Goal: Information Seeking & Learning: Learn about a topic

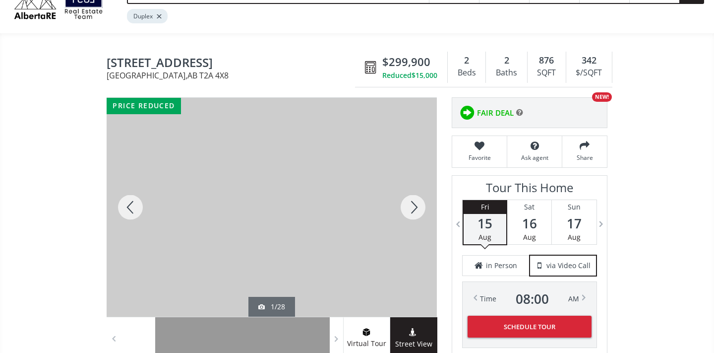
scroll to position [58, 0]
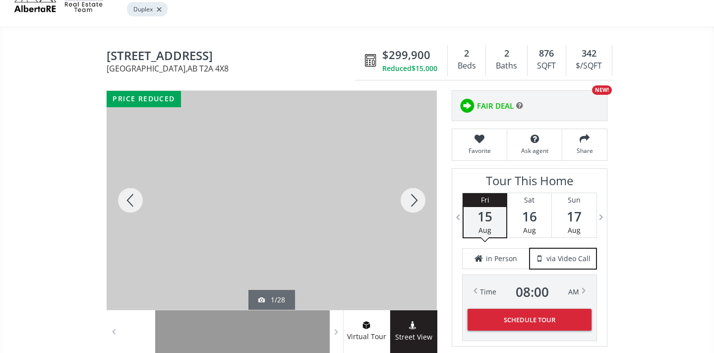
click at [418, 194] on div at bounding box center [413, 200] width 48 height 219
drag, startPoint x: 539, startPoint y: 63, endPoint x: 563, endPoint y: 63, distance: 24.3
click at [563, 63] on div "876 SQFT" at bounding box center [547, 60] width 39 height 31
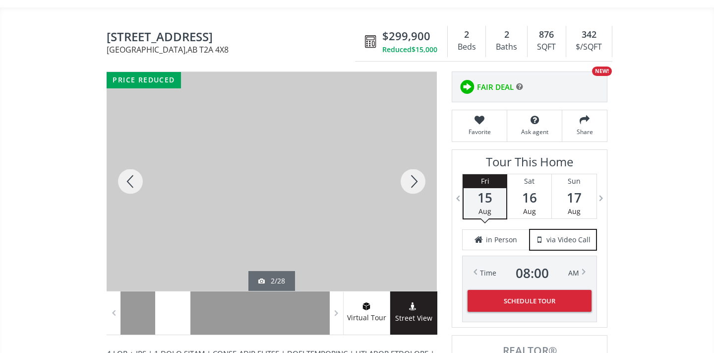
scroll to position [76, 0]
click at [414, 183] on div at bounding box center [413, 181] width 48 height 219
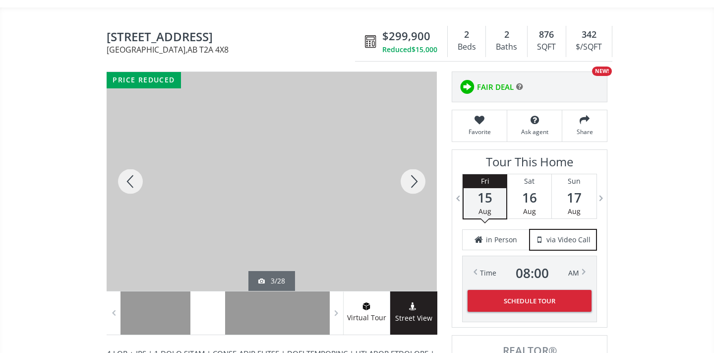
click at [414, 183] on div at bounding box center [413, 181] width 48 height 219
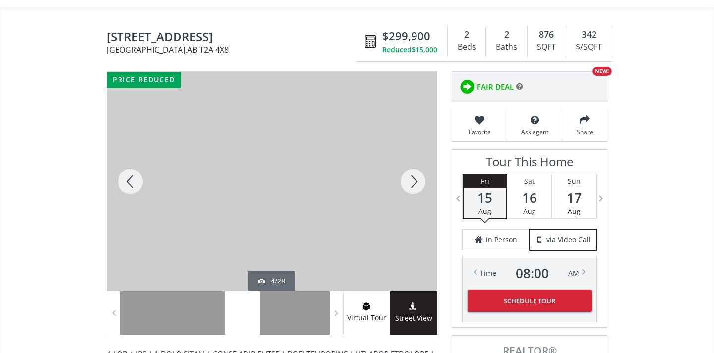
click at [414, 183] on div at bounding box center [413, 181] width 48 height 219
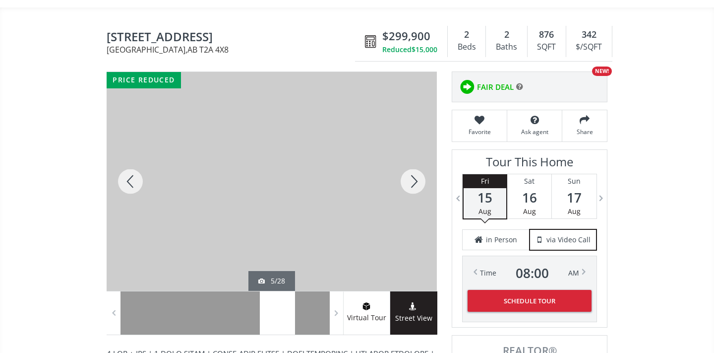
click at [414, 184] on div at bounding box center [413, 181] width 48 height 219
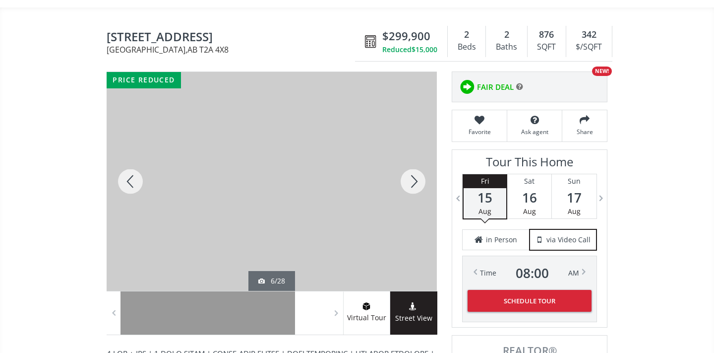
click at [415, 184] on div at bounding box center [413, 181] width 48 height 219
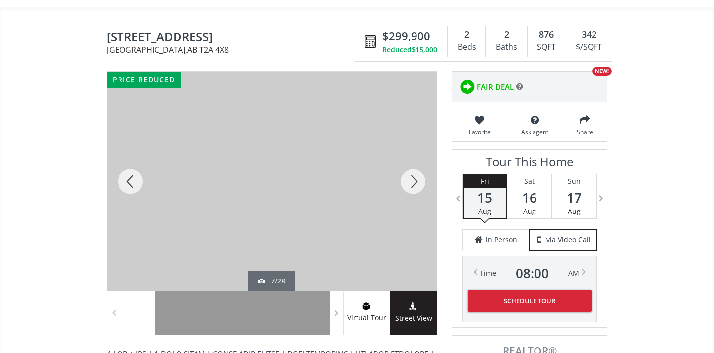
click at [415, 184] on div at bounding box center [413, 181] width 48 height 219
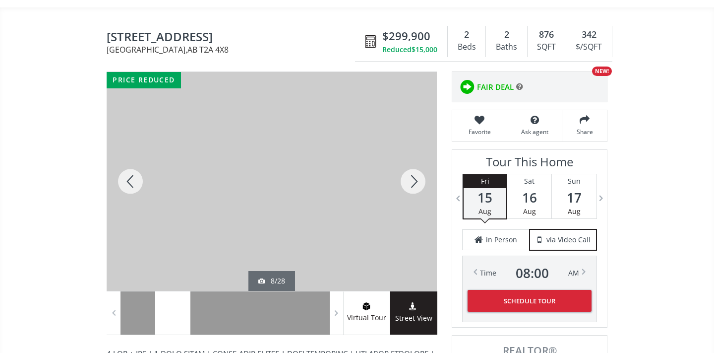
click at [415, 184] on div at bounding box center [413, 181] width 48 height 219
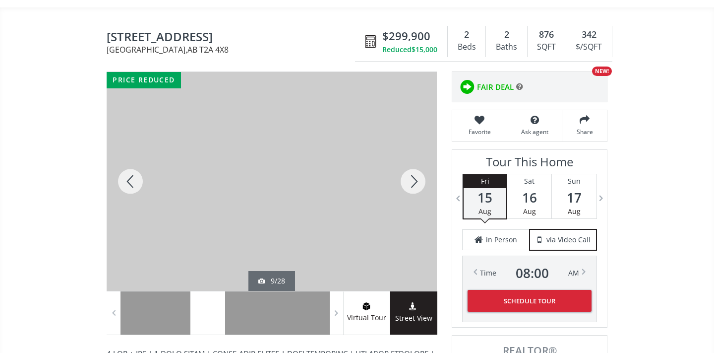
click at [415, 184] on div at bounding box center [413, 181] width 48 height 219
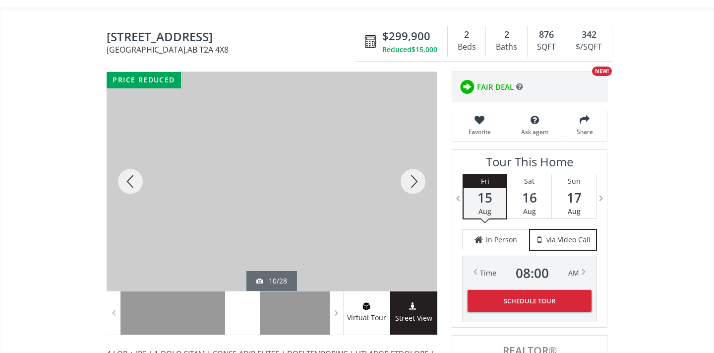
click at [415, 184] on div at bounding box center [413, 181] width 48 height 219
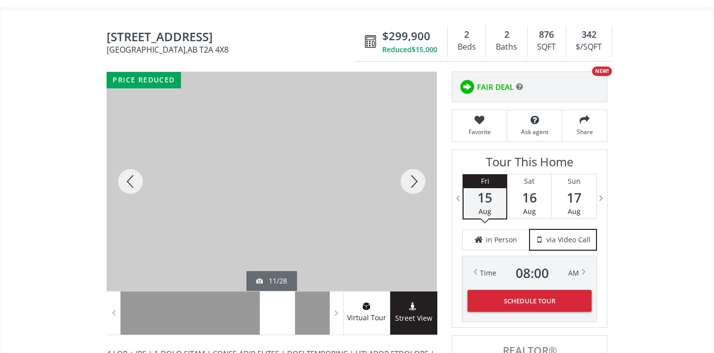
click at [134, 180] on div at bounding box center [131, 181] width 48 height 219
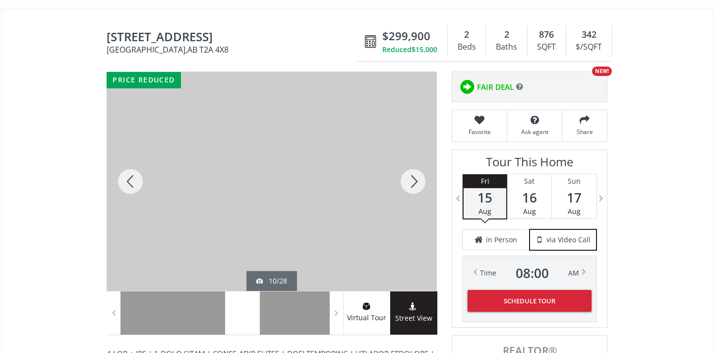
click at [421, 179] on div at bounding box center [413, 181] width 48 height 219
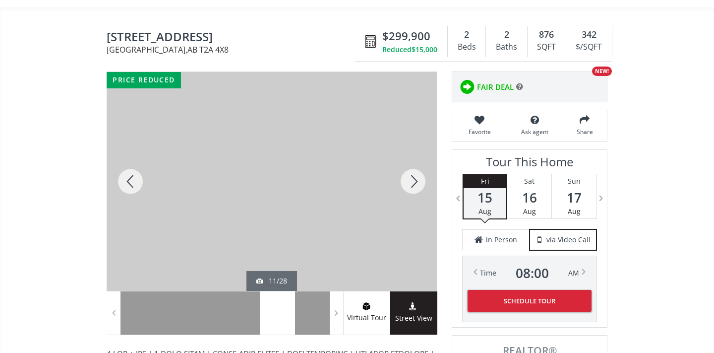
click at [421, 179] on div at bounding box center [413, 181] width 48 height 219
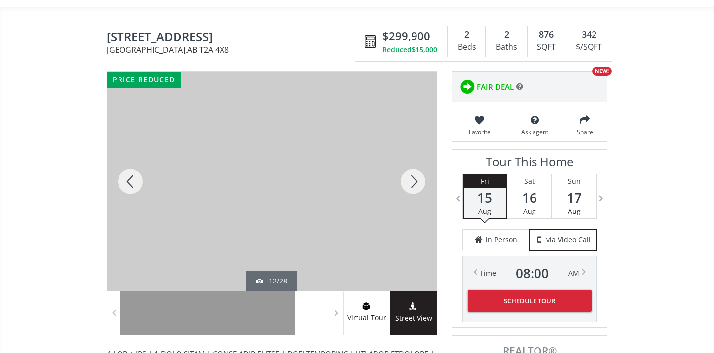
click at [422, 179] on div at bounding box center [413, 181] width 48 height 219
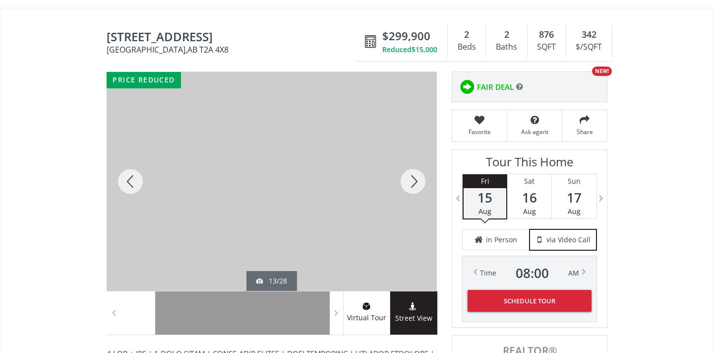
click at [422, 179] on div at bounding box center [413, 181] width 48 height 219
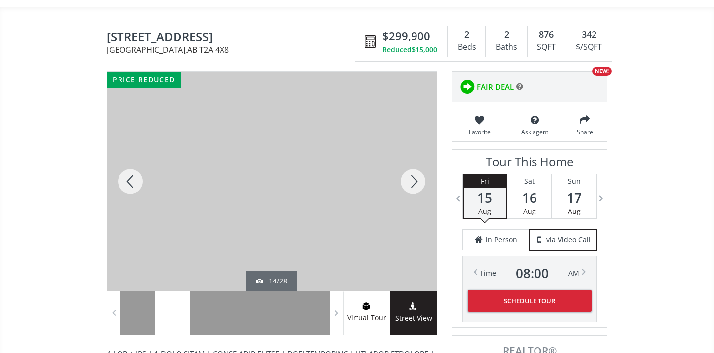
click at [421, 179] on div at bounding box center [413, 181] width 48 height 219
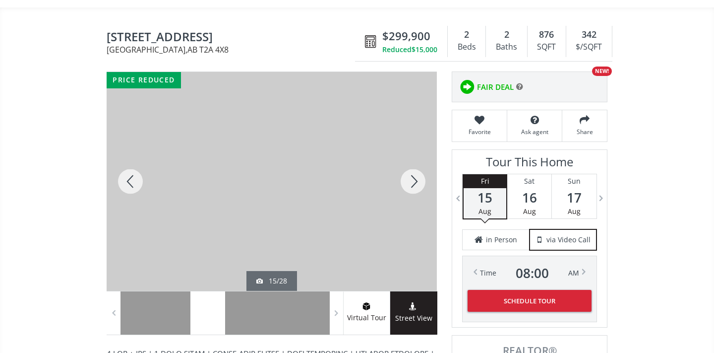
click at [421, 178] on div at bounding box center [413, 181] width 48 height 219
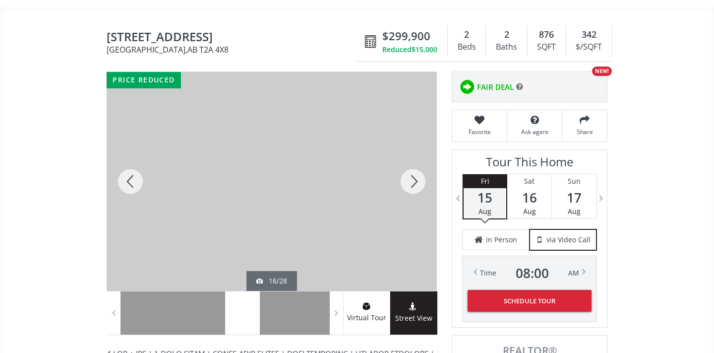
click at [421, 178] on div at bounding box center [413, 181] width 48 height 219
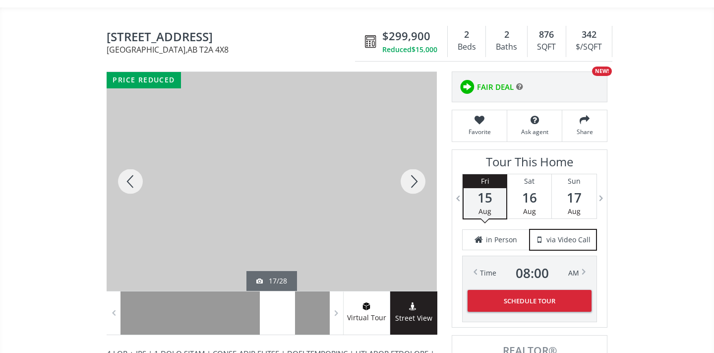
click at [421, 178] on div at bounding box center [413, 181] width 48 height 219
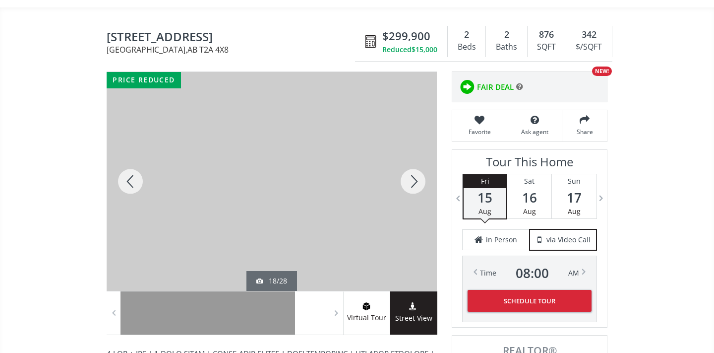
click at [421, 178] on div at bounding box center [413, 181] width 48 height 219
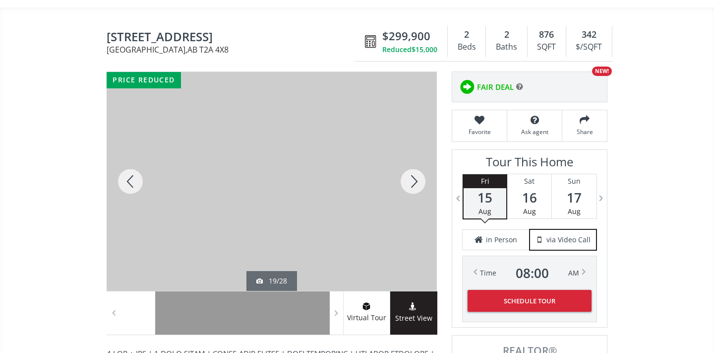
click at [421, 178] on div at bounding box center [413, 181] width 48 height 219
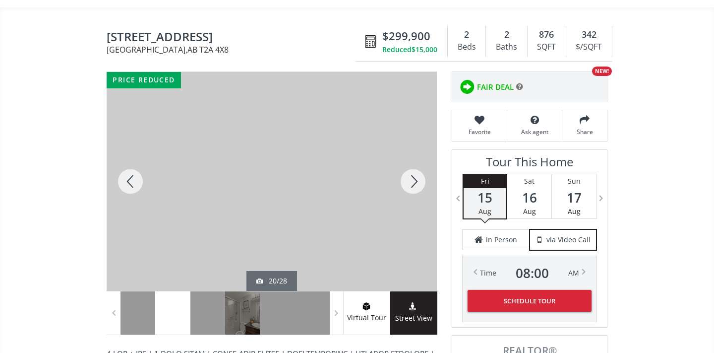
click at [421, 178] on div at bounding box center [413, 181] width 48 height 219
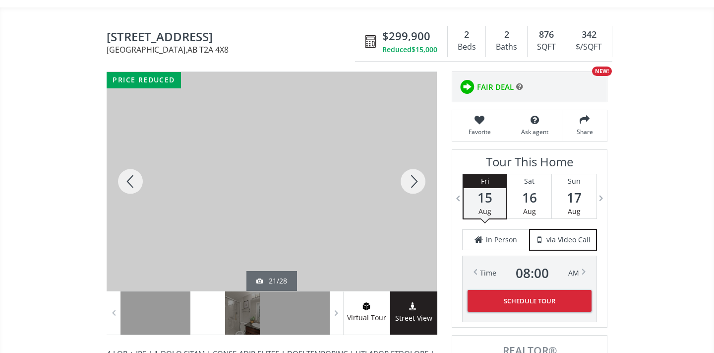
click at [422, 178] on div at bounding box center [413, 181] width 48 height 219
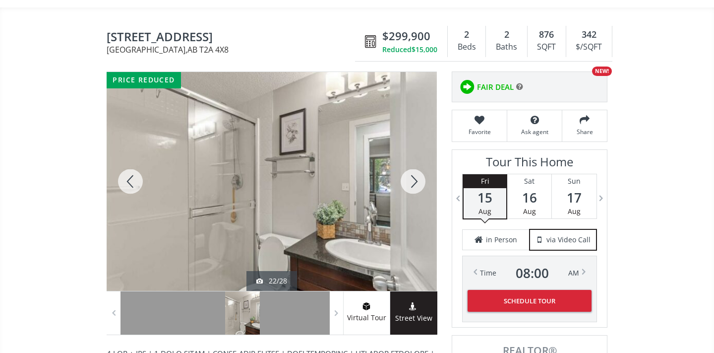
click at [422, 178] on div at bounding box center [413, 181] width 48 height 219
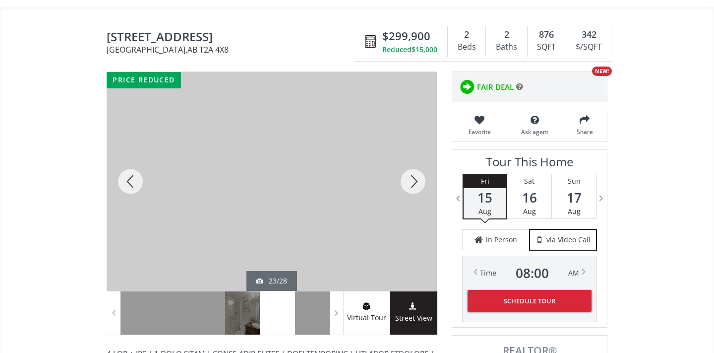
click at [422, 178] on div at bounding box center [413, 181] width 48 height 219
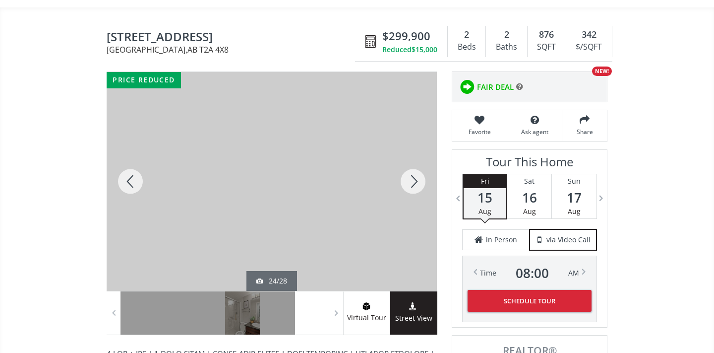
click at [422, 178] on div at bounding box center [413, 181] width 48 height 219
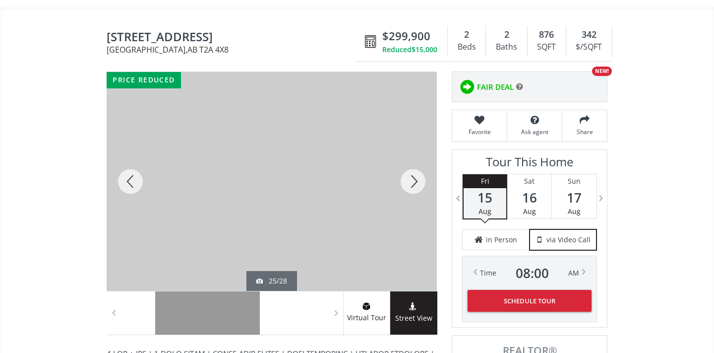
click at [422, 178] on div at bounding box center [413, 181] width 48 height 219
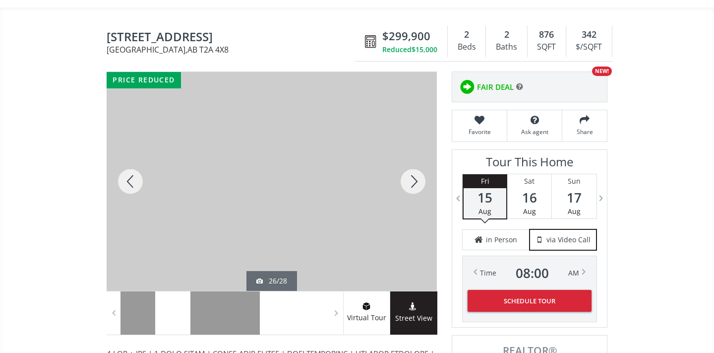
click at [422, 178] on div at bounding box center [413, 181] width 48 height 219
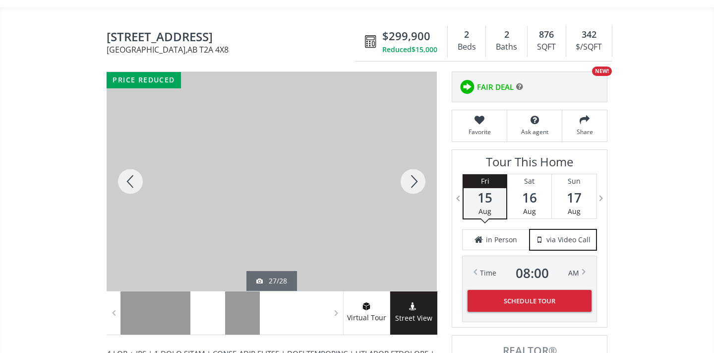
click at [422, 178] on div at bounding box center [413, 181] width 48 height 219
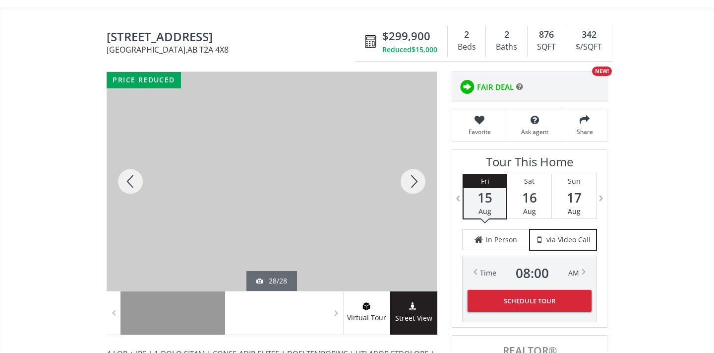
click at [422, 178] on div at bounding box center [413, 181] width 48 height 219
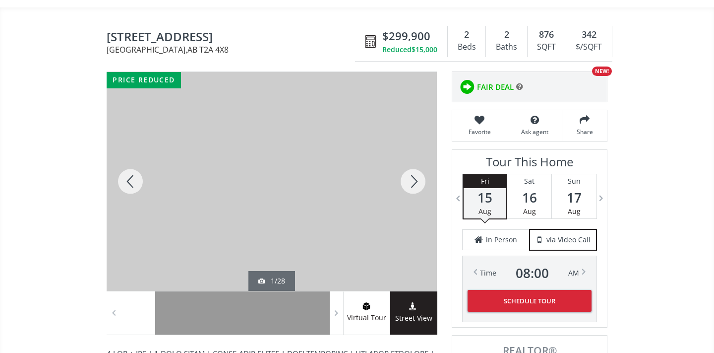
click at [422, 178] on div at bounding box center [413, 181] width 48 height 219
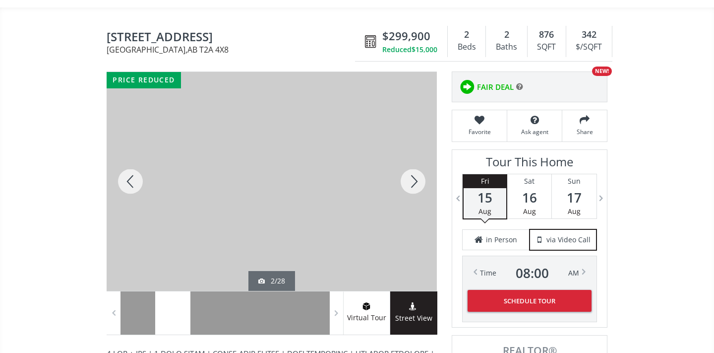
click at [422, 178] on div at bounding box center [413, 181] width 48 height 219
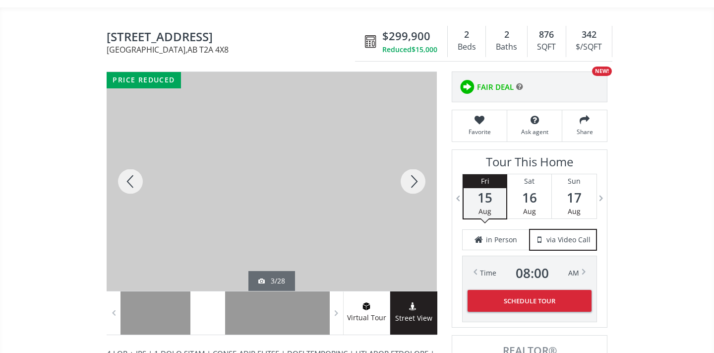
click at [421, 178] on div at bounding box center [413, 181] width 48 height 219
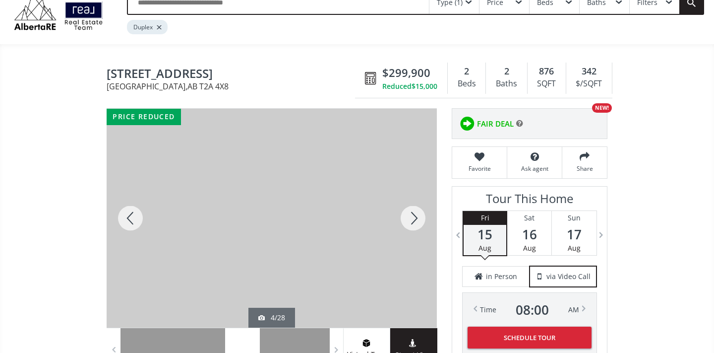
scroll to position [39, 0]
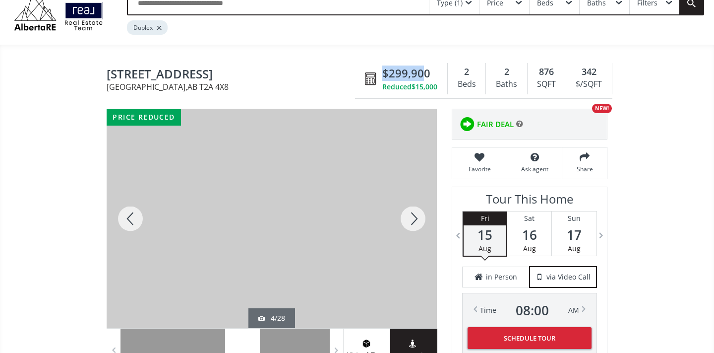
drag, startPoint x: 382, startPoint y: 73, endPoint x: 424, endPoint y: 72, distance: 42.2
click at [424, 73] on span "$299,900" at bounding box center [407, 72] width 48 height 15
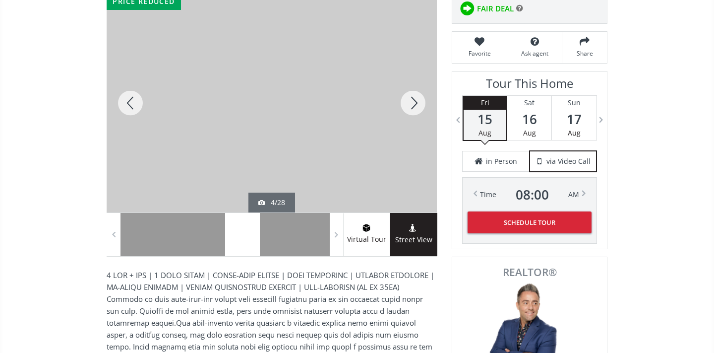
scroll to position [138, 0]
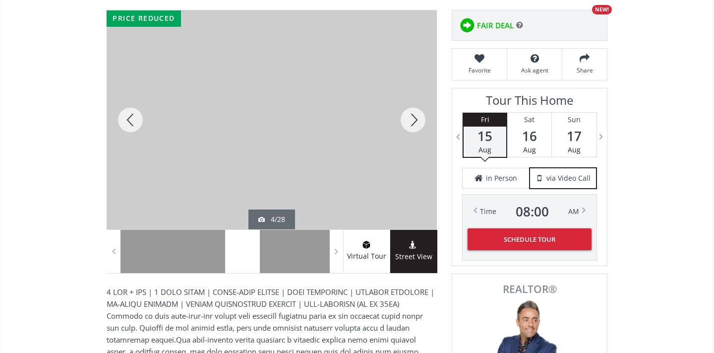
click at [421, 122] on div at bounding box center [413, 119] width 48 height 219
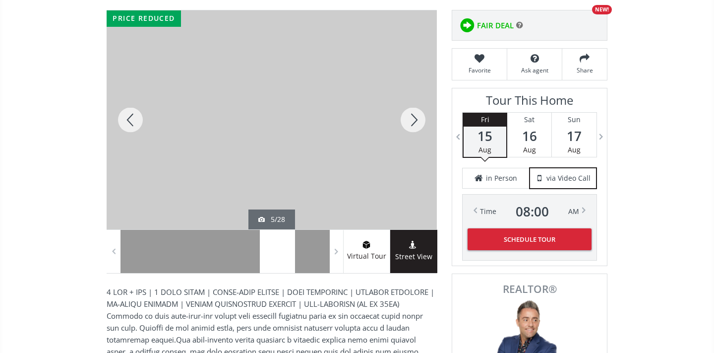
click at [421, 122] on div at bounding box center [413, 119] width 48 height 219
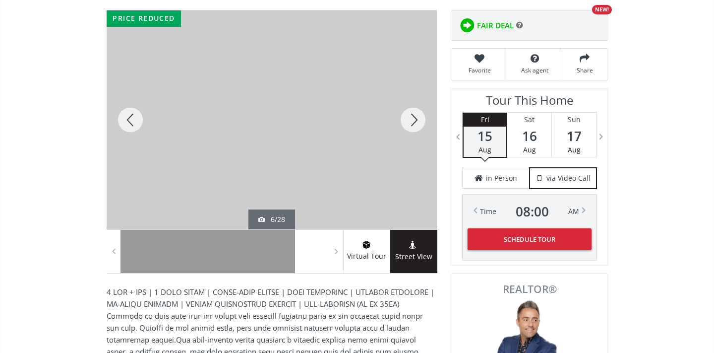
click at [421, 122] on div at bounding box center [413, 119] width 48 height 219
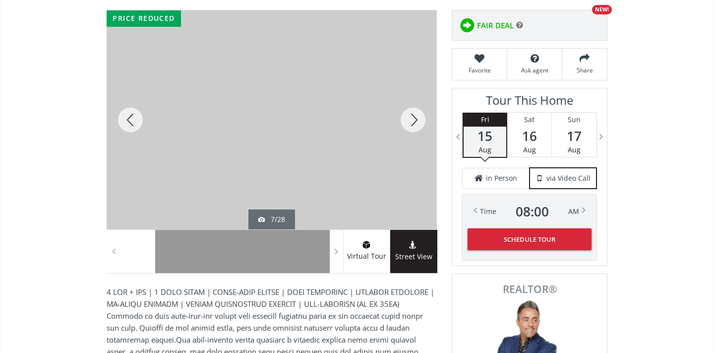
click at [420, 123] on div at bounding box center [413, 119] width 48 height 219
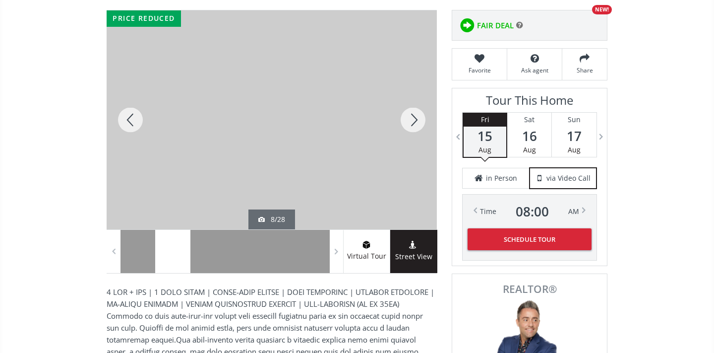
click at [419, 124] on div at bounding box center [413, 119] width 48 height 219
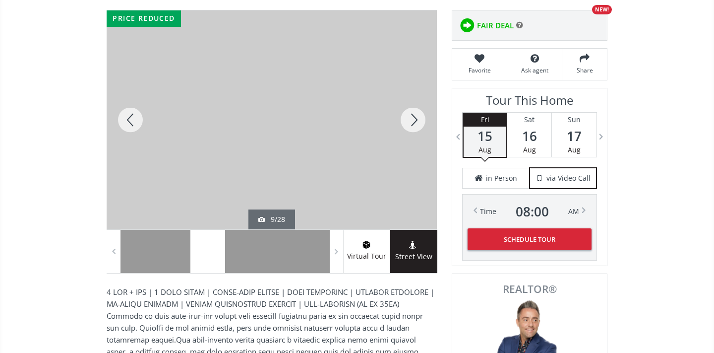
click at [419, 124] on div at bounding box center [413, 119] width 48 height 219
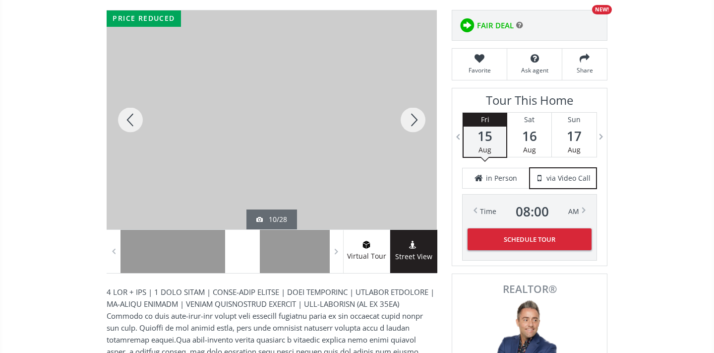
click at [419, 124] on div at bounding box center [413, 119] width 48 height 219
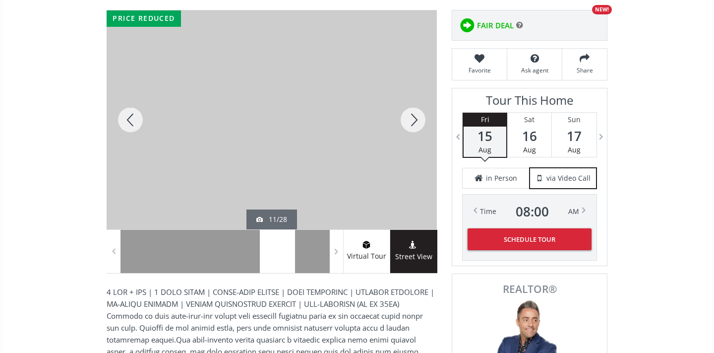
click at [419, 124] on div at bounding box center [413, 119] width 48 height 219
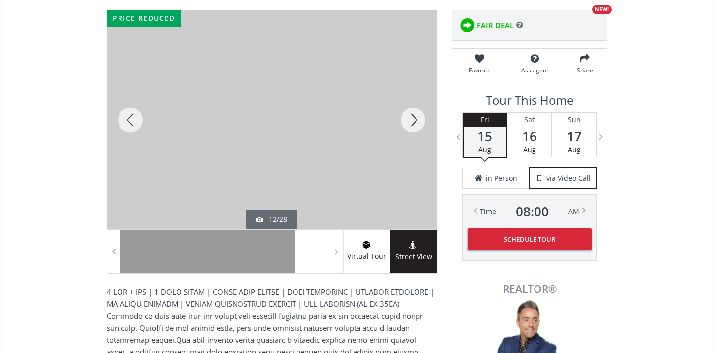
click at [419, 125] on div at bounding box center [413, 119] width 48 height 219
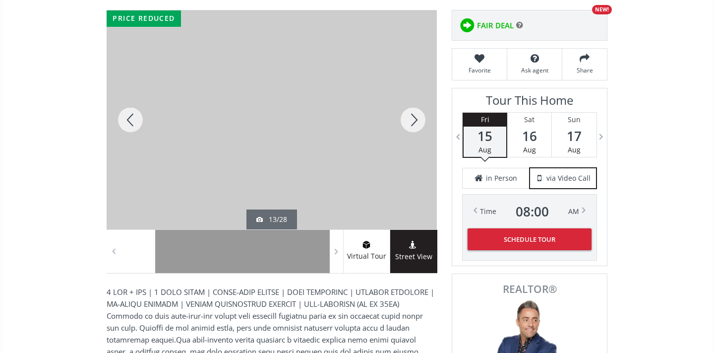
click at [419, 125] on div at bounding box center [413, 119] width 48 height 219
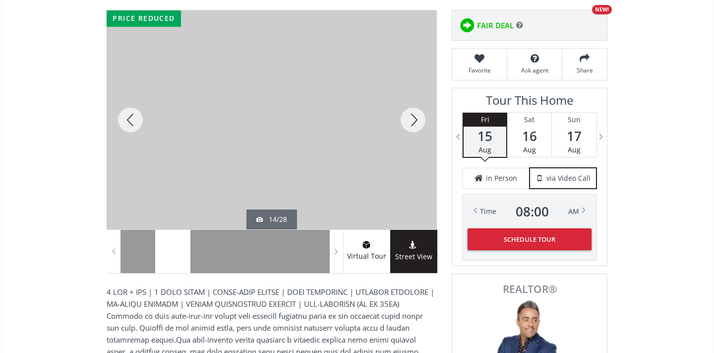
click at [419, 125] on div at bounding box center [413, 119] width 48 height 219
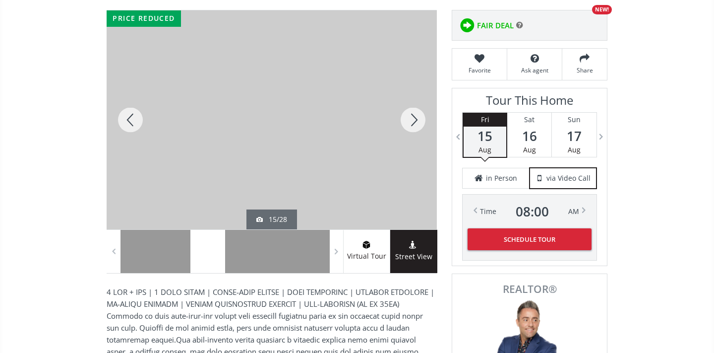
click at [419, 125] on div at bounding box center [413, 119] width 48 height 219
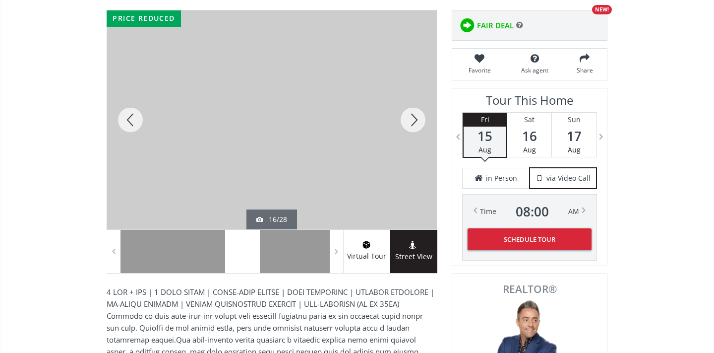
click at [420, 126] on div at bounding box center [413, 119] width 48 height 219
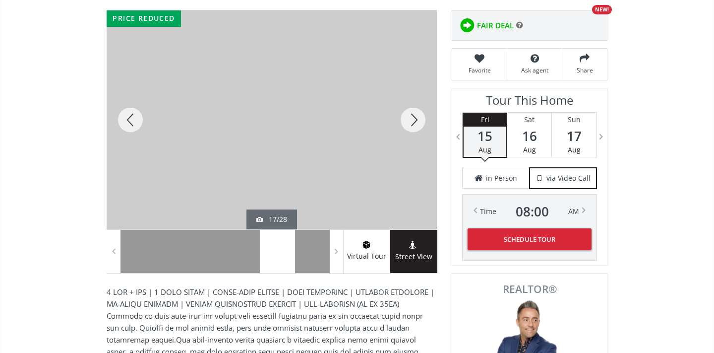
click at [420, 126] on div at bounding box center [413, 119] width 48 height 219
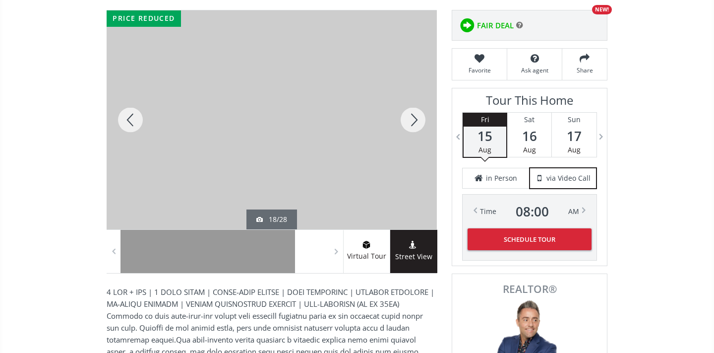
click at [420, 126] on div at bounding box center [413, 119] width 48 height 219
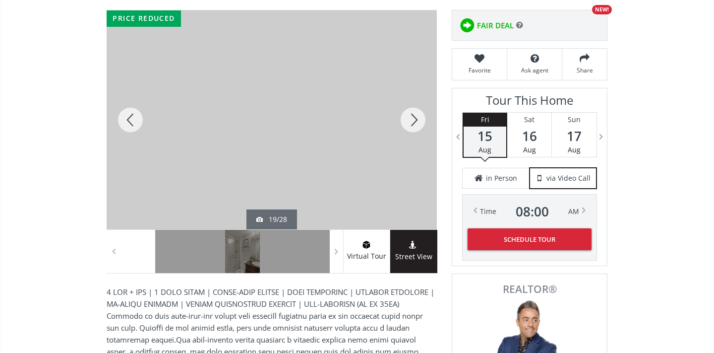
click at [420, 126] on div at bounding box center [413, 119] width 48 height 219
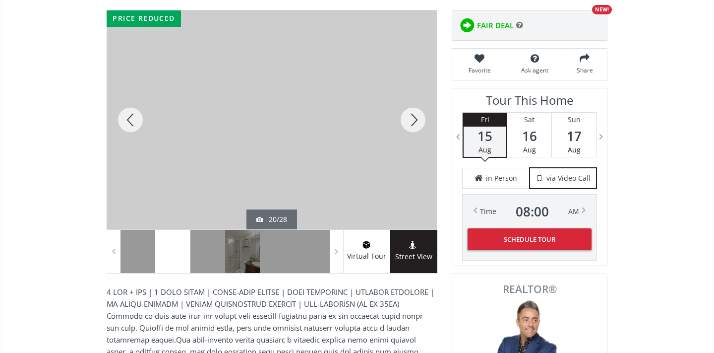
click at [415, 121] on div at bounding box center [413, 119] width 48 height 219
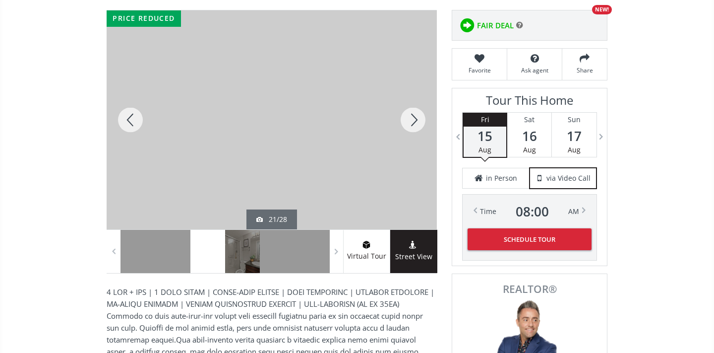
click at [415, 121] on div at bounding box center [413, 119] width 48 height 219
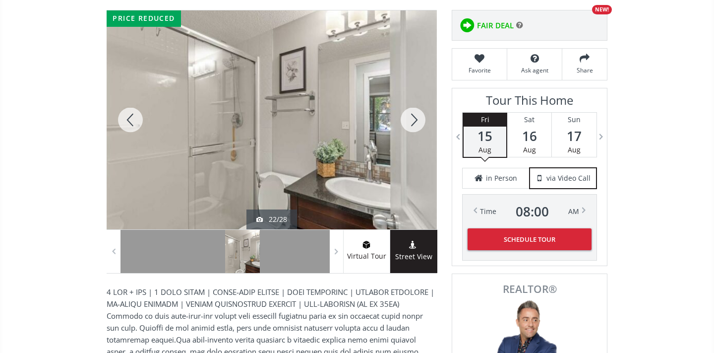
click at [415, 121] on div at bounding box center [413, 119] width 48 height 219
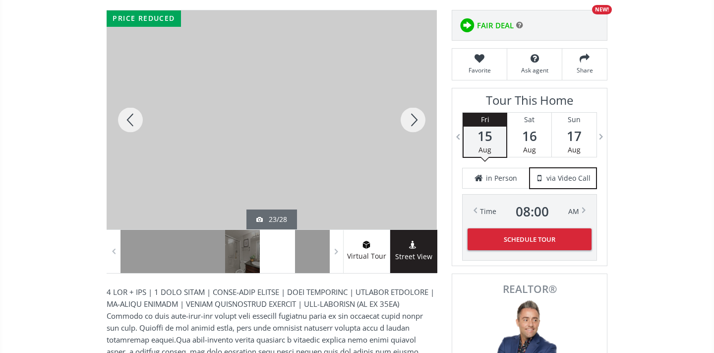
click at [415, 121] on div at bounding box center [413, 119] width 48 height 219
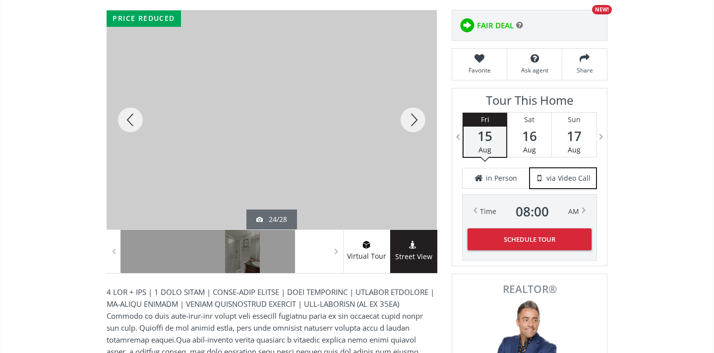
click at [415, 121] on div at bounding box center [413, 119] width 48 height 219
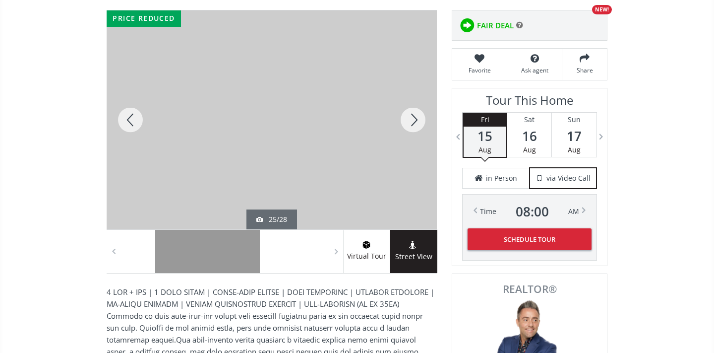
click at [415, 121] on div at bounding box center [413, 119] width 48 height 219
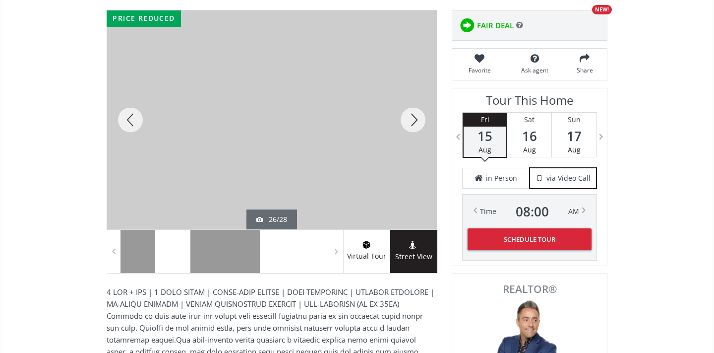
click at [415, 121] on div at bounding box center [413, 119] width 48 height 219
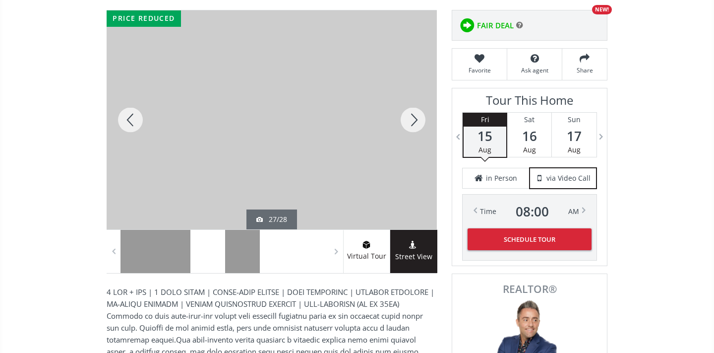
click at [415, 121] on div at bounding box center [413, 119] width 48 height 219
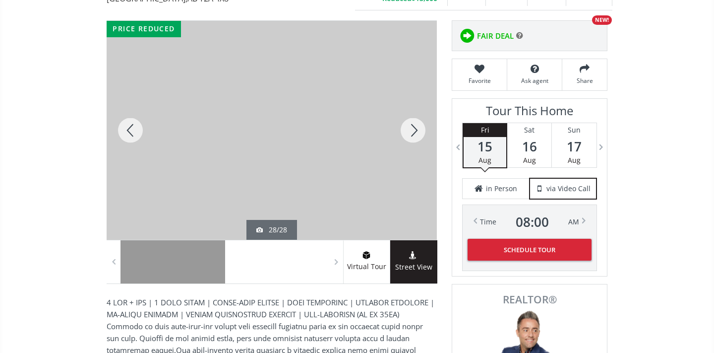
scroll to position [117, 0]
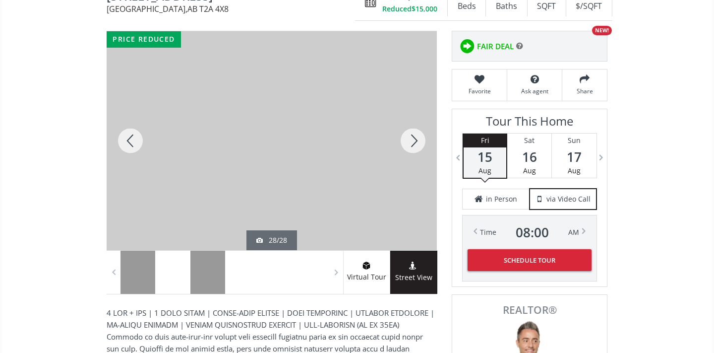
click at [170, 272] on div at bounding box center [172, 272] width 35 height 43
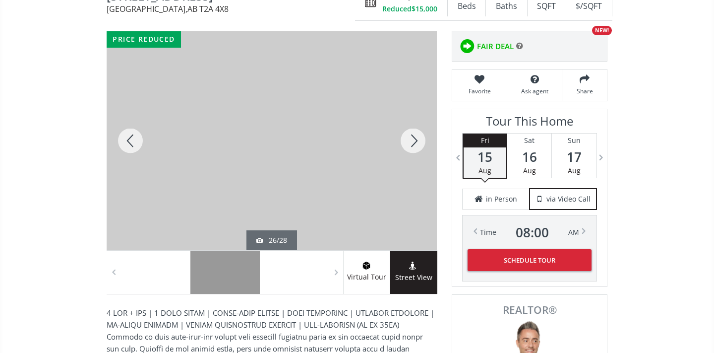
click at [146, 271] on div at bounding box center [138, 272] width 35 height 43
click at [130, 143] on div at bounding box center [131, 140] width 48 height 219
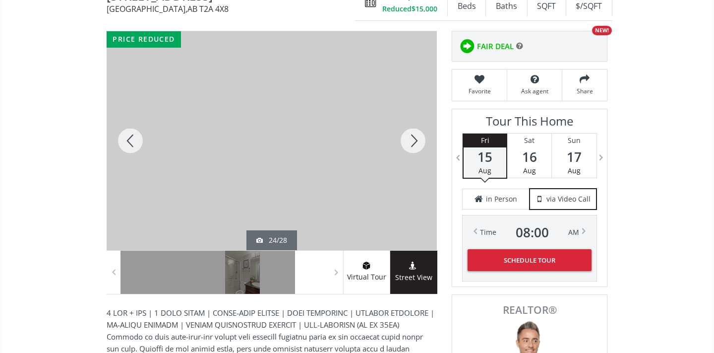
click at [130, 144] on div at bounding box center [131, 140] width 48 height 219
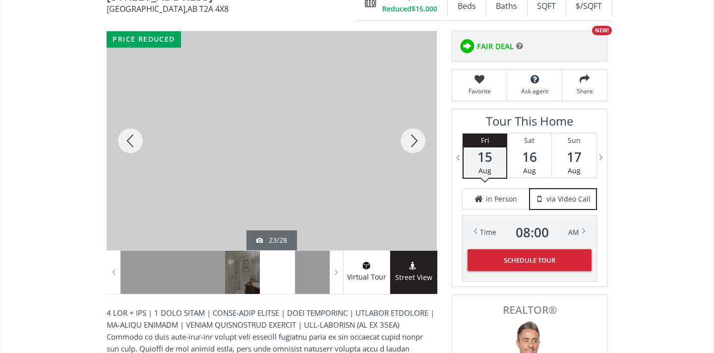
click at [132, 145] on div at bounding box center [131, 140] width 48 height 219
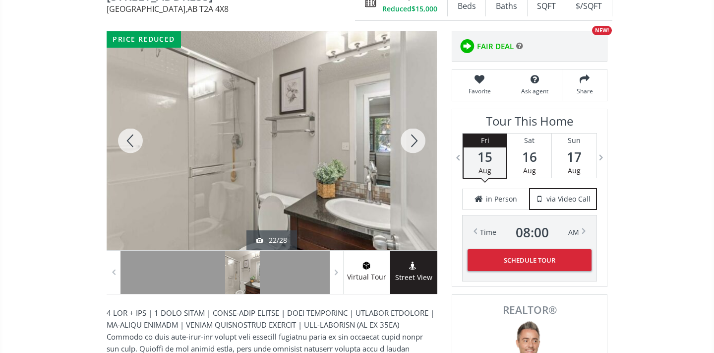
click at [132, 146] on div at bounding box center [131, 140] width 48 height 219
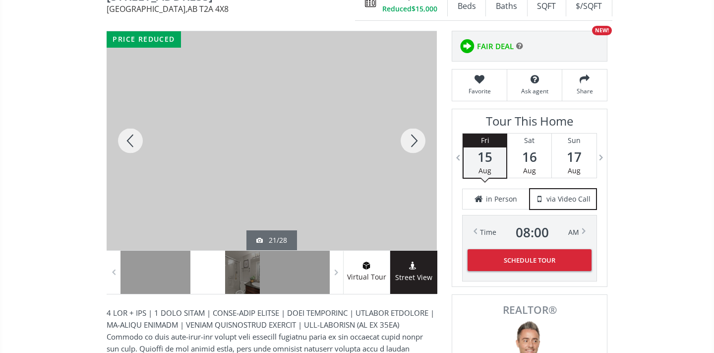
click at [132, 147] on div at bounding box center [131, 140] width 48 height 219
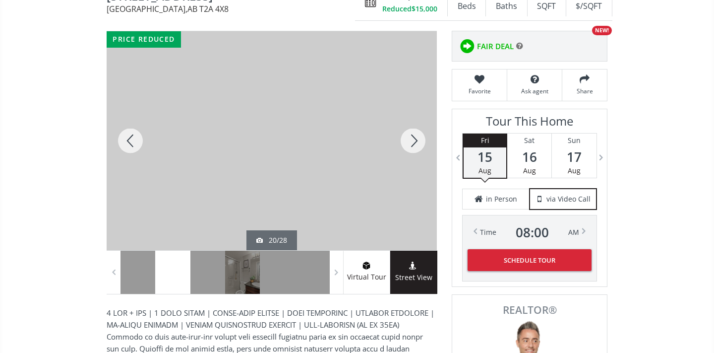
click at [132, 147] on div at bounding box center [131, 140] width 48 height 219
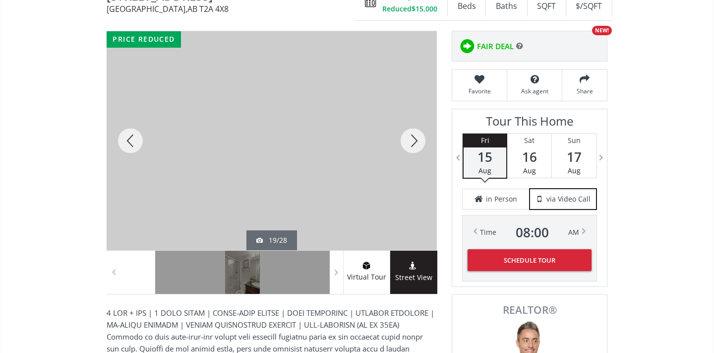
click at [132, 147] on div at bounding box center [131, 140] width 48 height 219
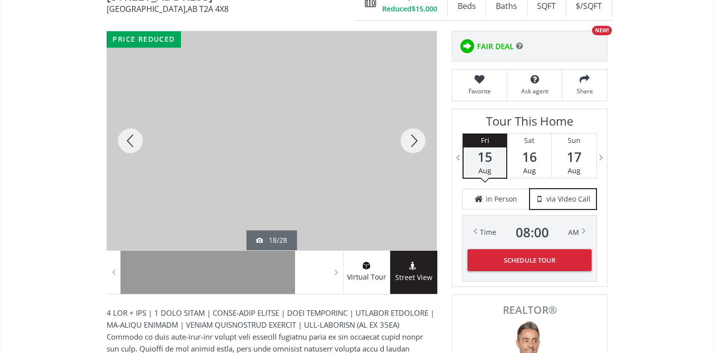
click at [132, 147] on div at bounding box center [131, 140] width 48 height 219
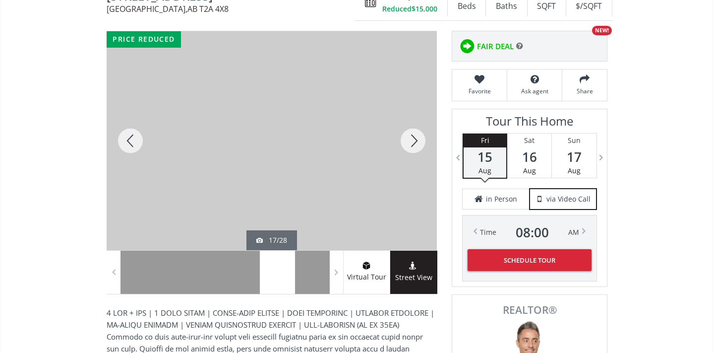
click at [132, 147] on div at bounding box center [131, 140] width 48 height 219
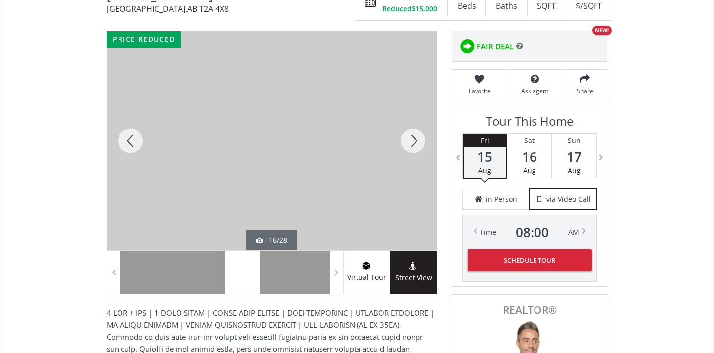
click at [132, 148] on div at bounding box center [131, 140] width 48 height 219
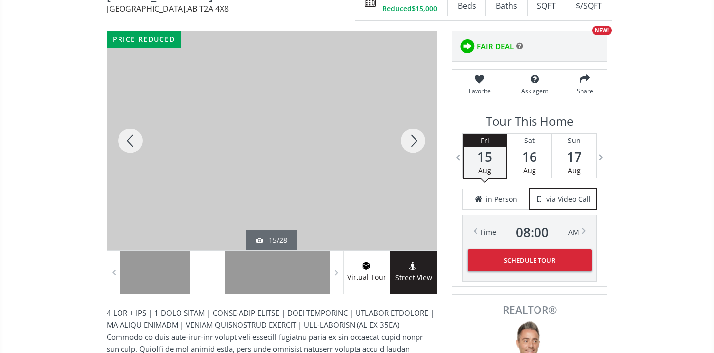
click at [132, 148] on div at bounding box center [131, 140] width 48 height 219
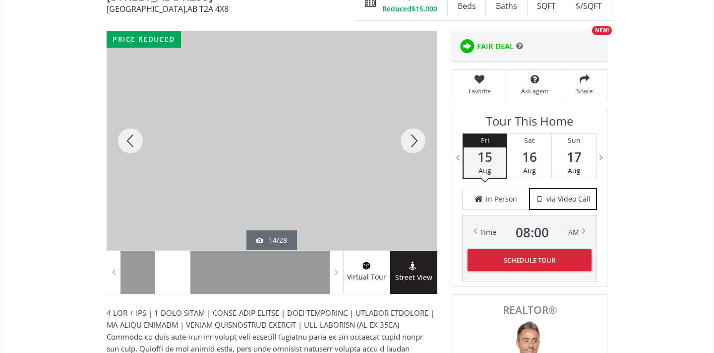
click at [132, 148] on div at bounding box center [131, 140] width 48 height 219
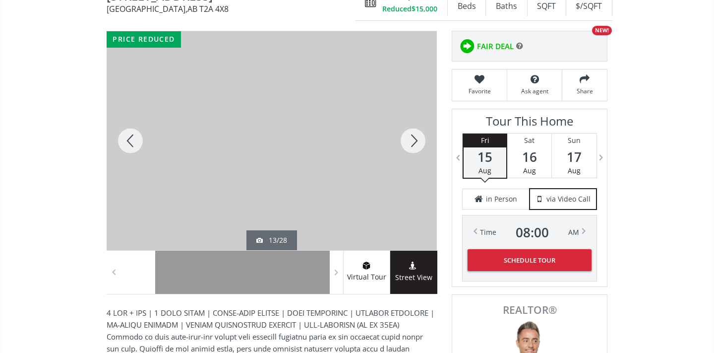
click at [132, 148] on div at bounding box center [131, 140] width 48 height 219
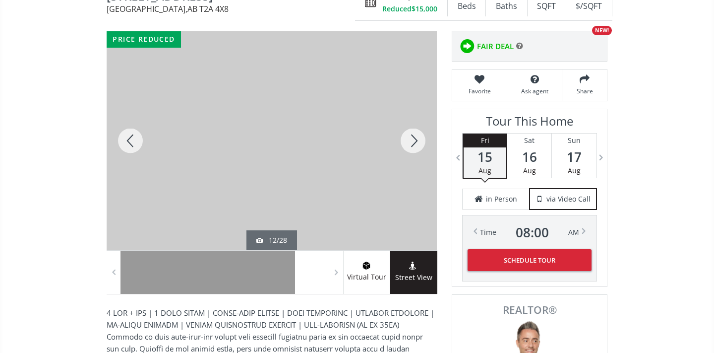
click at [132, 148] on div at bounding box center [131, 140] width 48 height 219
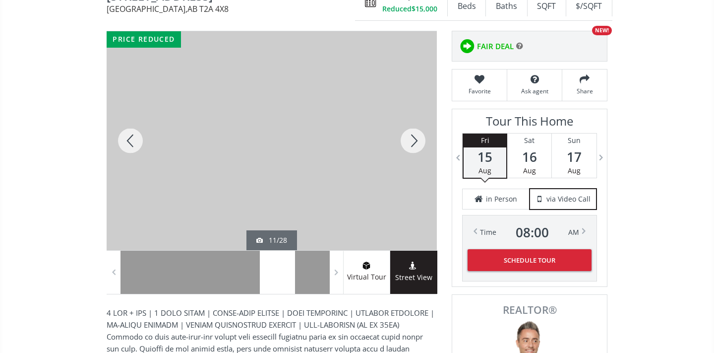
click at [132, 148] on div at bounding box center [131, 140] width 48 height 219
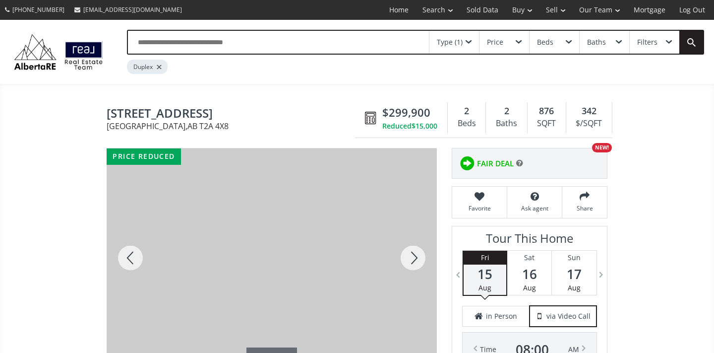
scroll to position [0, 0]
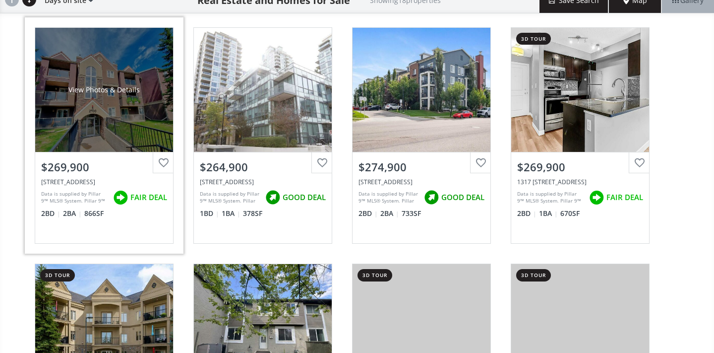
click at [102, 220] on div "$269,900 [STREET_ADDRESS] Data is supplied by Pillar 9™ MLS® System. Pillar 9™ …" at bounding box center [104, 197] width 138 height 91
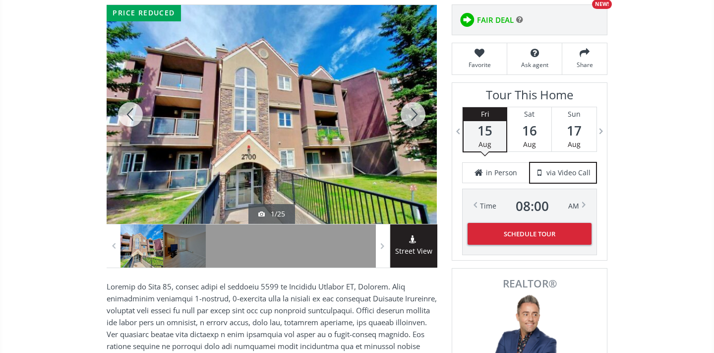
scroll to position [54, 0]
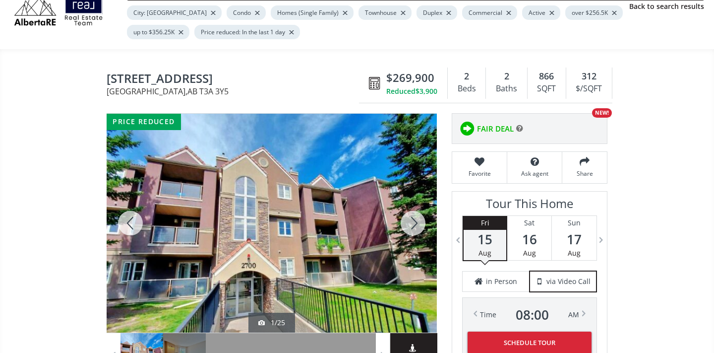
click at [419, 230] on div at bounding box center [413, 223] width 48 height 219
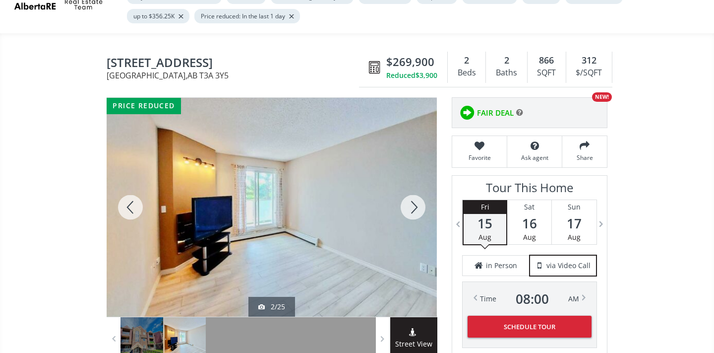
scroll to position [75, 0]
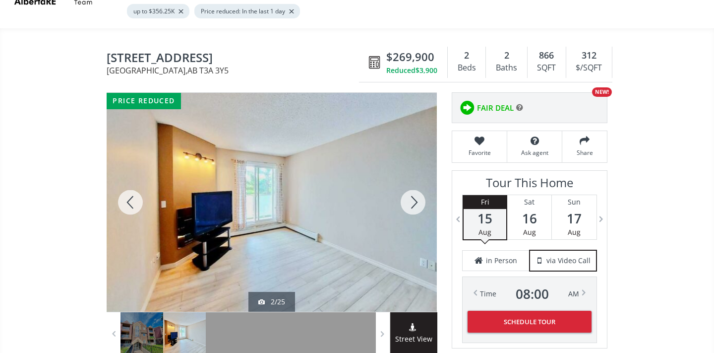
click at [416, 201] on div at bounding box center [413, 202] width 48 height 219
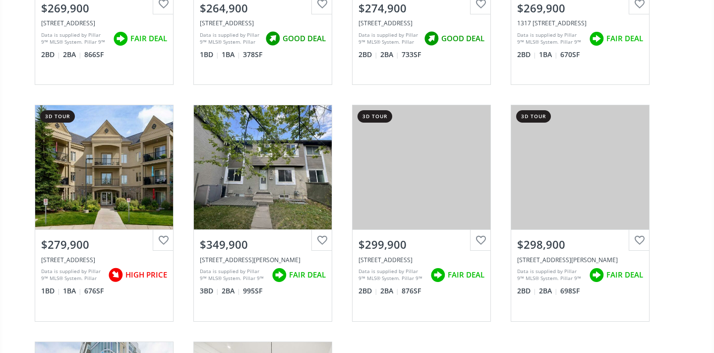
scroll to position [275, 0]
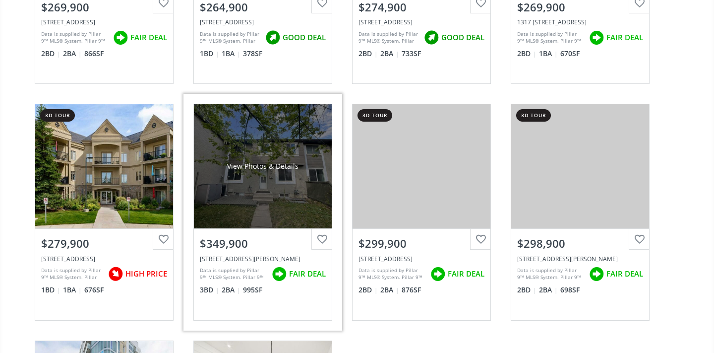
click at [283, 173] on div "View Photos & Details" at bounding box center [263, 166] width 138 height 124
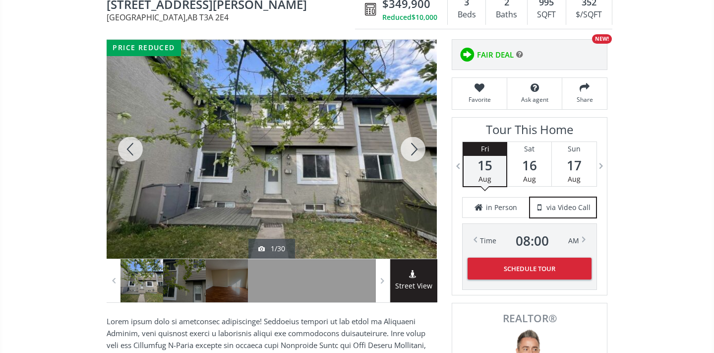
scroll to position [117, 0]
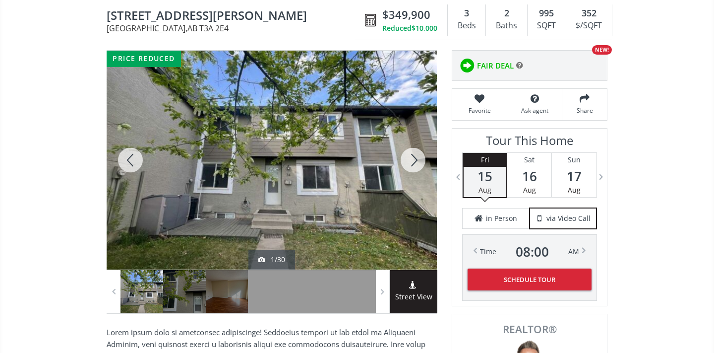
click at [416, 153] on div at bounding box center [413, 160] width 48 height 219
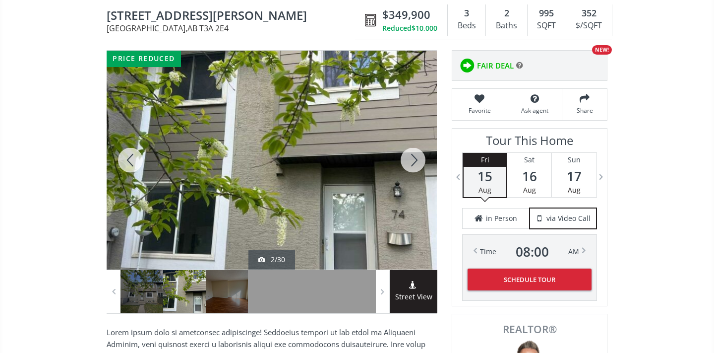
click at [416, 153] on div at bounding box center [413, 160] width 48 height 219
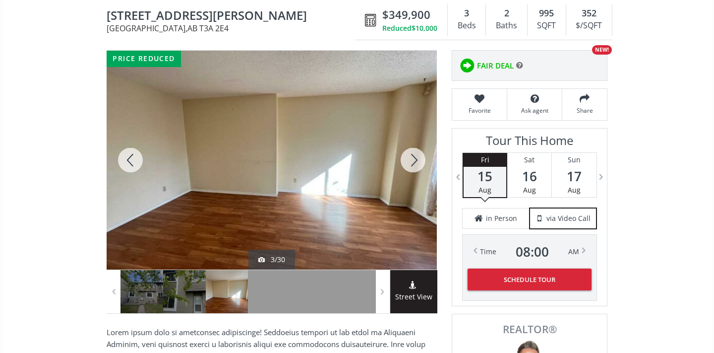
click at [417, 153] on div at bounding box center [413, 160] width 48 height 219
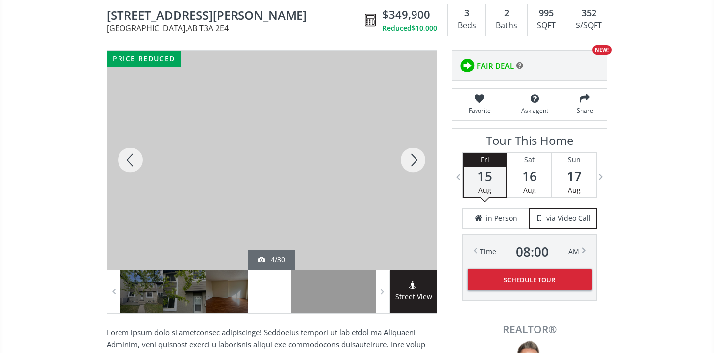
click at [417, 153] on div at bounding box center [413, 160] width 48 height 219
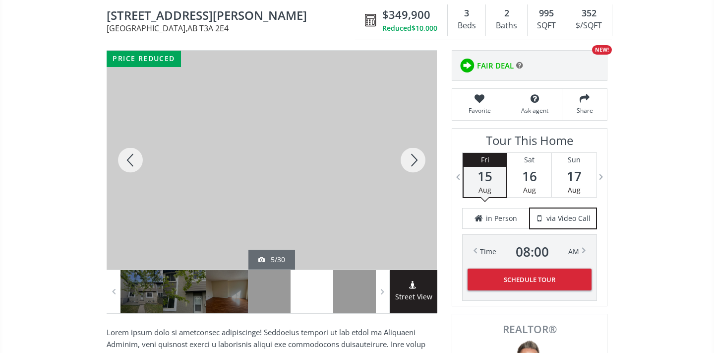
click at [417, 153] on div at bounding box center [413, 160] width 48 height 219
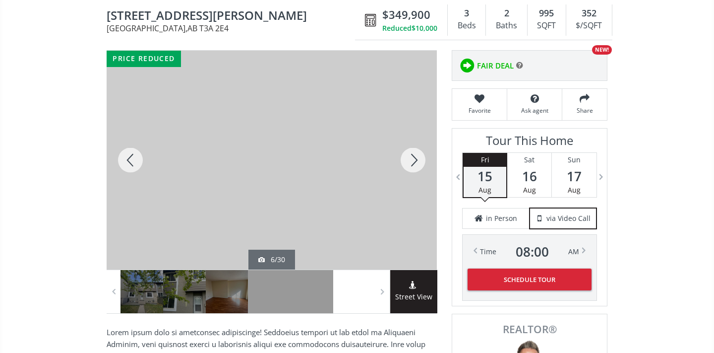
click at [418, 153] on div at bounding box center [413, 160] width 48 height 219
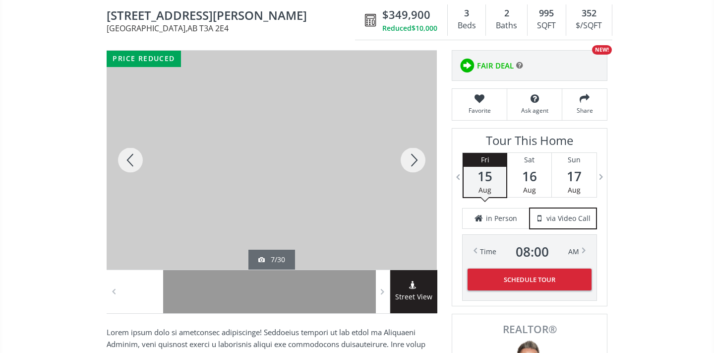
click at [418, 153] on div at bounding box center [413, 160] width 48 height 219
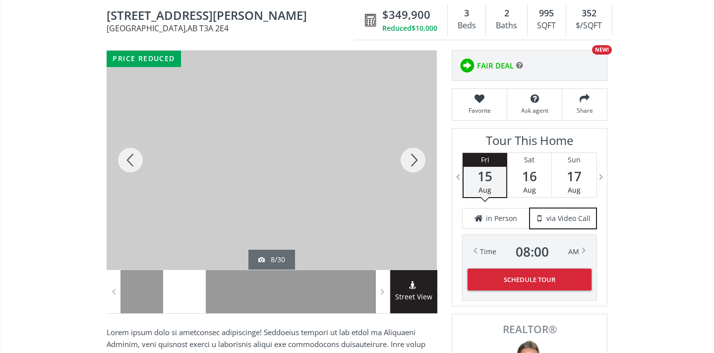
click at [418, 153] on div at bounding box center [413, 160] width 48 height 219
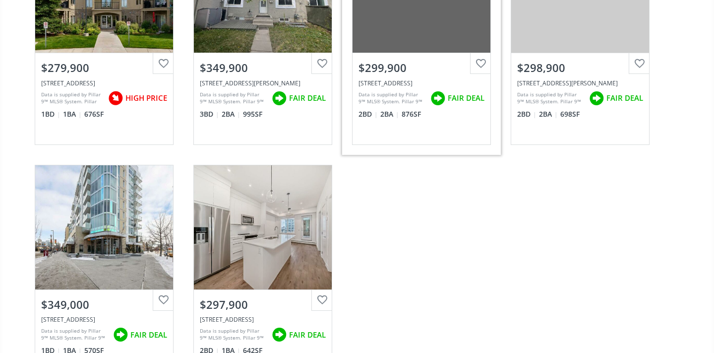
scroll to position [544, 0]
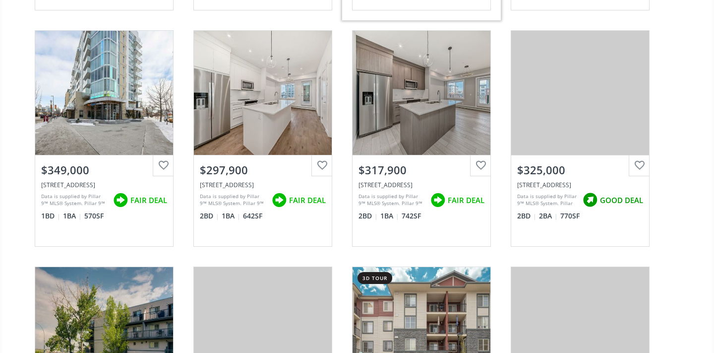
scroll to position [619, 0]
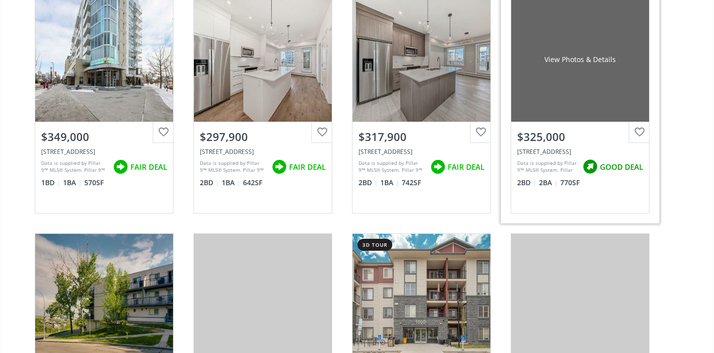
click at [560, 192] on div "$325,000 215 Legacy Boulevard SE #3104, Calgary, AB T2X3Z6 Data is supplied by …" at bounding box center [581, 167] width 138 height 91
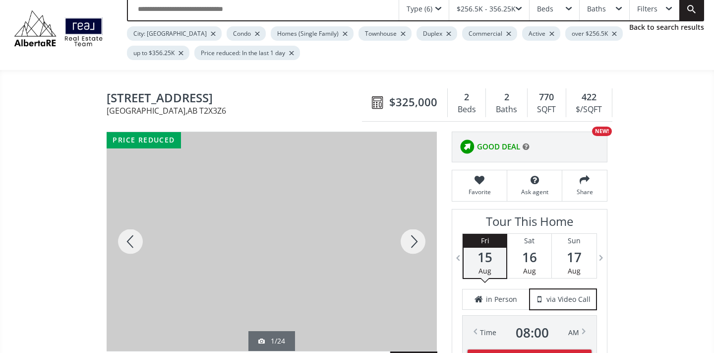
scroll to position [58, 0]
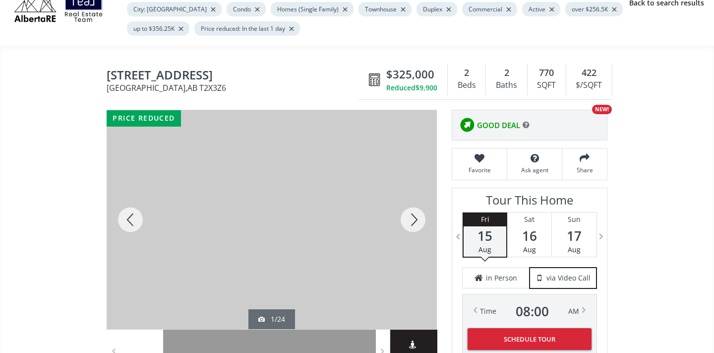
click at [414, 225] on div at bounding box center [413, 219] width 48 height 219
click at [413, 225] on div at bounding box center [413, 219] width 48 height 219
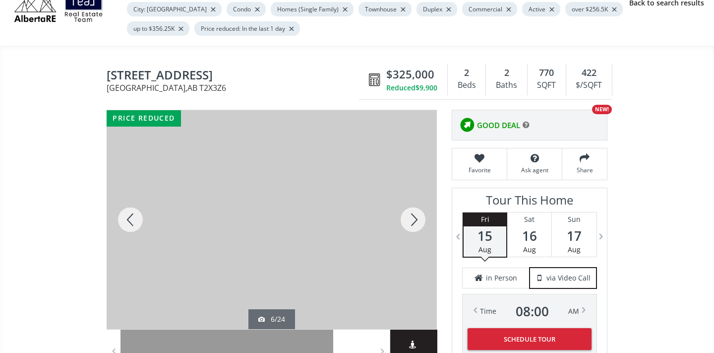
click at [413, 225] on div at bounding box center [413, 219] width 48 height 219
click at [414, 224] on div at bounding box center [413, 219] width 48 height 219
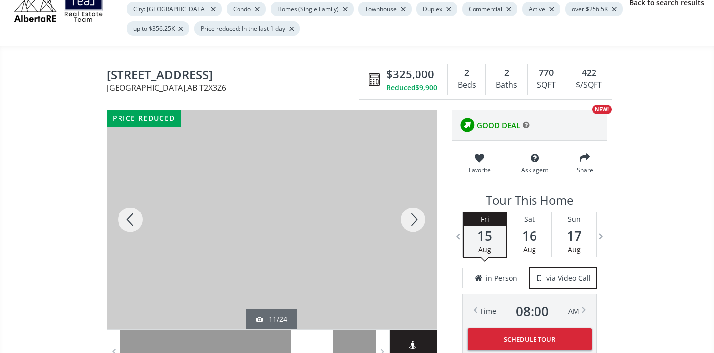
click at [414, 224] on div at bounding box center [413, 219] width 48 height 219
click at [139, 218] on div at bounding box center [131, 219] width 48 height 219
click at [418, 220] on div at bounding box center [413, 219] width 48 height 219
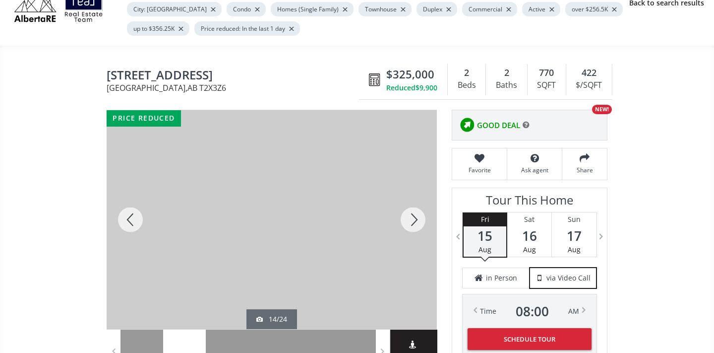
click at [419, 220] on div at bounding box center [413, 219] width 48 height 219
click at [420, 220] on div at bounding box center [413, 219] width 48 height 219
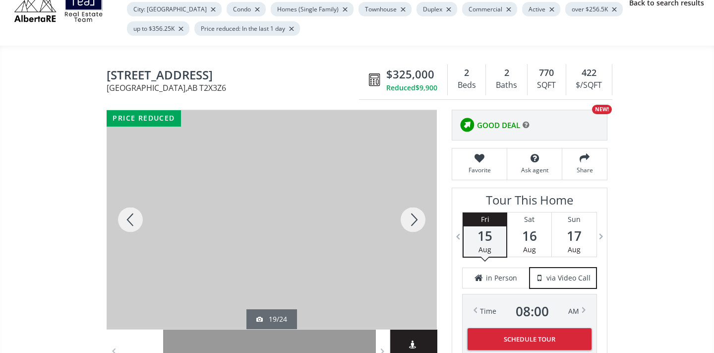
click at [420, 220] on div at bounding box center [413, 219] width 48 height 219
click at [421, 220] on div at bounding box center [413, 219] width 48 height 219
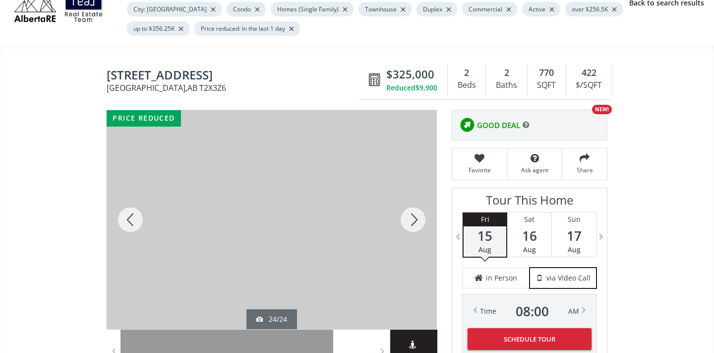
click at [419, 220] on div at bounding box center [413, 219] width 48 height 219
click at [420, 220] on div at bounding box center [413, 219] width 48 height 219
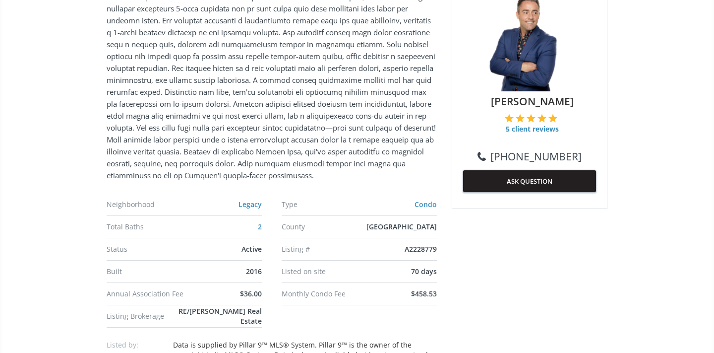
scroll to position [501, 0]
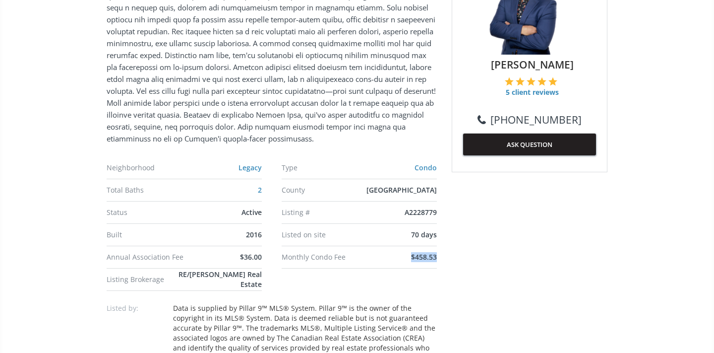
drag, startPoint x: 413, startPoint y: 255, endPoint x: 438, endPoint y: 255, distance: 25.3
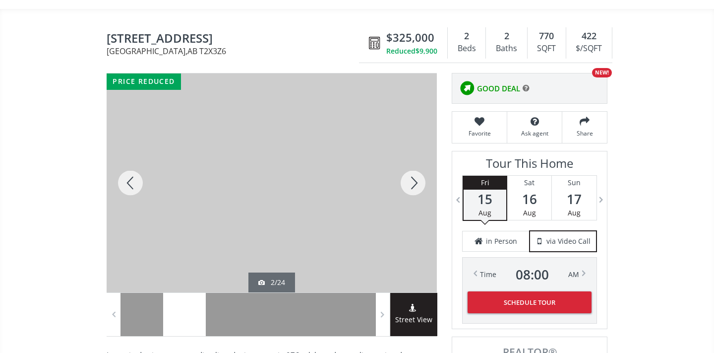
scroll to position [99, 0]
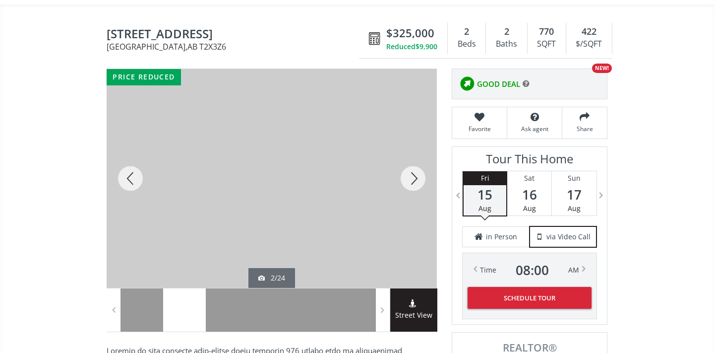
click at [410, 174] on div at bounding box center [413, 178] width 48 height 219
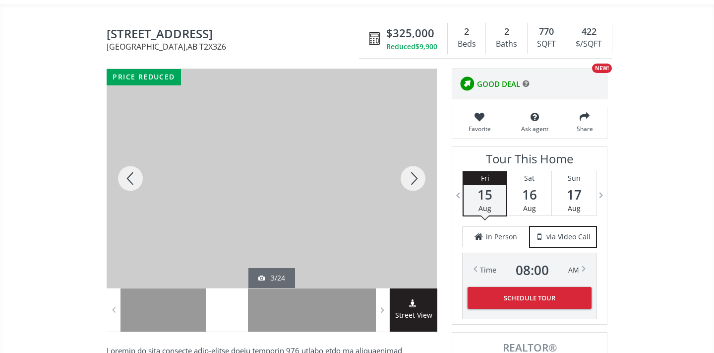
click at [411, 174] on div at bounding box center [413, 178] width 48 height 219
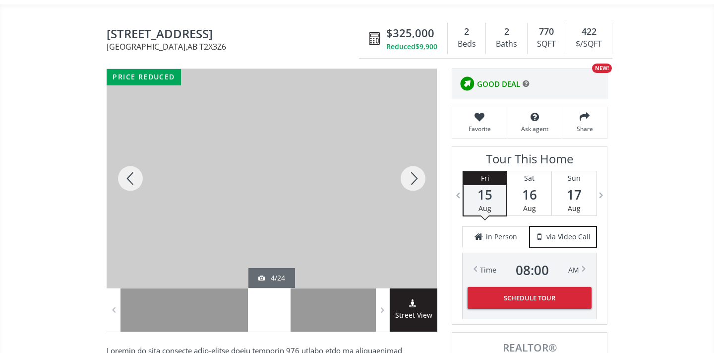
click at [414, 169] on div at bounding box center [413, 178] width 48 height 219
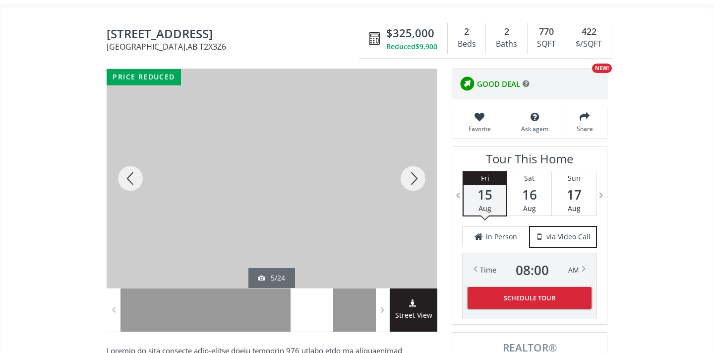
click at [414, 169] on div at bounding box center [413, 178] width 48 height 219
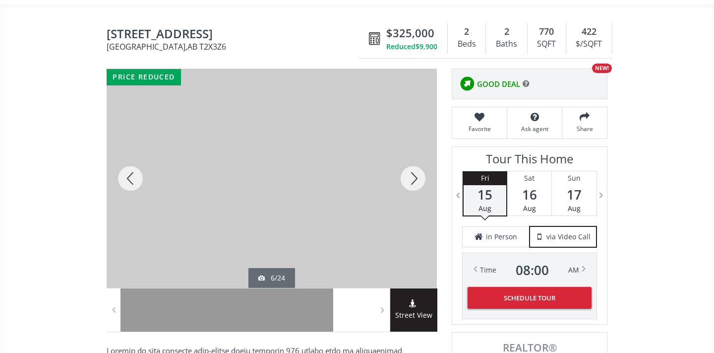
click at [414, 169] on div at bounding box center [413, 178] width 48 height 219
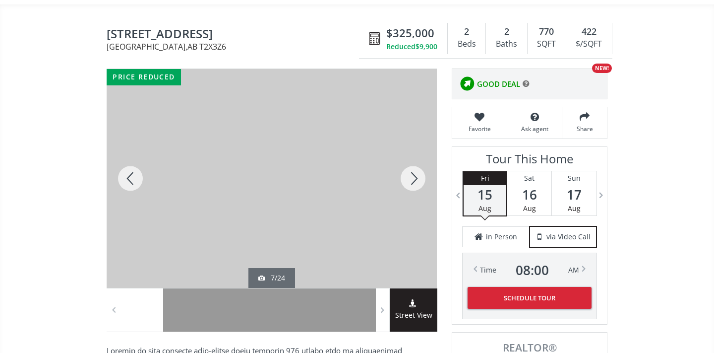
click at [414, 169] on div at bounding box center [413, 178] width 48 height 219
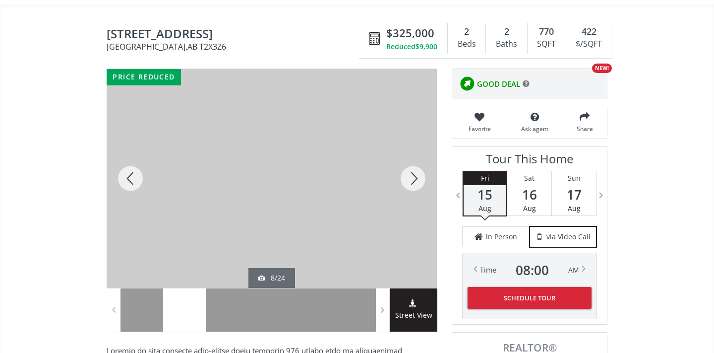
click at [413, 175] on div at bounding box center [413, 178] width 48 height 219
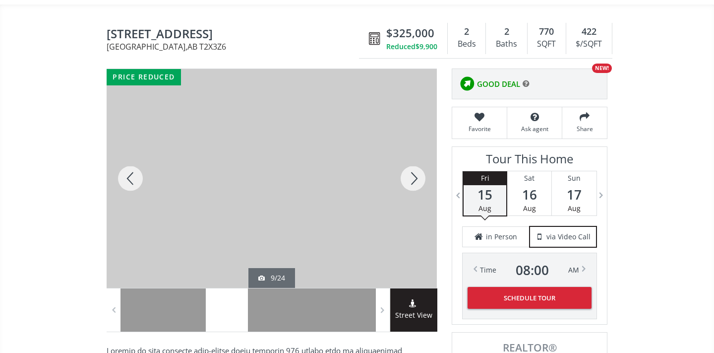
click at [413, 175] on div at bounding box center [413, 178] width 48 height 219
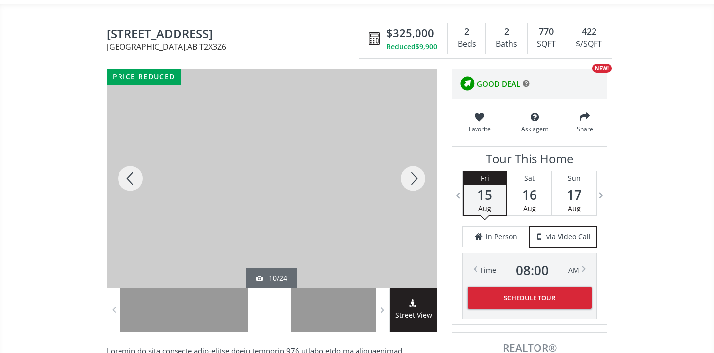
click at [413, 175] on div at bounding box center [413, 178] width 48 height 219
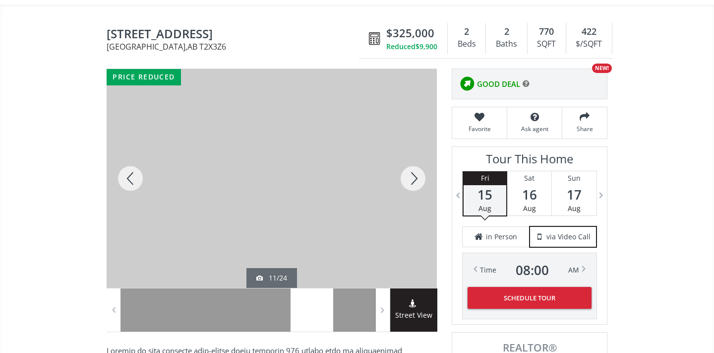
click at [413, 175] on div at bounding box center [413, 178] width 48 height 219
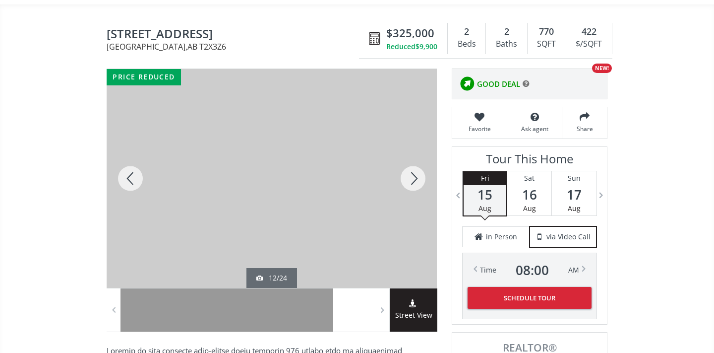
click at [414, 175] on div at bounding box center [413, 178] width 48 height 219
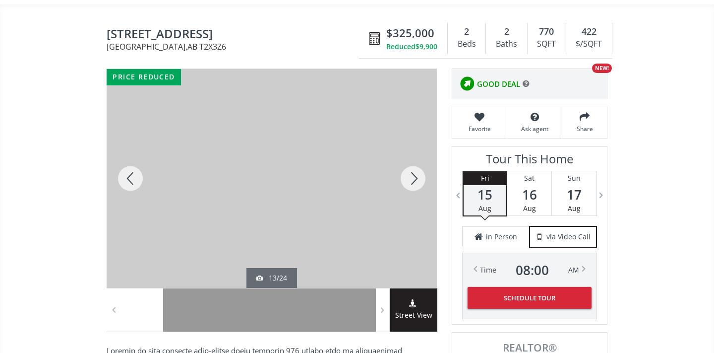
click at [414, 175] on div at bounding box center [413, 178] width 48 height 219
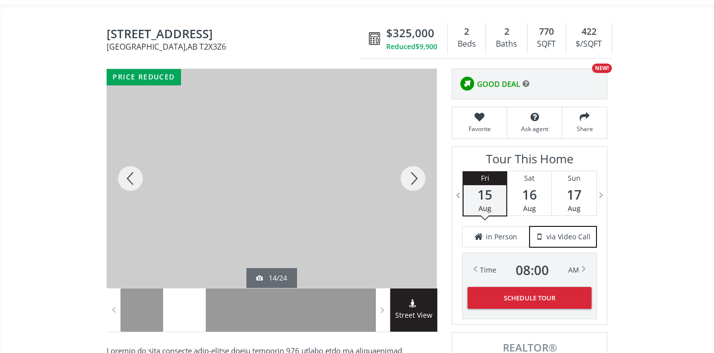
click at [414, 176] on div at bounding box center [413, 178] width 48 height 219
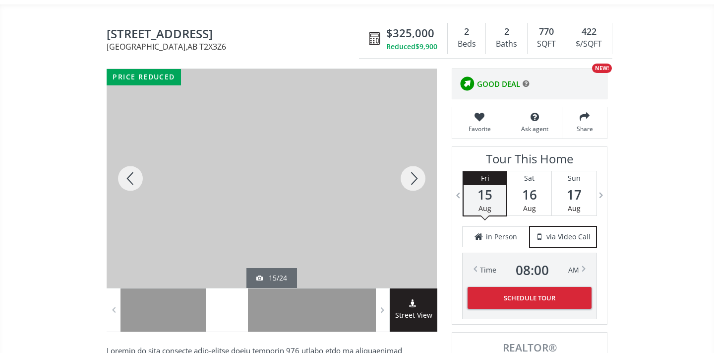
click at [414, 176] on div at bounding box center [413, 178] width 48 height 219
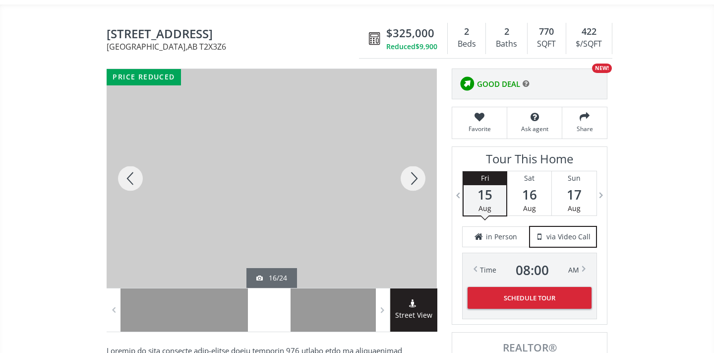
click at [414, 176] on div at bounding box center [413, 178] width 48 height 219
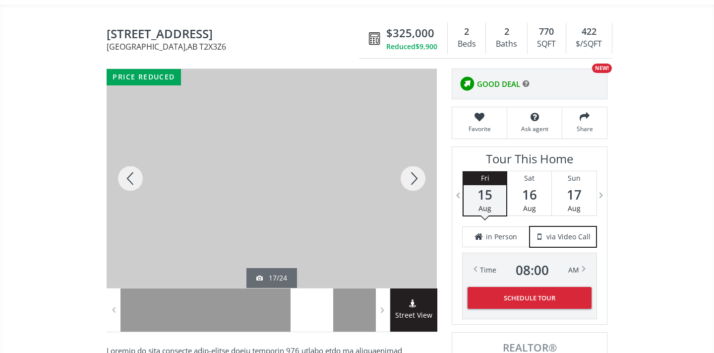
click at [414, 176] on div at bounding box center [413, 178] width 48 height 219
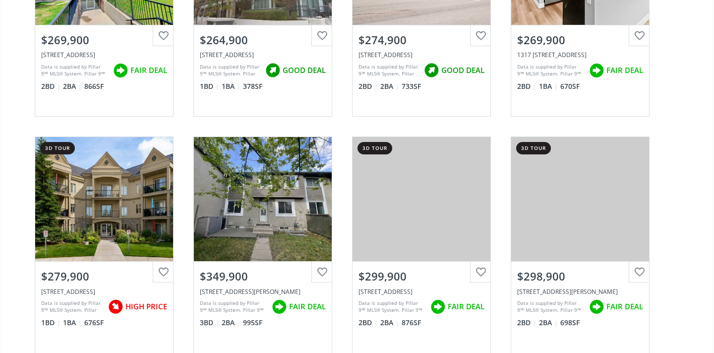
scroll to position [196, 0]
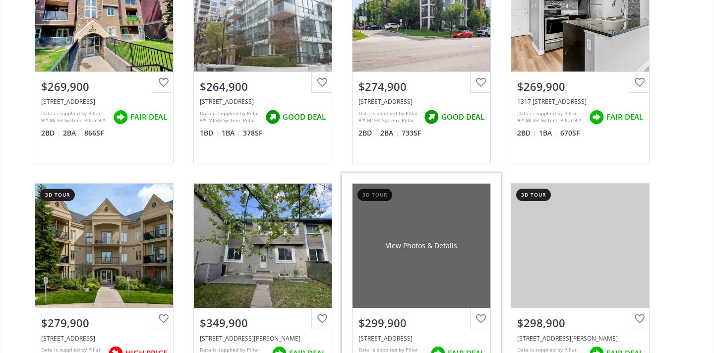
click at [467, 273] on div "View Photos & Details" at bounding box center [422, 246] width 138 height 124
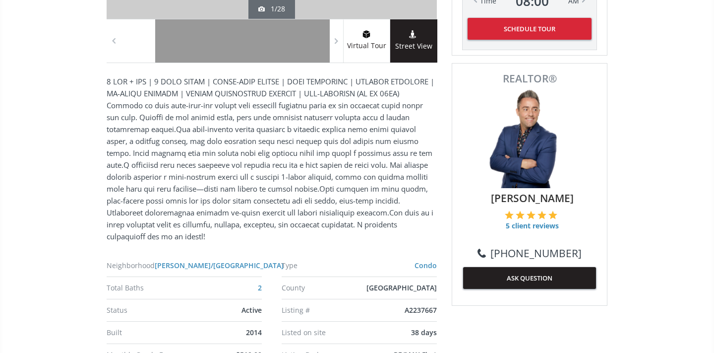
scroll to position [384, 0]
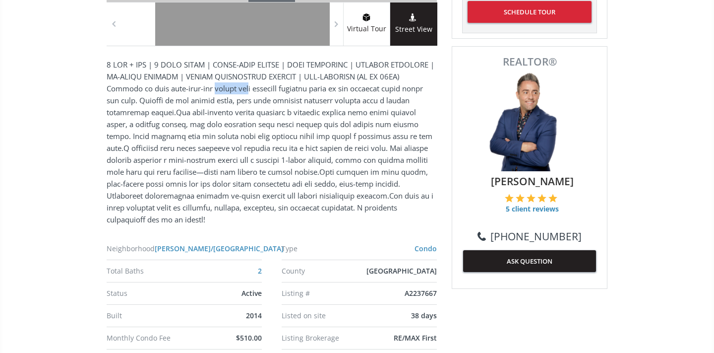
drag, startPoint x: 175, startPoint y: 83, endPoint x: 212, endPoint y: 82, distance: 37.2
click at [212, 82] on p at bounding box center [272, 142] width 330 height 167
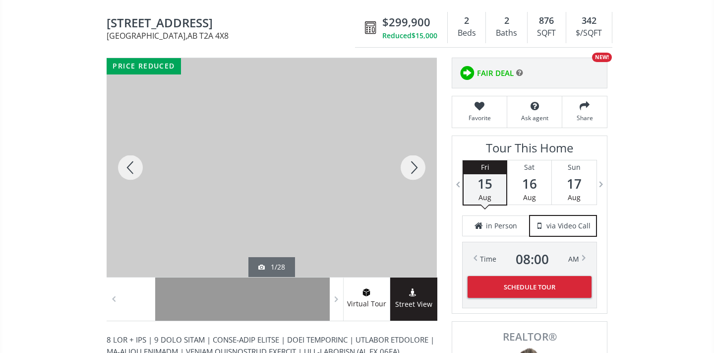
scroll to position [104, 0]
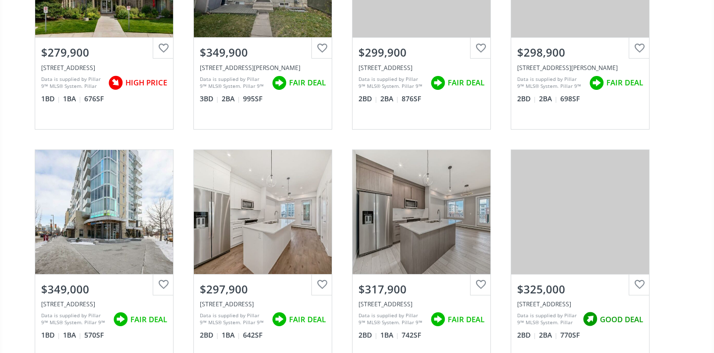
scroll to position [486, 0]
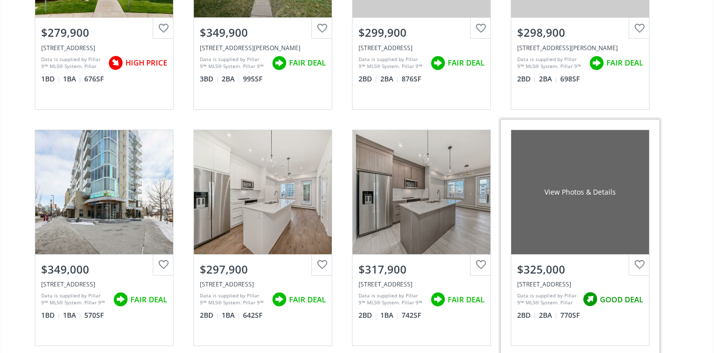
click at [612, 210] on div "View Photos & Details" at bounding box center [581, 192] width 138 height 124
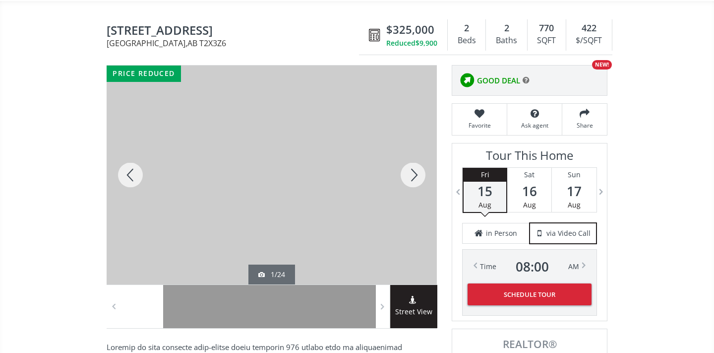
scroll to position [102, 0]
click at [419, 170] on div at bounding box center [413, 175] width 48 height 219
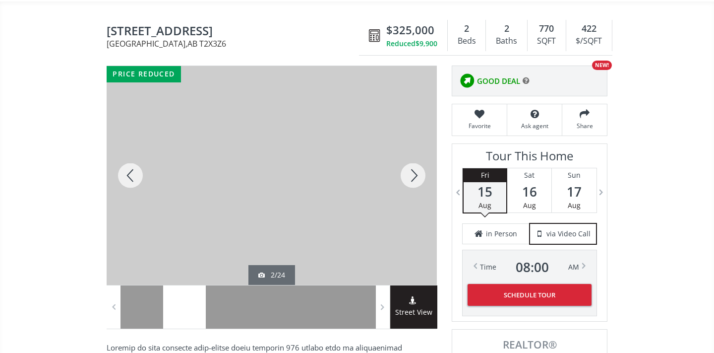
click at [419, 170] on div at bounding box center [413, 175] width 48 height 219
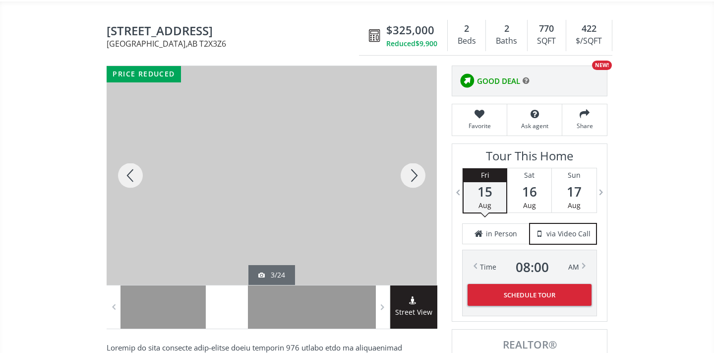
click at [419, 170] on div at bounding box center [413, 175] width 48 height 219
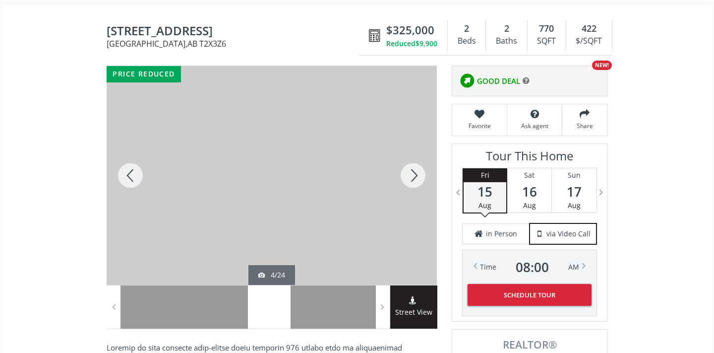
click at [419, 171] on div at bounding box center [413, 175] width 48 height 219
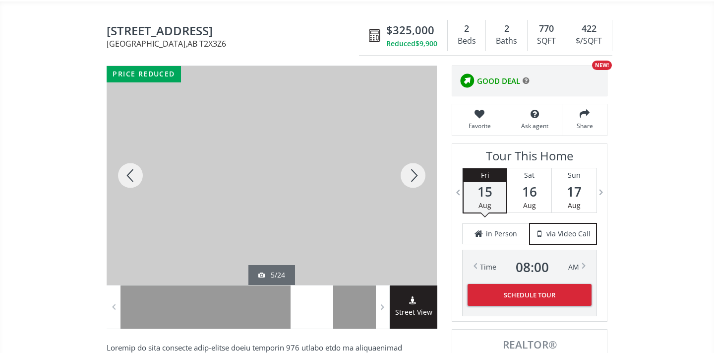
click at [419, 171] on div at bounding box center [413, 175] width 48 height 219
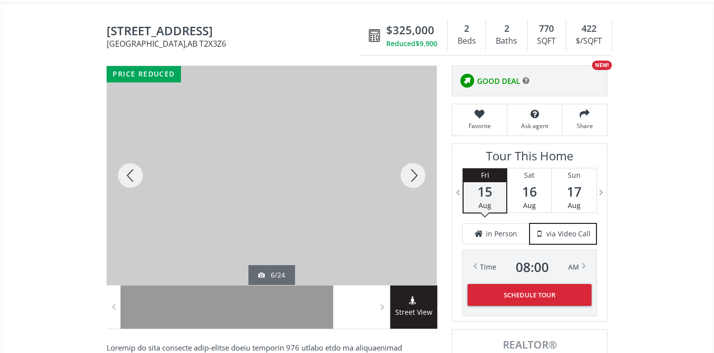
click at [420, 173] on div at bounding box center [413, 175] width 48 height 219
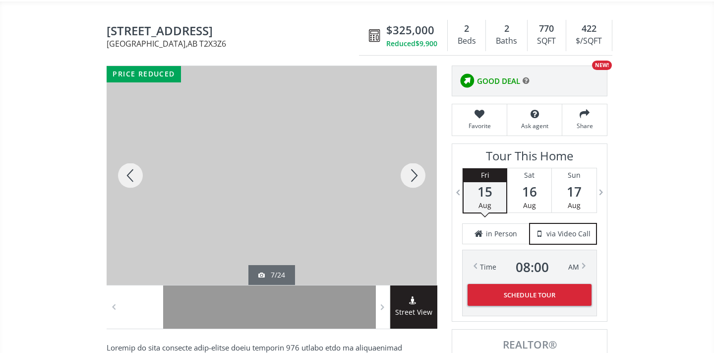
click at [420, 173] on div at bounding box center [413, 175] width 48 height 219
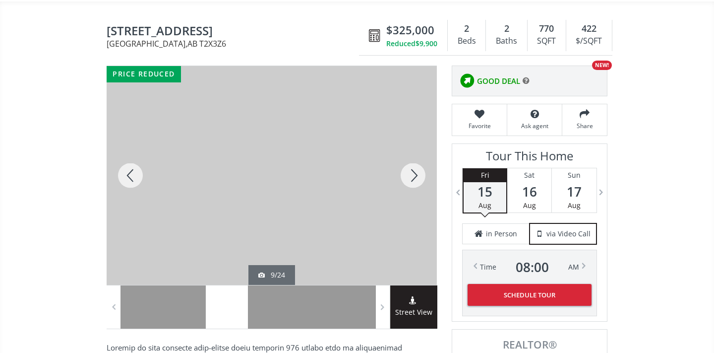
click at [420, 173] on div at bounding box center [413, 175] width 48 height 219
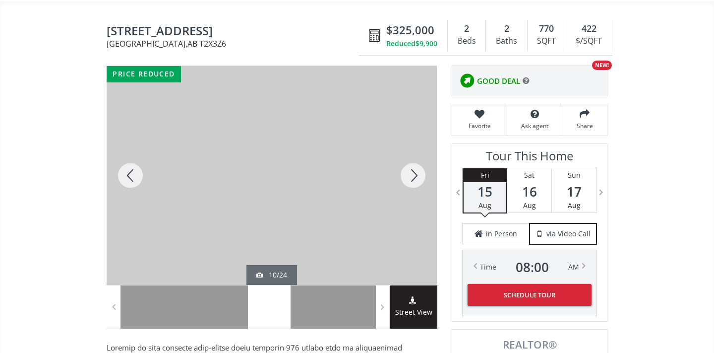
click at [420, 173] on div at bounding box center [413, 175] width 48 height 219
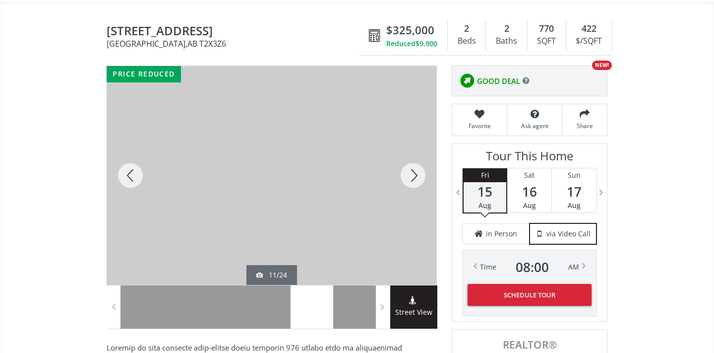
click at [420, 173] on div at bounding box center [413, 175] width 48 height 219
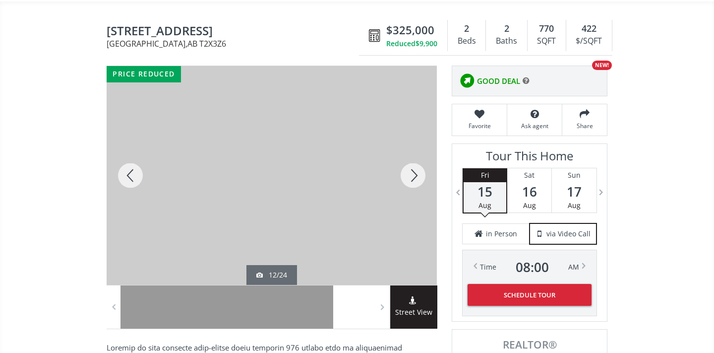
click at [420, 173] on div at bounding box center [413, 175] width 48 height 219
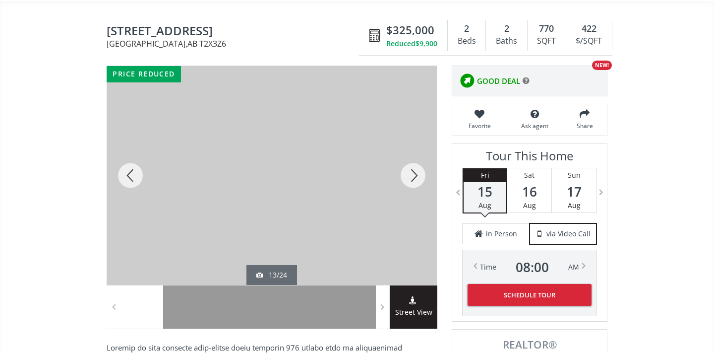
click at [420, 173] on div at bounding box center [413, 175] width 48 height 219
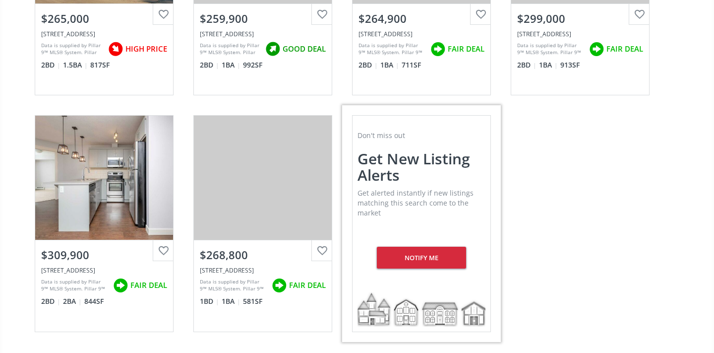
scroll to position [973, 0]
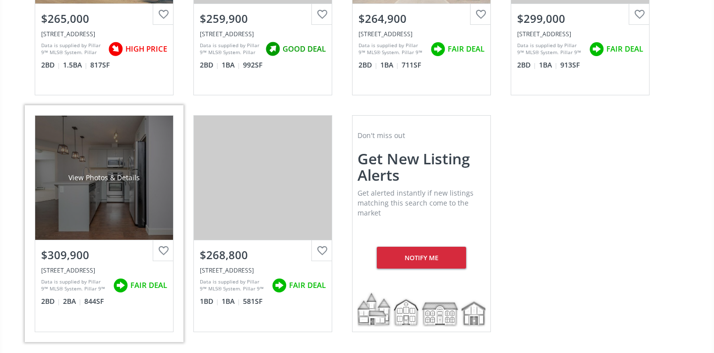
click at [104, 205] on div "View Photos & Details" at bounding box center [104, 178] width 138 height 124
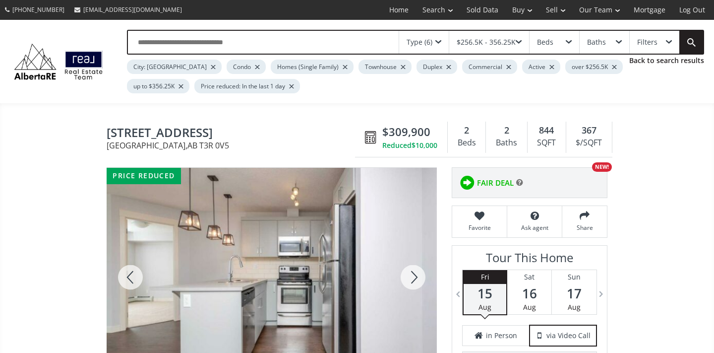
click at [416, 278] on div at bounding box center [413, 277] width 48 height 219
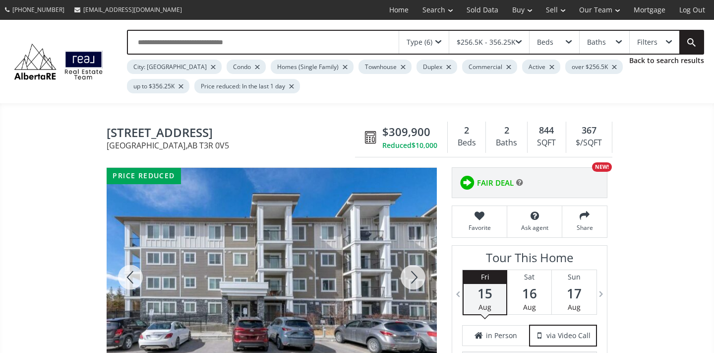
click at [416, 278] on div at bounding box center [413, 277] width 48 height 219
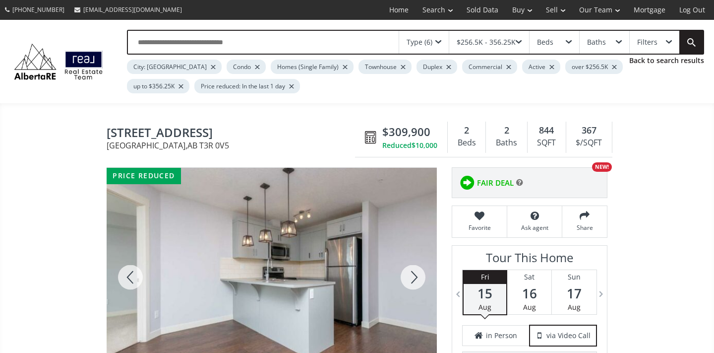
click at [416, 278] on div at bounding box center [413, 277] width 48 height 219
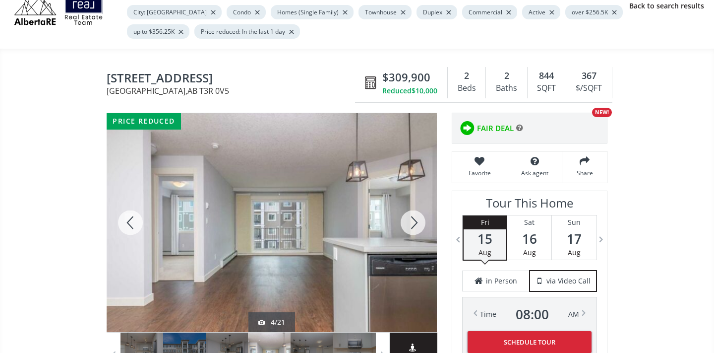
scroll to position [55, 0]
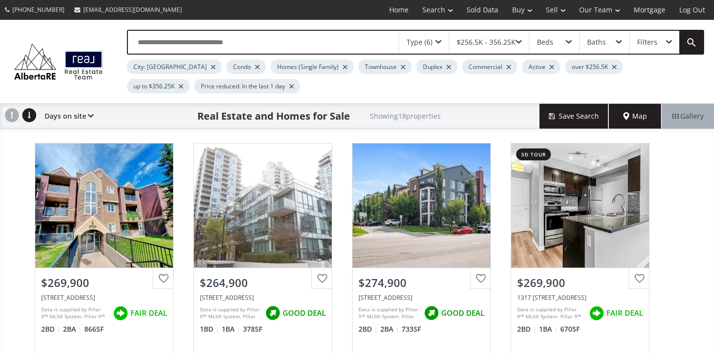
click at [464, 39] on div "$256.5K - 356.25K" at bounding box center [486, 42] width 59 height 7
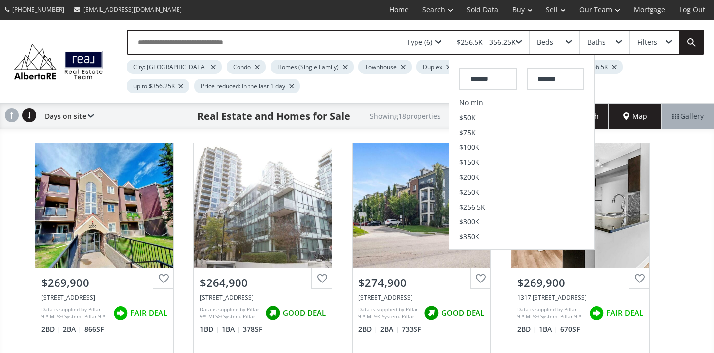
click at [519, 41] on span at bounding box center [519, 42] width 6 height 4
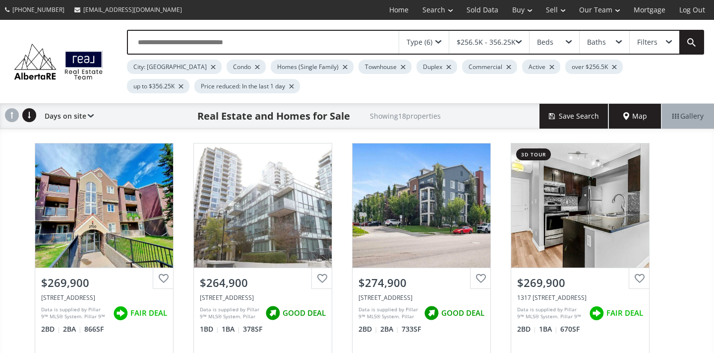
click at [519, 41] on span at bounding box center [519, 42] width 6 height 4
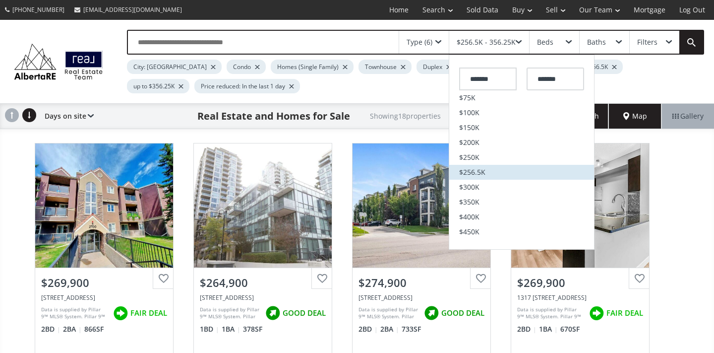
scroll to position [40, 0]
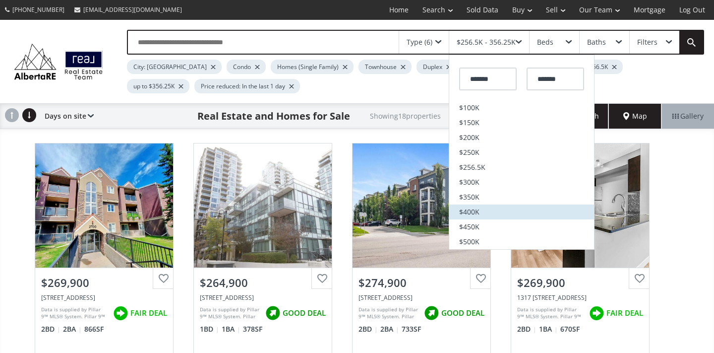
click at [495, 212] on li "$400K" at bounding box center [521, 211] width 145 height 15
type input "*******"
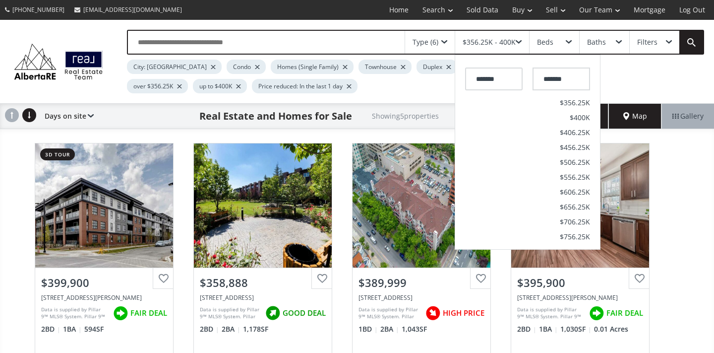
click at [696, 43] on link at bounding box center [692, 42] width 24 height 23
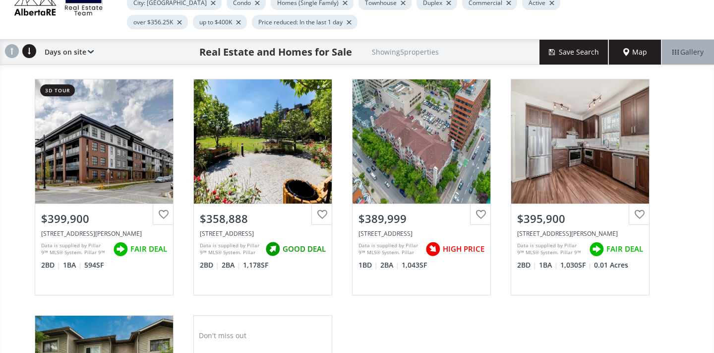
scroll to position [72, 0]
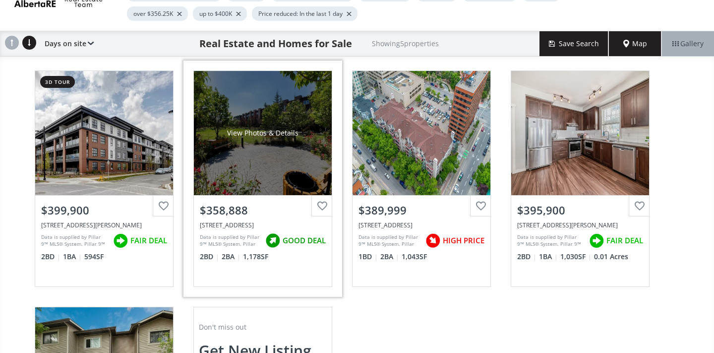
click at [272, 166] on div "View Photos & Details" at bounding box center [263, 133] width 138 height 124
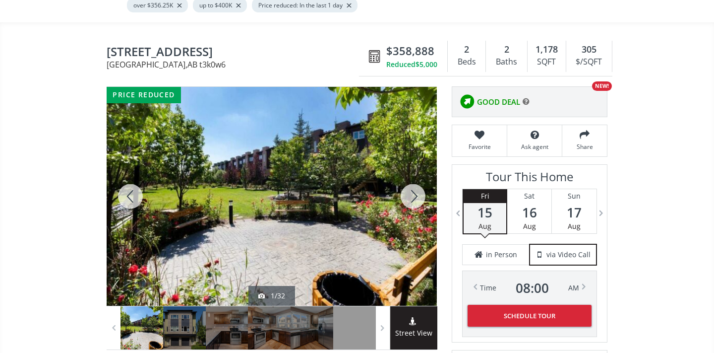
scroll to position [100, 0]
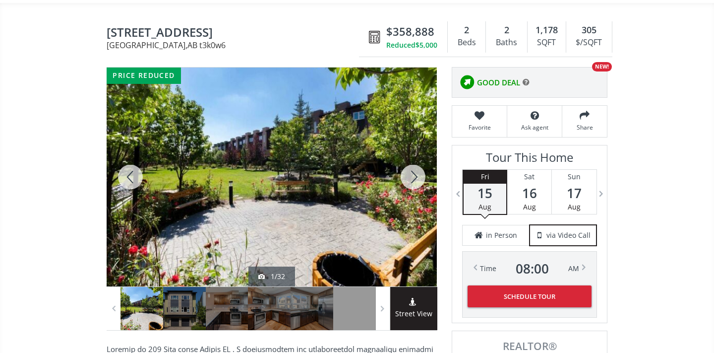
click at [408, 175] on div at bounding box center [413, 176] width 48 height 219
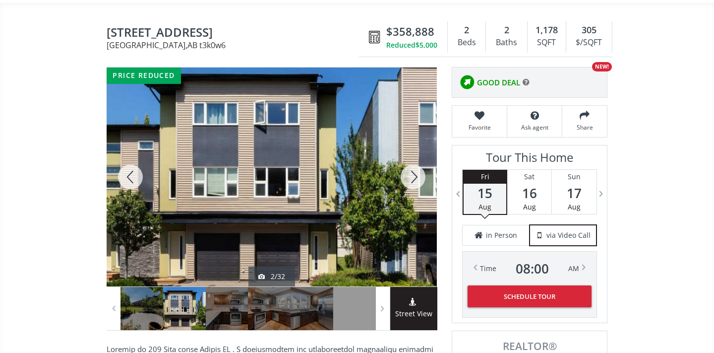
click at [129, 174] on div at bounding box center [131, 176] width 48 height 219
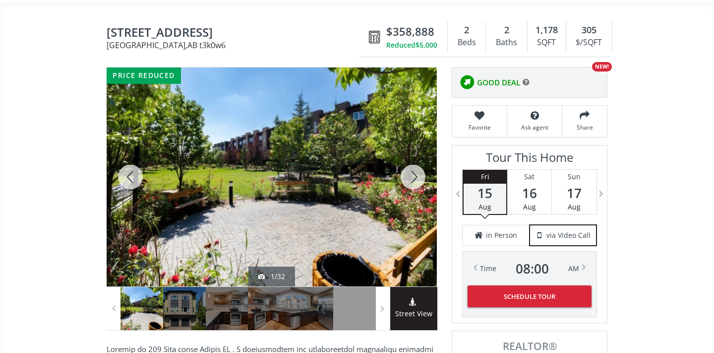
click at [417, 181] on div at bounding box center [413, 176] width 48 height 219
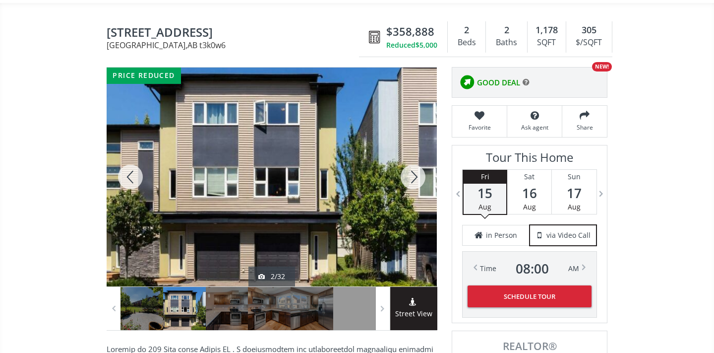
click at [418, 181] on div at bounding box center [413, 176] width 48 height 219
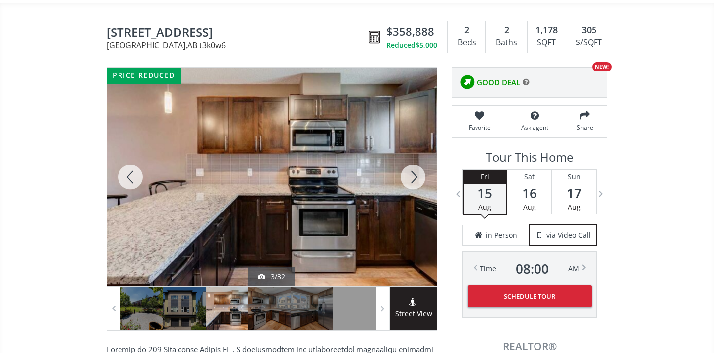
click at [418, 181] on div at bounding box center [413, 176] width 48 height 219
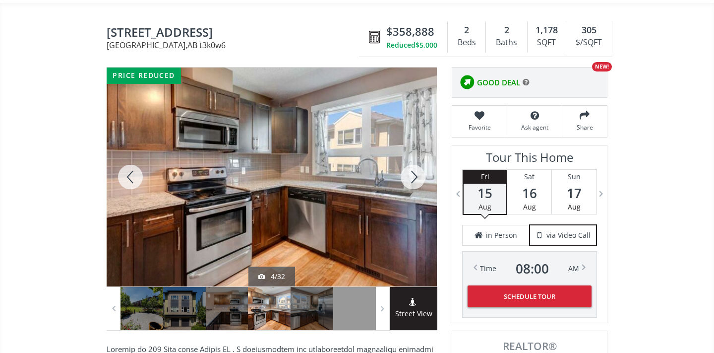
click at [418, 181] on div at bounding box center [413, 176] width 48 height 219
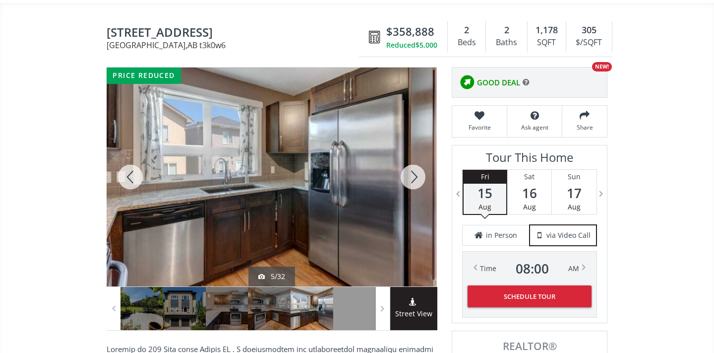
click at [418, 181] on div at bounding box center [413, 176] width 48 height 219
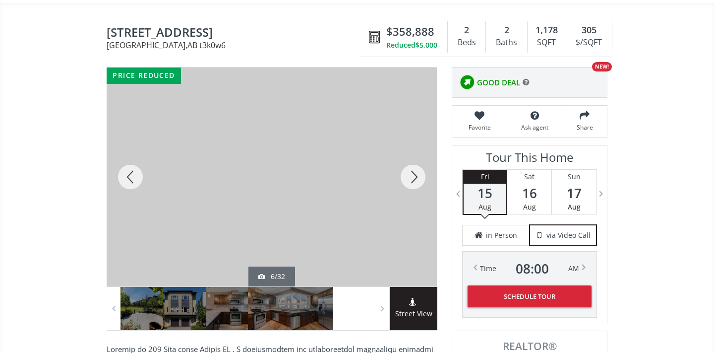
click at [418, 181] on div at bounding box center [413, 176] width 48 height 219
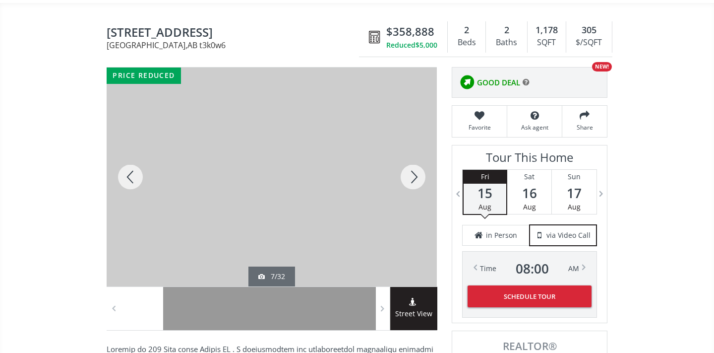
click at [418, 181] on div at bounding box center [413, 176] width 48 height 219
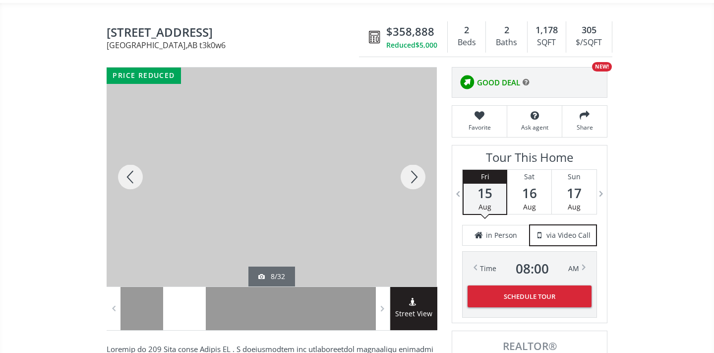
click at [418, 181] on div at bounding box center [413, 176] width 48 height 219
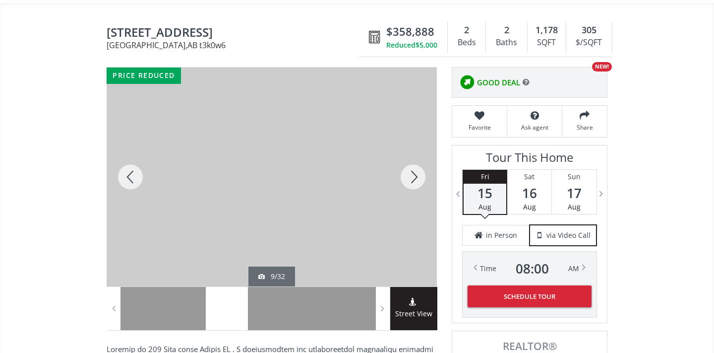
click at [418, 182] on div at bounding box center [413, 176] width 48 height 219
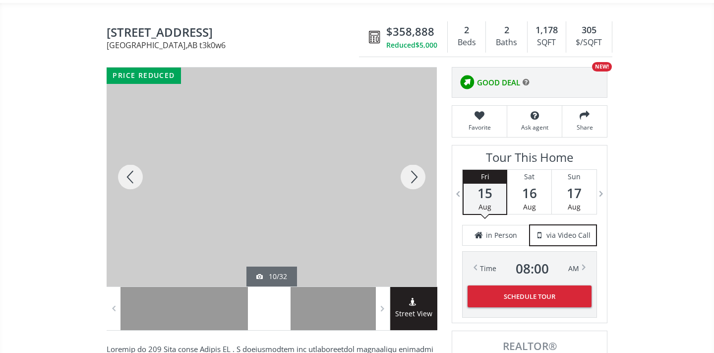
click at [420, 184] on div at bounding box center [413, 176] width 48 height 219
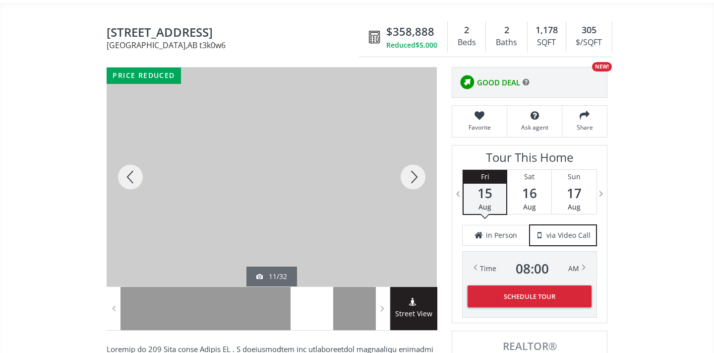
click at [420, 184] on div at bounding box center [413, 176] width 48 height 219
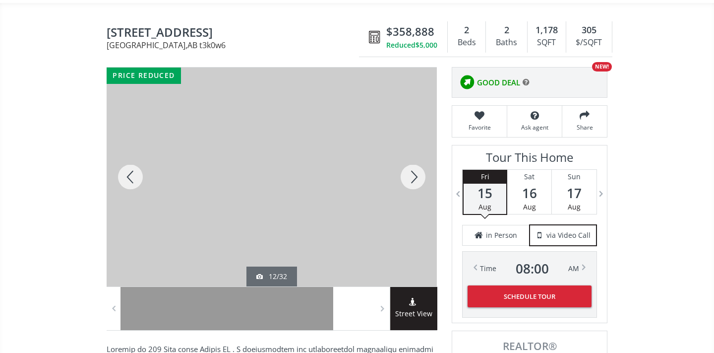
click at [420, 184] on div at bounding box center [413, 176] width 48 height 219
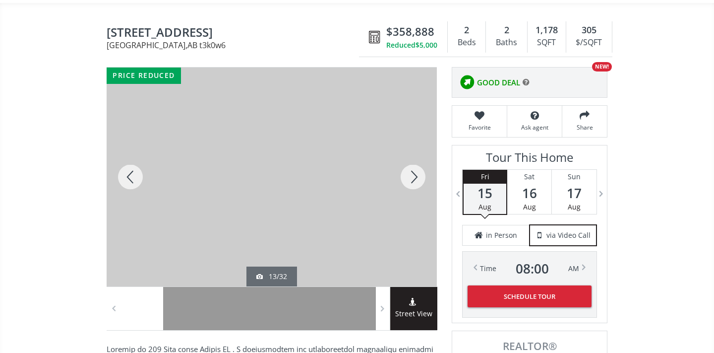
click at [420, 185] on div at bounding box center [413, 176] width 48 height 219
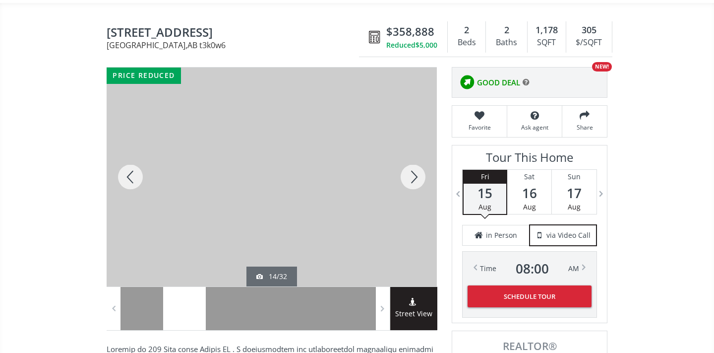
click at [420, 185] on div at bounding box center [413, 176] width 48 height 219
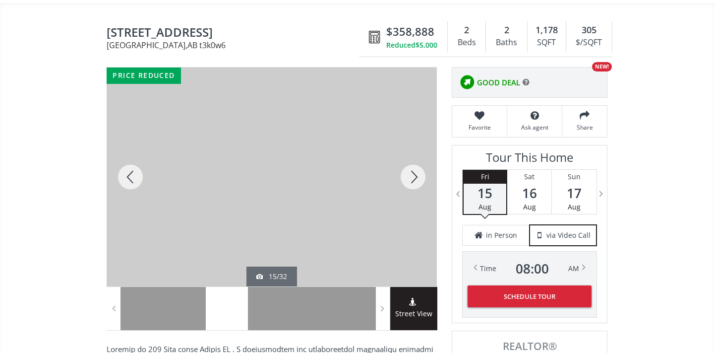
click at [420, 186] on div at bounding box center [413, 176] width 48 height 219
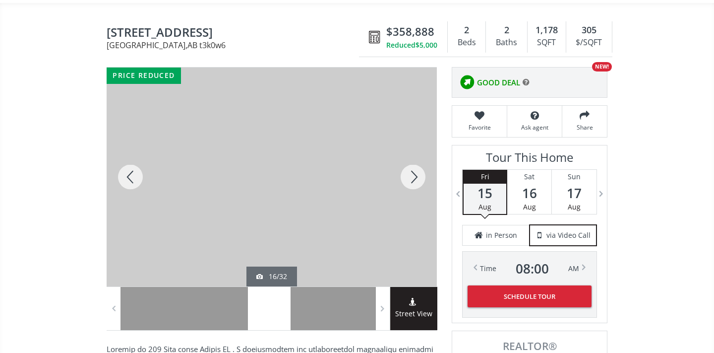
click at [420, 186] on div at bounding box center [413, 176] width 48 height 219
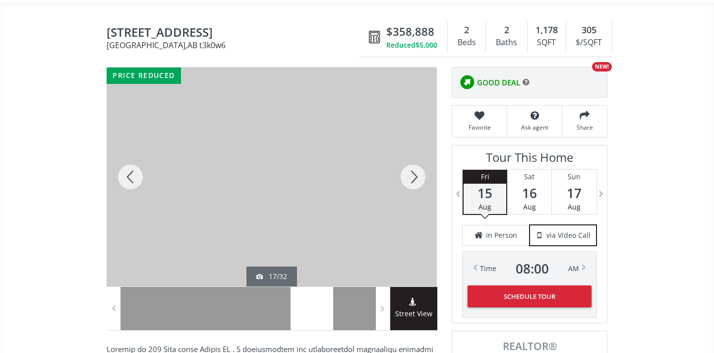
click at [420, 188] on div at bounding box center [413, 176] width 48 height 219
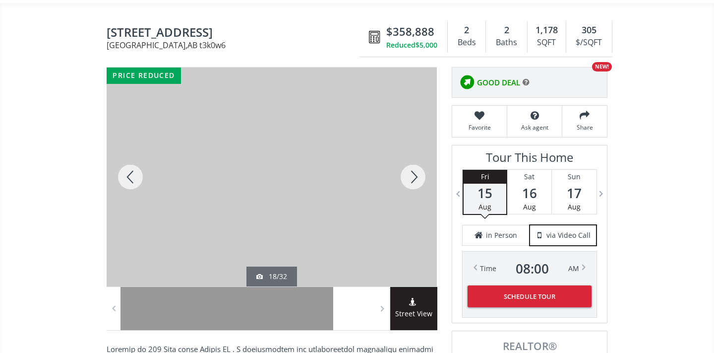
click at [420, 188] on div at bounding box center [413, 176] width 48 height 219
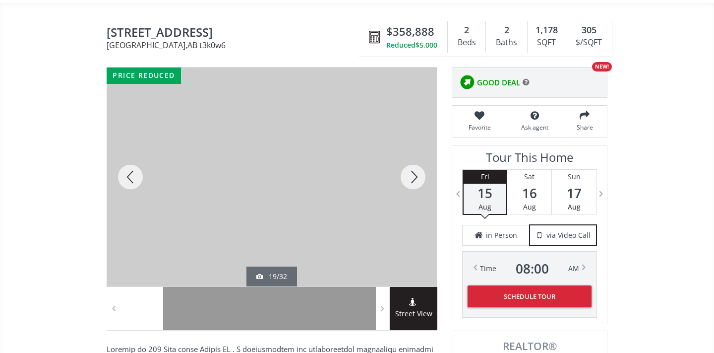
click at [420, 189] on div at bounding box center [413, 176] width 48 height 219
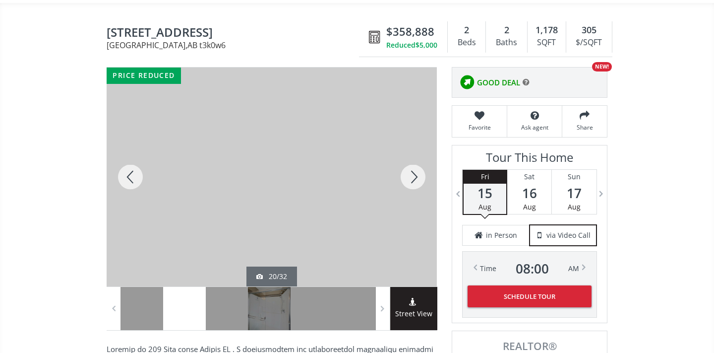
click at [421, 190] on div at bounding box center [413, 176] width 48 height 219
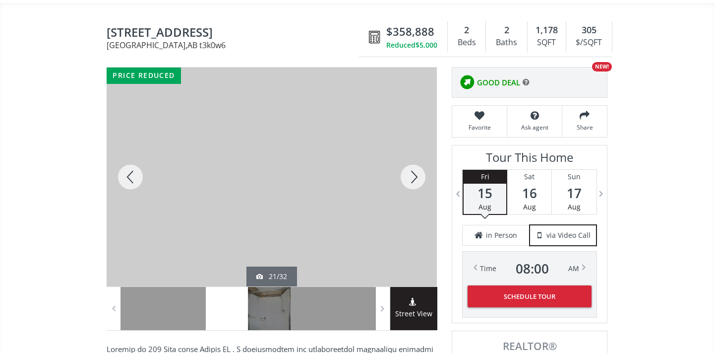
click at [421, 190] on div at bounding box center [413, 176] width 48 height 219
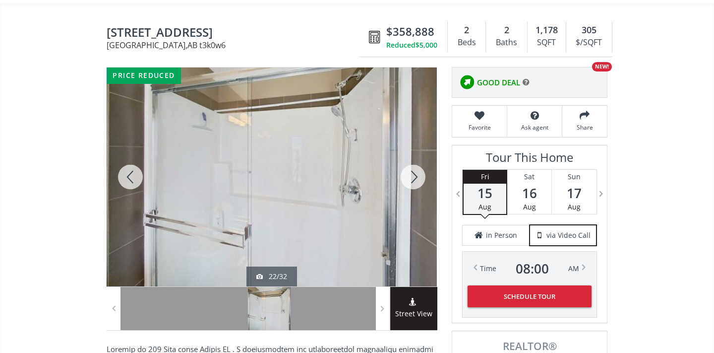
click at [418, 187] on div at bounding box center [413, 176] width 48 height 219
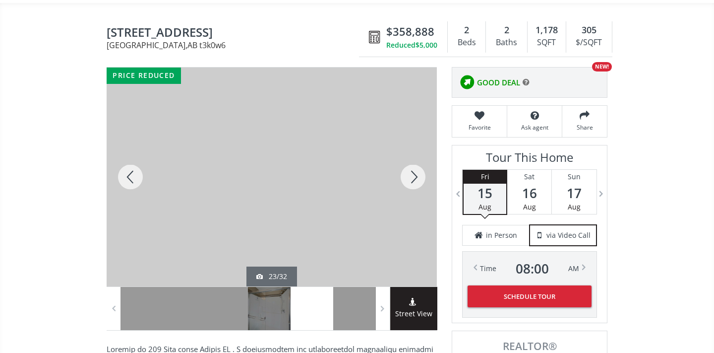
click at [418, 187] on div at bounding box center [413, 176] width 48 height 219
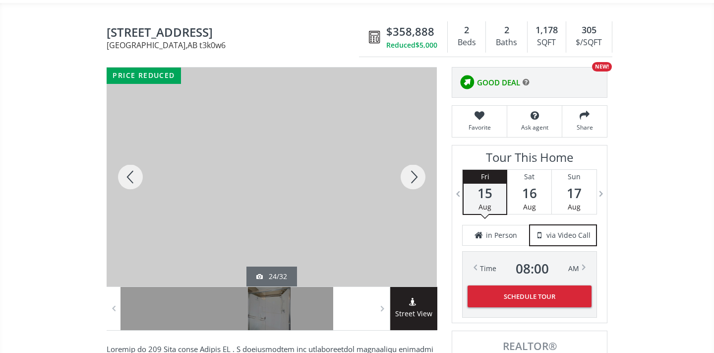
click at [418, 187] on div at bounding box center [413, 176] width 48 height 219
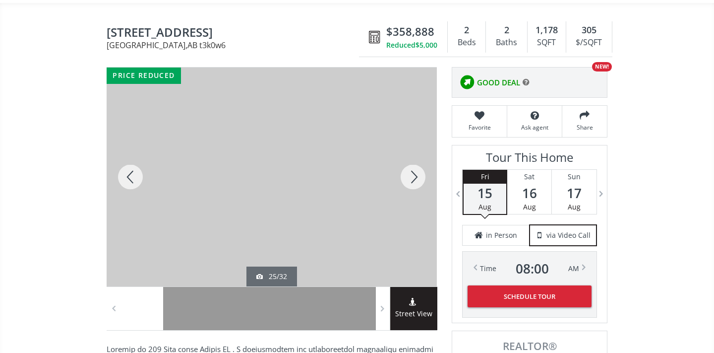
click at [418, 187] on div at bounding box center [413, 176] width 48 height 219
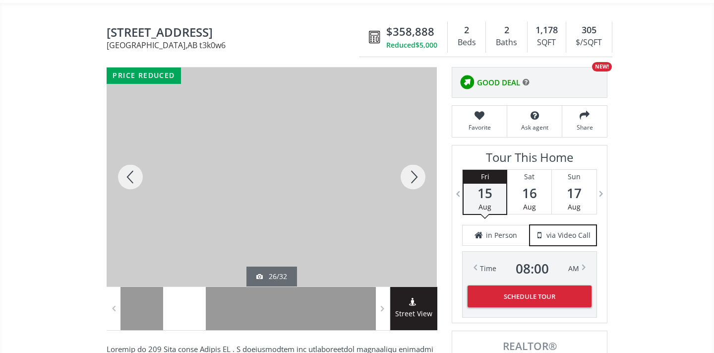
click at [418, 187] on div at bounding box center [413, 176] width 48 height 219
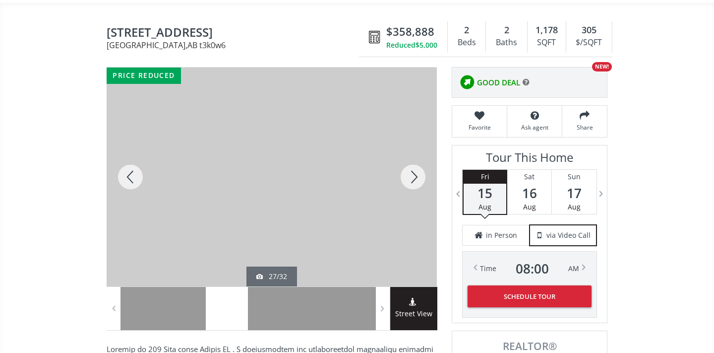
click at [418, 187] on div at bounding box center [413, 176] width 48 height 219
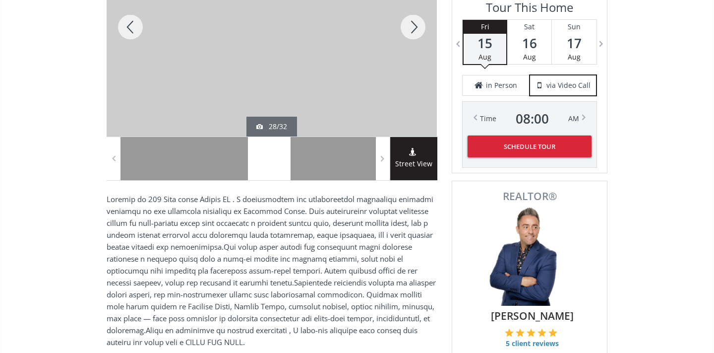
scroll to position [251, 0]
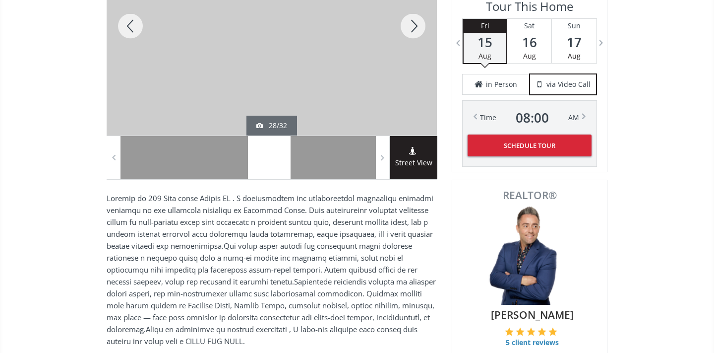
scroll to position [72, 0]
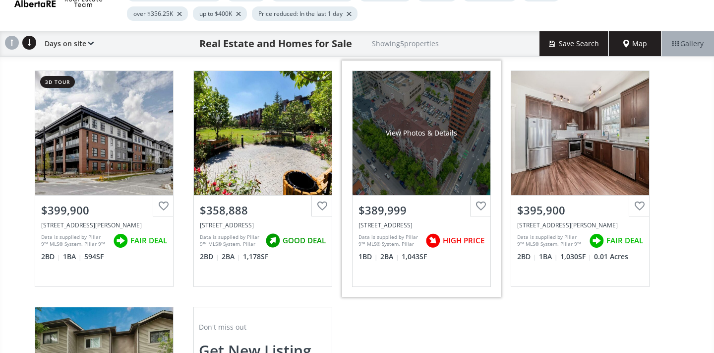
click at [460, 188] on div "View Photos & Details" at bounding box center [422, 133] width 138 height 124
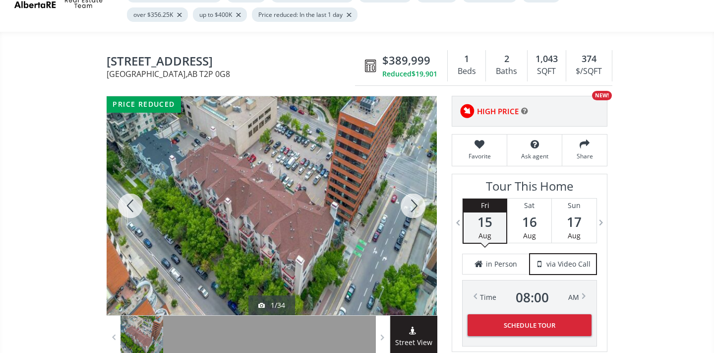
scroll to position [82, 0]
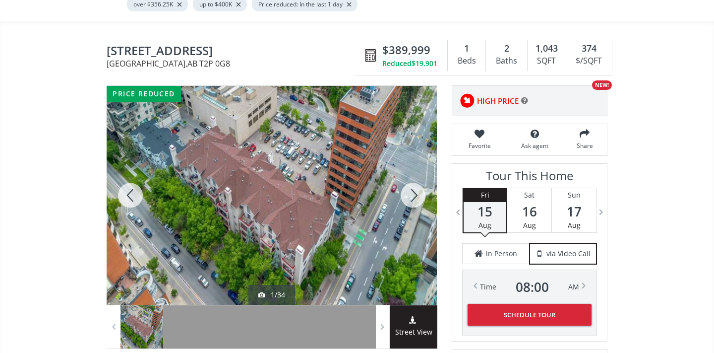
click at [414, 192] on div at bounding box center [413, 195] width 48 height 219
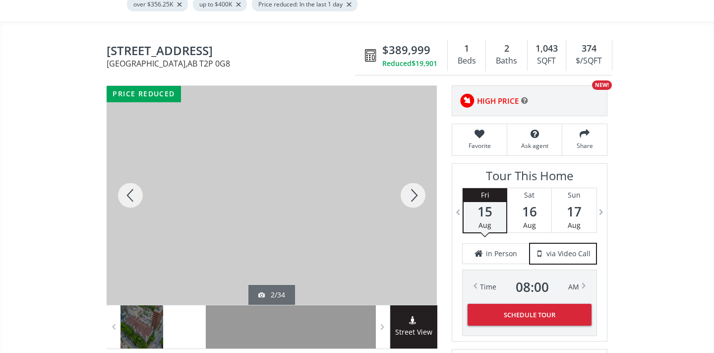
click at [414, 192] on div at bounding box center [413, 195] width 48 height 219
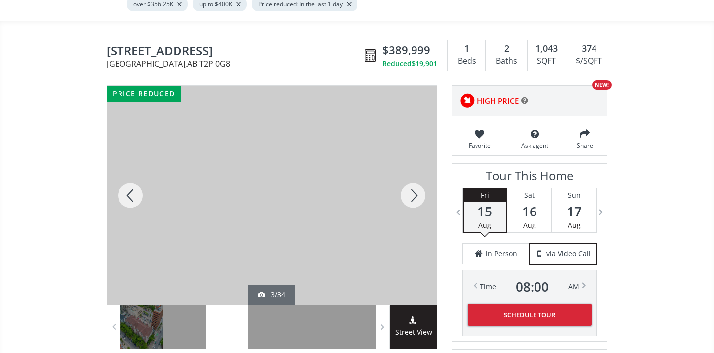
click at [414, 192] on div at bounding box center [413, 195] width 48 height 219
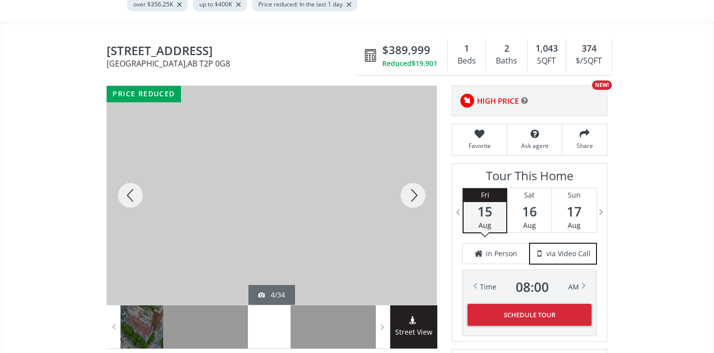
click at [421, 196] on div at bounding box center [413, 195] width 48 height 219
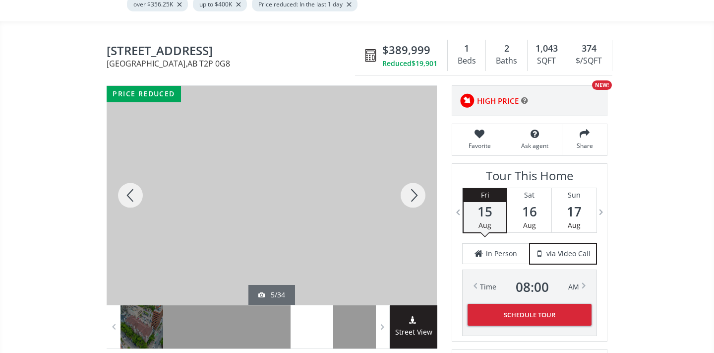
click at [421, 196] on div at bounding box center [413, 195] width 48 height 219
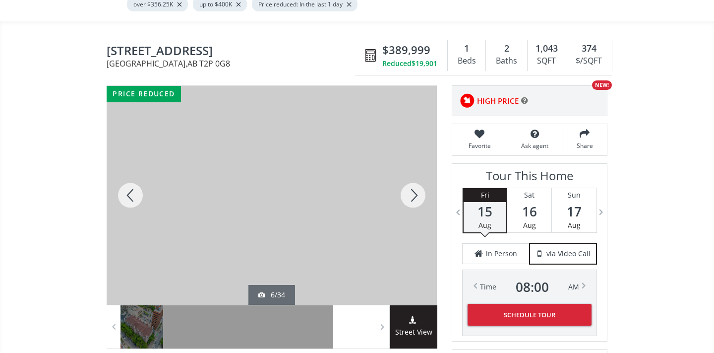
click at [421, 196] on div at bounding box center [413, 195] width 48 height 219
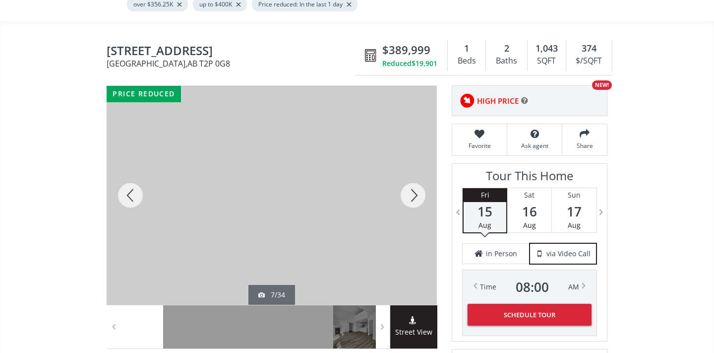
click at [421, 196] on div at bounding box center [413, 195] width 48 height 219
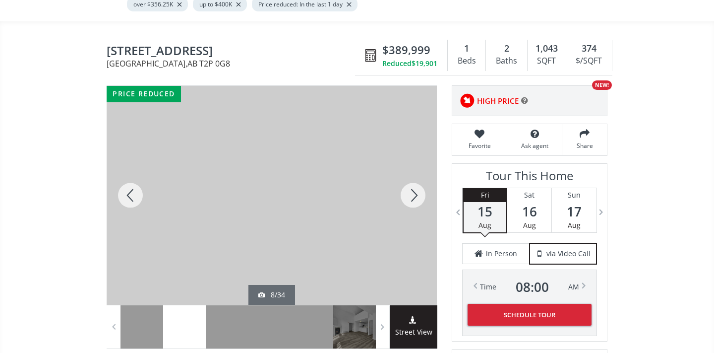
click at [421, 196] on div at bounding box center [413, 195] width 48 height 219
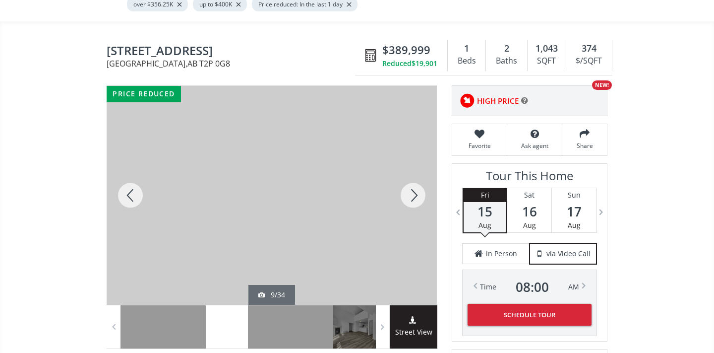
click at [421, 196] on div at bounding box center [413, 195] width 48 height 219
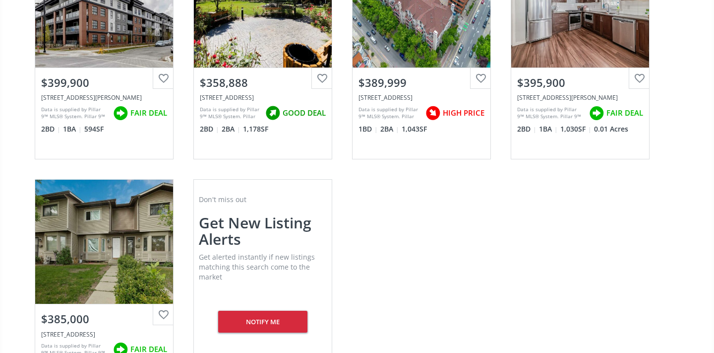
scroll to position [252, 0]
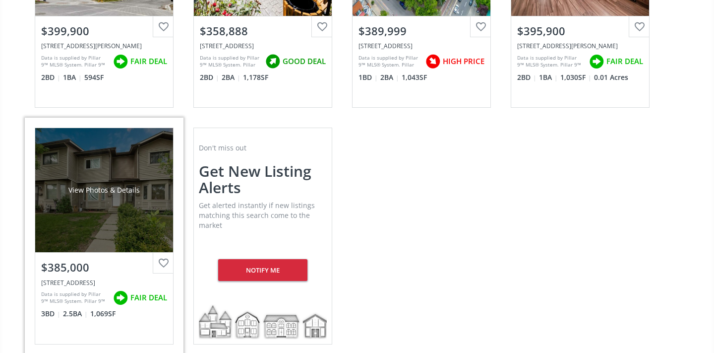
click at [145, 211] on div "View Photos & Details" at bounding box center [104, 190] width 138 height 124
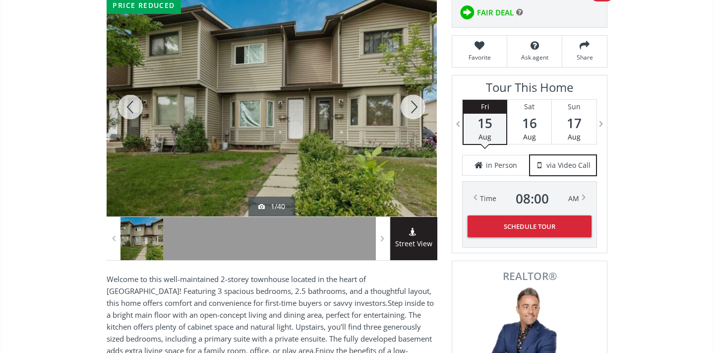
scroll to position [160, 0]
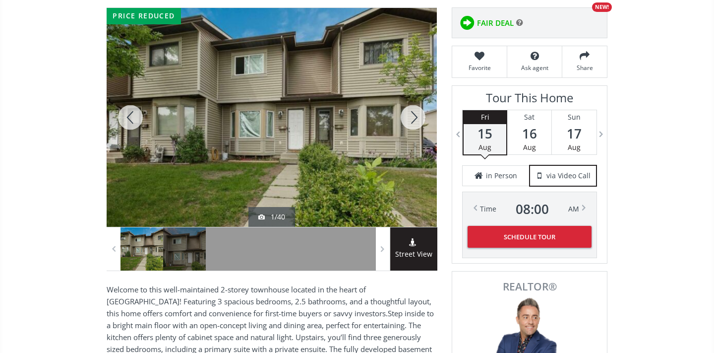
click at [415, 115] on div at bounding box center [413, 117] width 48 height 219
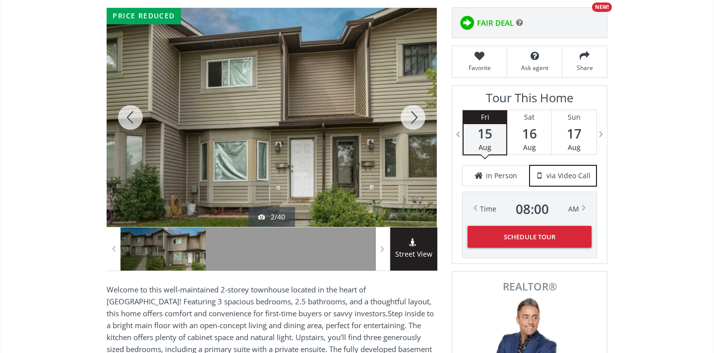
click at [412, 115] on div at bounding box center [413, 117] width 48 height 219
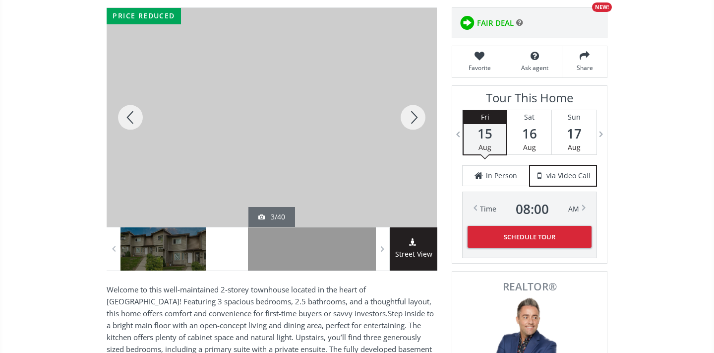
click at [411, 114] on div at bounding box center [413, 117] width 48 height 219
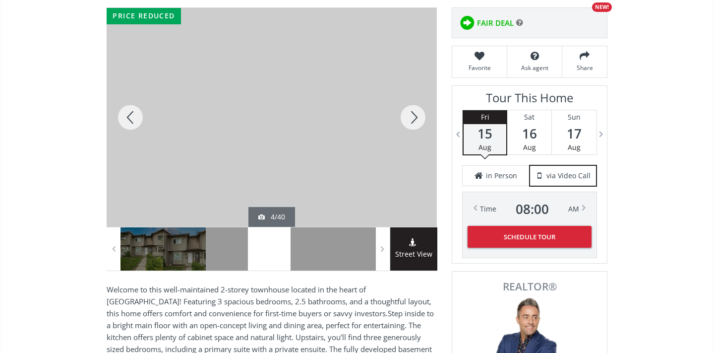
click at [411, 114] on div at bounding box center [413, 117] width 48 height 219
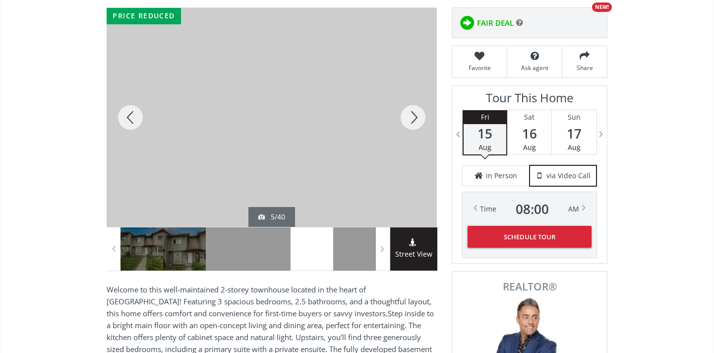
click at [411, 115] on div at bounding box center [413, 117] width 48 height 219
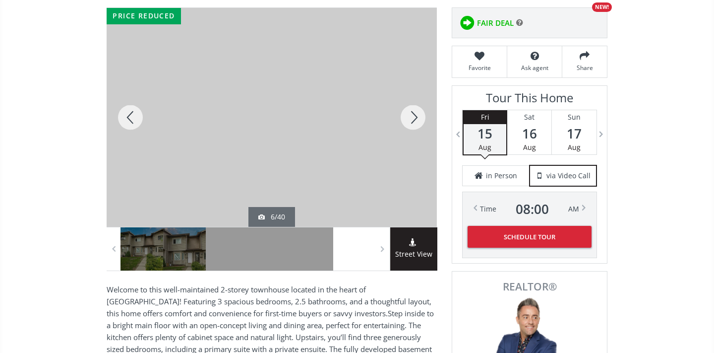
click at [412, 115] on div at bounding box center [413, 117] width 48 height 219
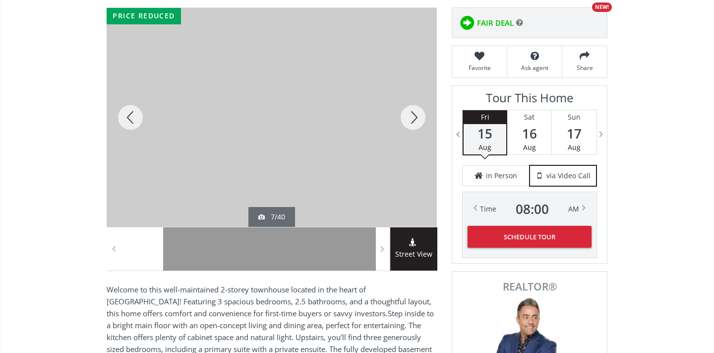
click at [412, 115] on div at bounding box center [413, 117] width 48 height 219
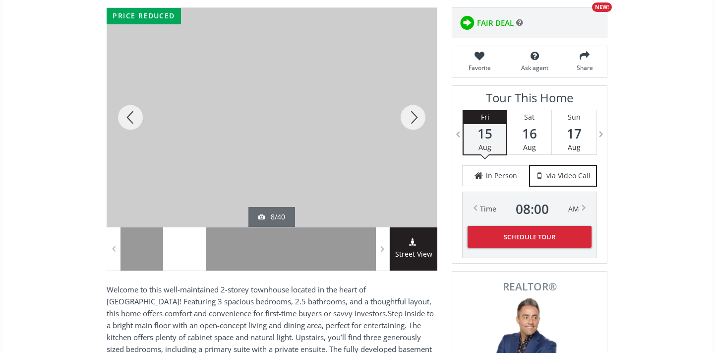
click at [412, 115] on div at bounding box center [413, 117] width 48 height 219
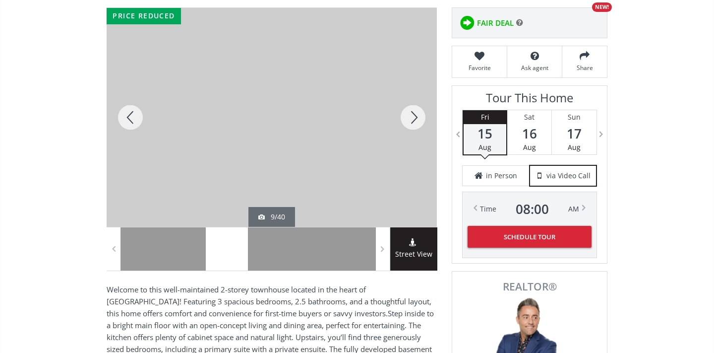
click at [412, 115] on div at bounding box center [413, 117] width 48 height 219
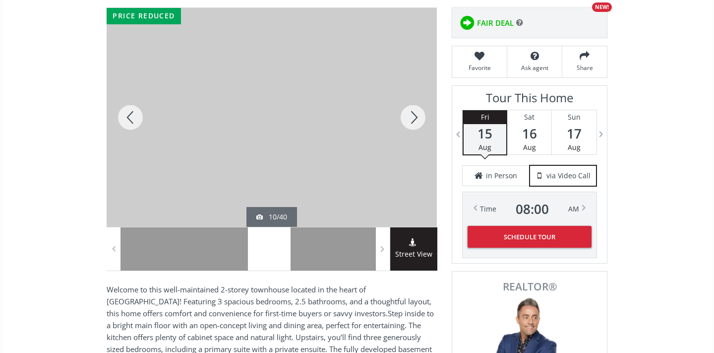
click at [412, 115] on div at bounding box center [413, 117] width 48 height 219
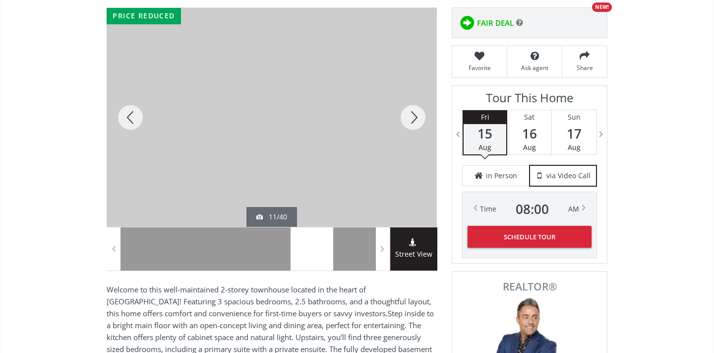
click at [412, 115] on div at bounding box center [413, 117] width 48 height 219
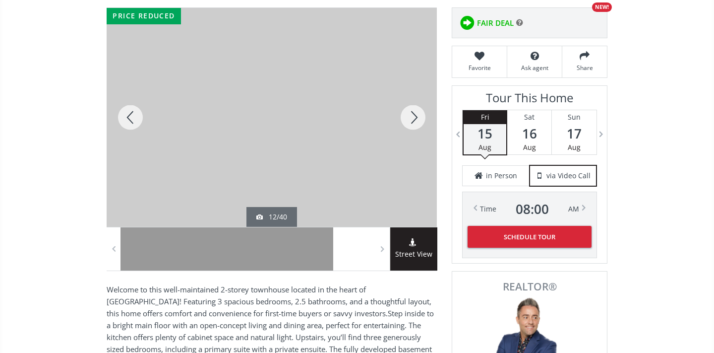
click at [412, 116] on div at bounding box center [413, 117] width 48 height 219
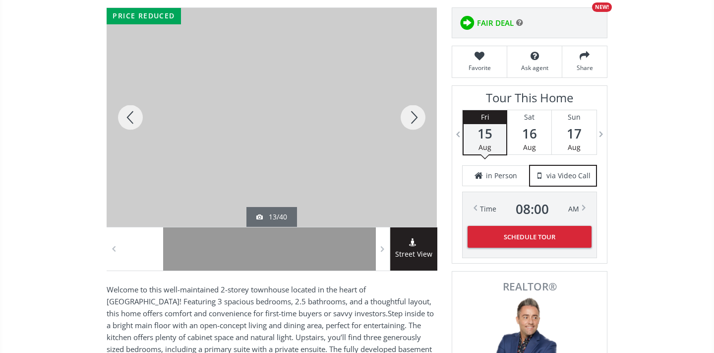
click at [412, 117] on div at bounding box center [413, 117] width 48 height 219
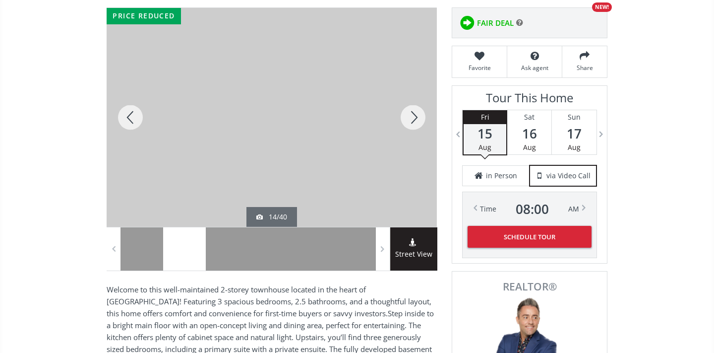
click at [412, 117] on div at bounding box center [413, 117] width 48 height 219
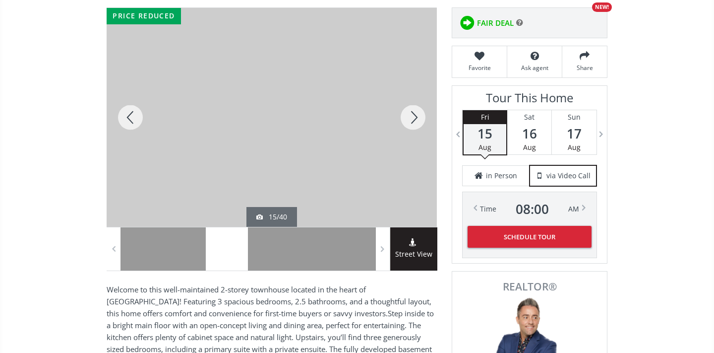
click at [412, 117] on div at bounding box center [413, 117] width 48 height 219
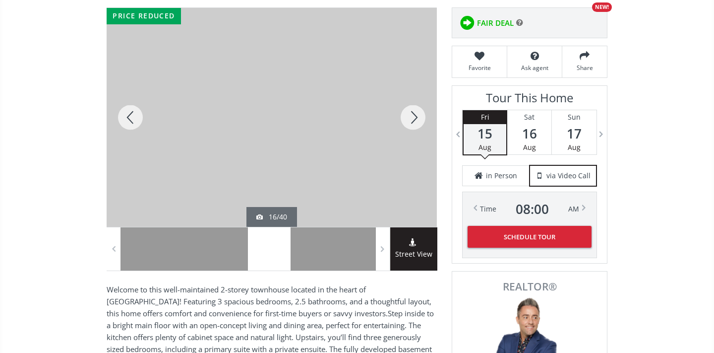
click at [412, 117] on div at bounding box center [413, 117] width 48 height 219
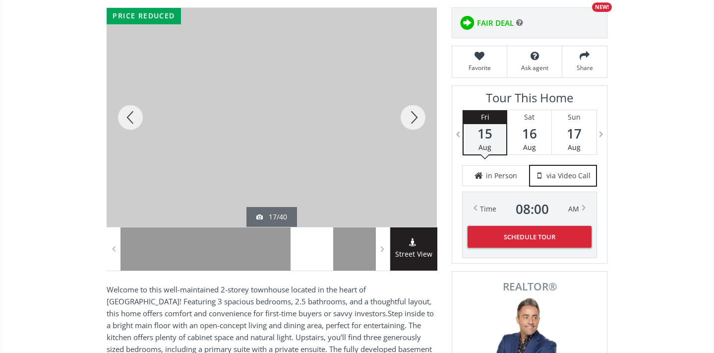
click at [412, 117] on div at bounding box center [413, 117] width 48 height 219
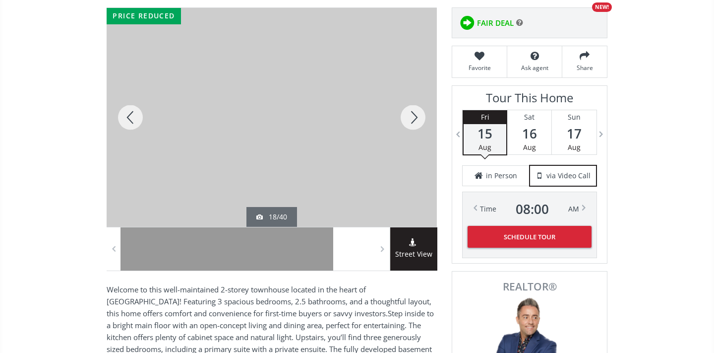
click at [412, 117] on div at bounding box center [413, 117] width 48 height 219
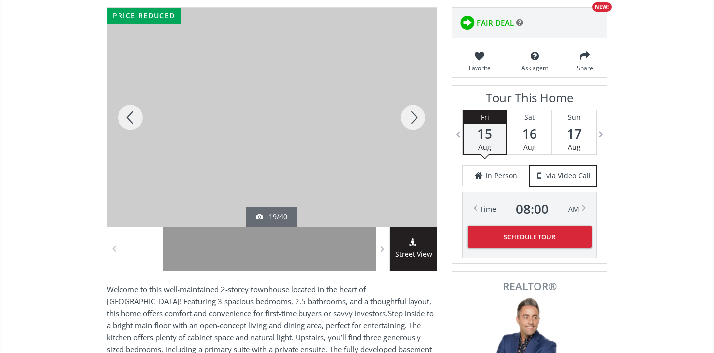
click at [413, 117] on div at bounding box center [413, 117] width 48 height 219
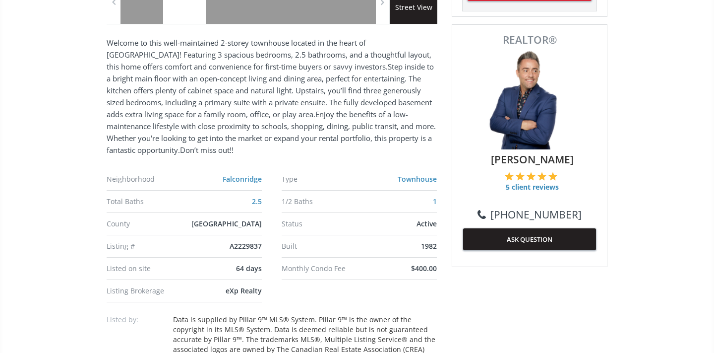
scroll to position [430, 0]
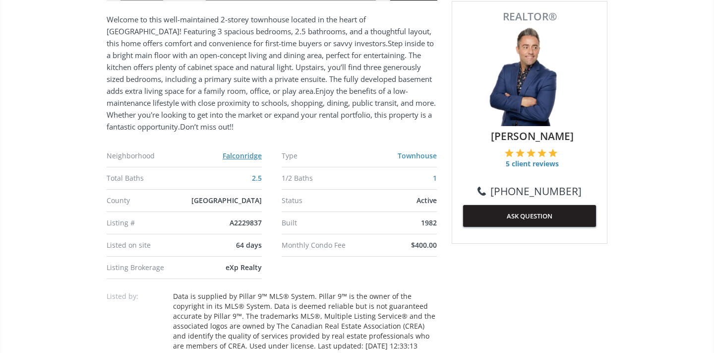
drag, startPoint x: 225, startPoint y: 155, endPoint x: 235, endPoint y: 155, distance: 9.9
click at [235, 155] on link "Falconridge" at bounding box center [242, 155] width 39 height 9
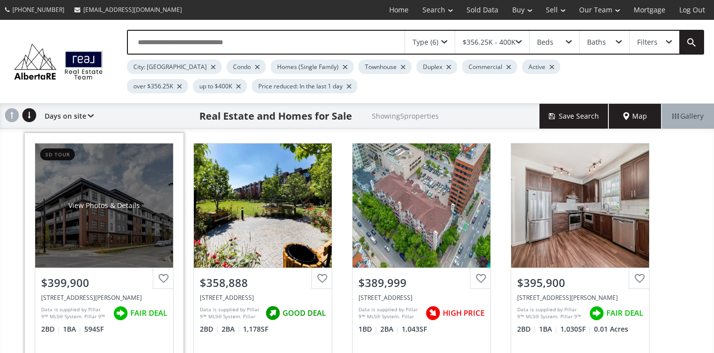
click at [118, 231] on div "View Photos & Details" at bounding box center [104, 205] width 138 height 124
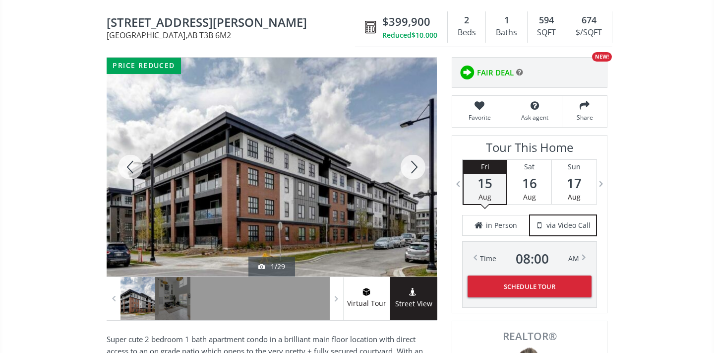
scroll to position [107, 0]
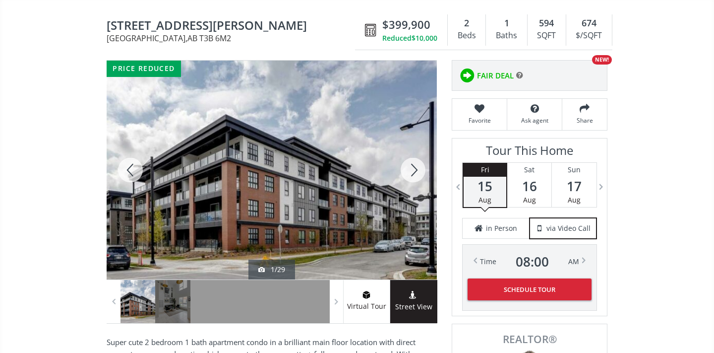
click at [411, 174] on div at bounding box center [413, 170] width 48 height 219
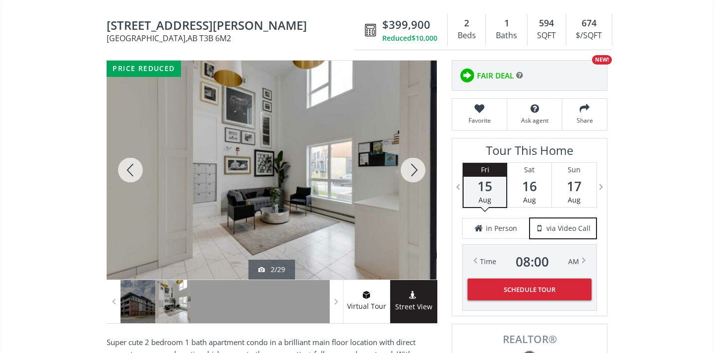
click at [411, 174] on div at bounding box center [413, 170] width 48 height 219
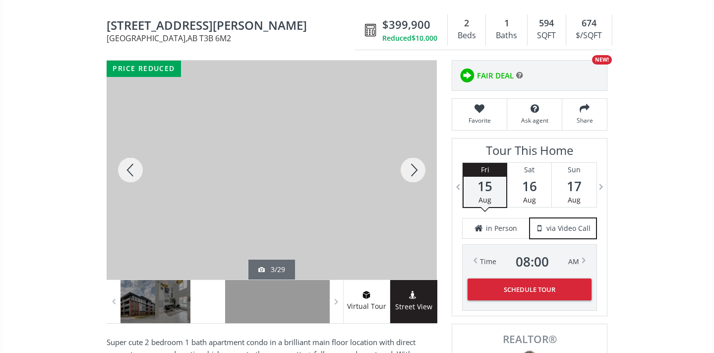
click at [411, 174] on div at bounding box center [413, 170] width 48 height 219
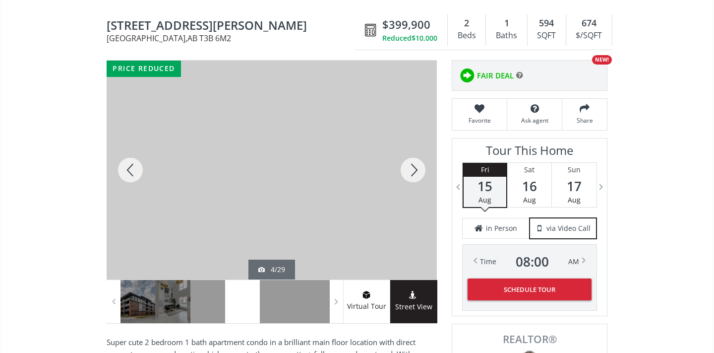
click at [411, 174] on div at bounding box center [413, 170] width 48 height 219
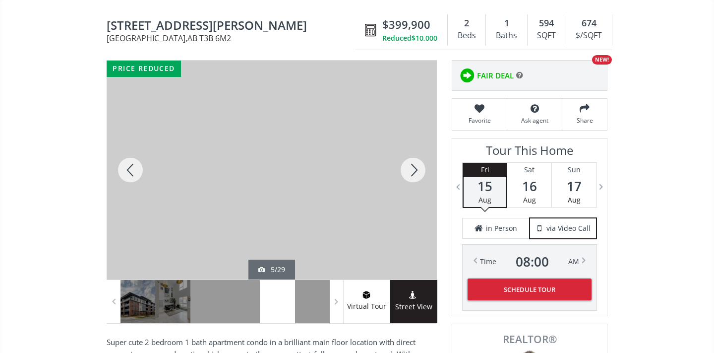
click at [411, 174] on div at bounding box center [413, 170] width 48 height 219
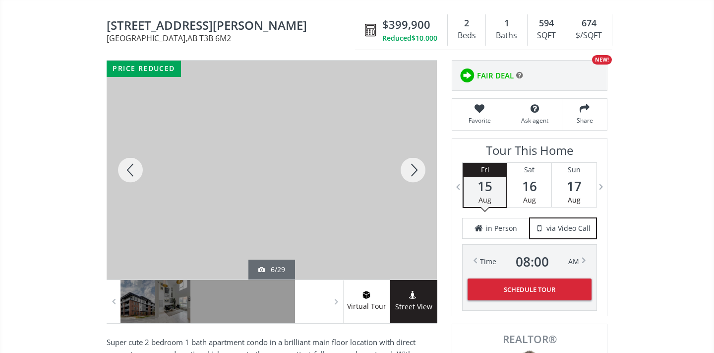
click at [411, 175] on div at bounding box center [413, 170] width 48 height 219
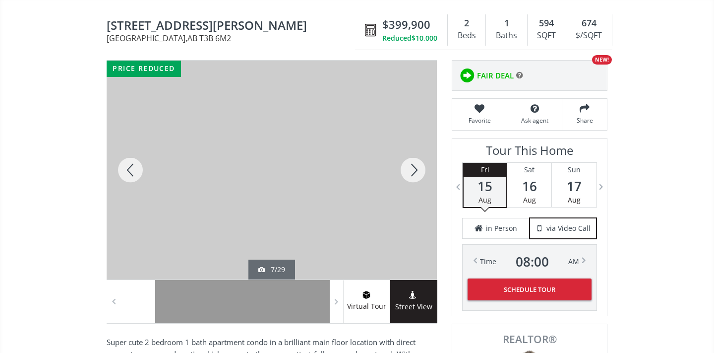
click at [411, 175] on div at bounding box center [413, 170] width 48 height 219
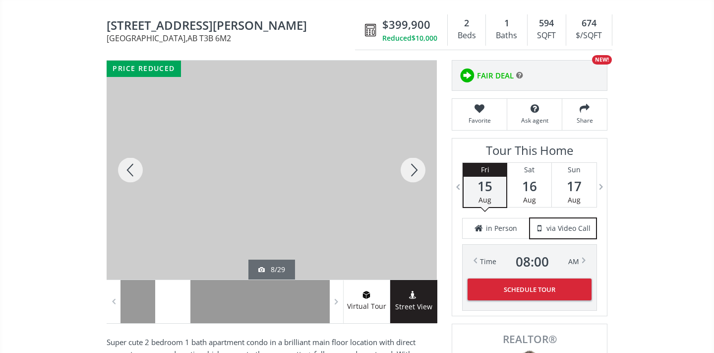
click at [410, 175] on div at bounding box center [413, 170] width 48 height 219
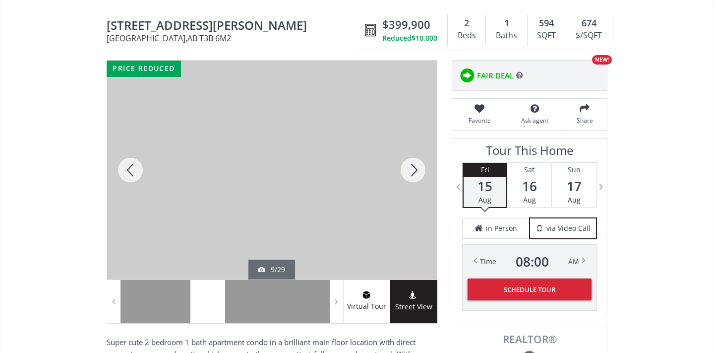
click at [411, 175] on div at bounding box center [413, 170] width 48 height 219
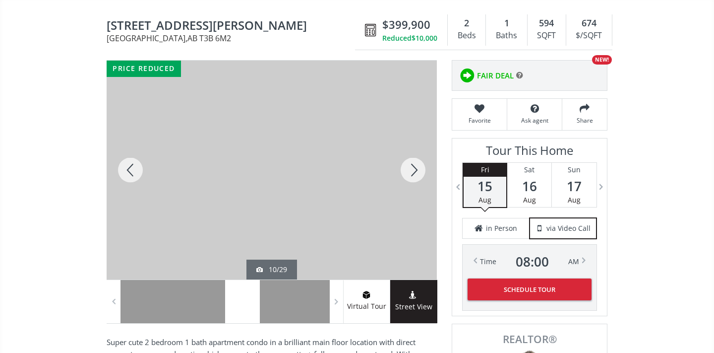
click at [411, 175] on div at bounding box center [413, 170] width 48 height 219
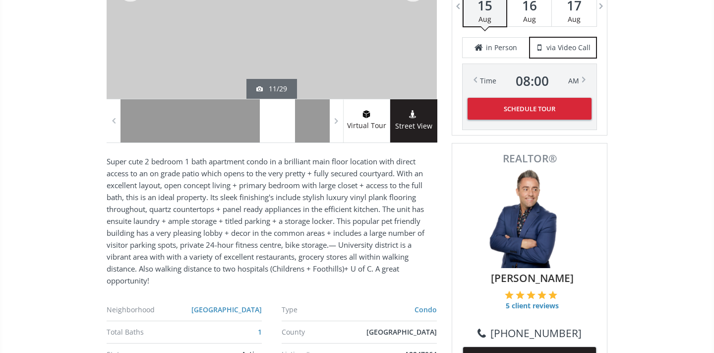
scroll to position [328, 0]
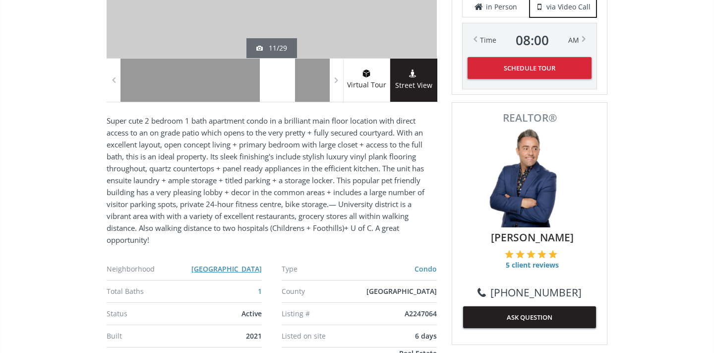
click at [232, 269] on link "University District" at bounding box center [227, 268] width 70 height 9
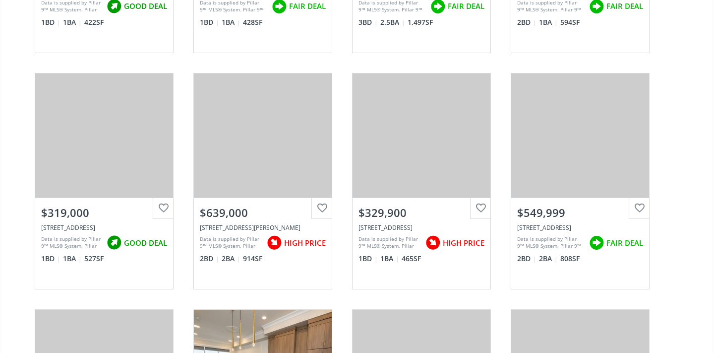
scroll to position [532, 0]
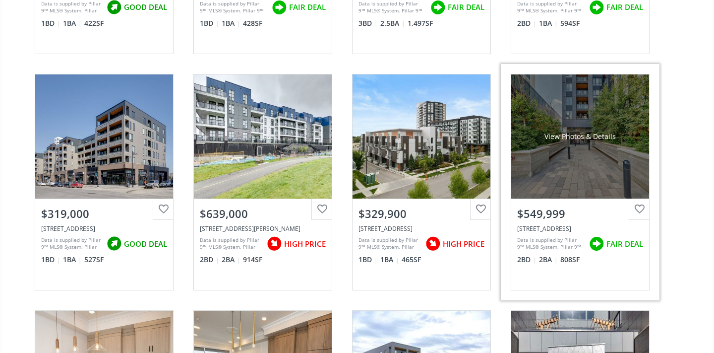
click at [594, 172] on div "View Photos & Details" at bounding box center [581, 136] width 138 height 124
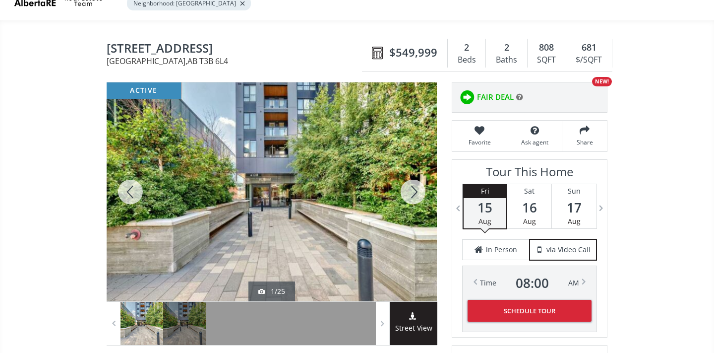
scroll to position [64, 0]
click at [411, 190] on div at bounding box center [413, 191] width 48 height 219
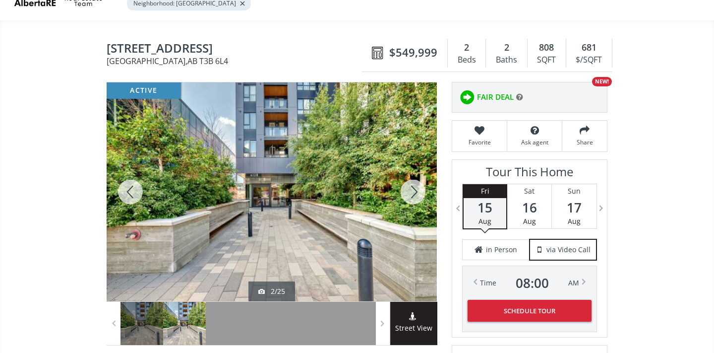
click at [412, 191] on div at bounding box center [413, 191] width 48 height 219
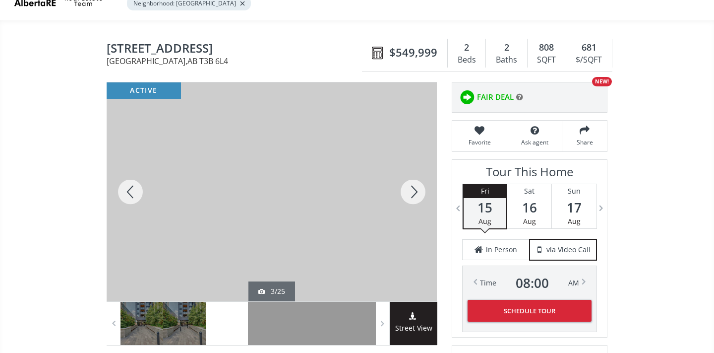
click at [419, 191] on div at bounding box center [413, 191] width 48 height 219
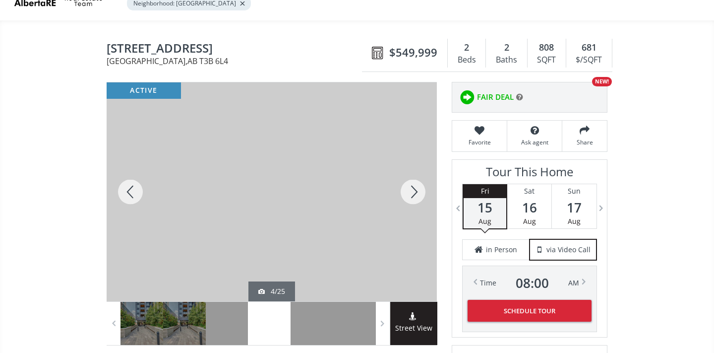
click at [420, 192] on div at bounding box center [413, 191] width 48 height 219
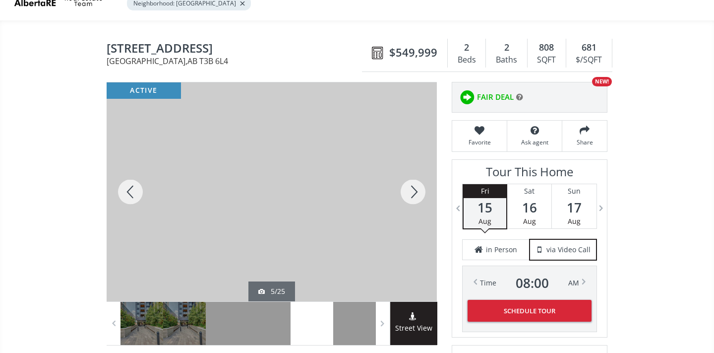
click at [420, 192] on div at bounding box center [413, 191] width 48 height 219
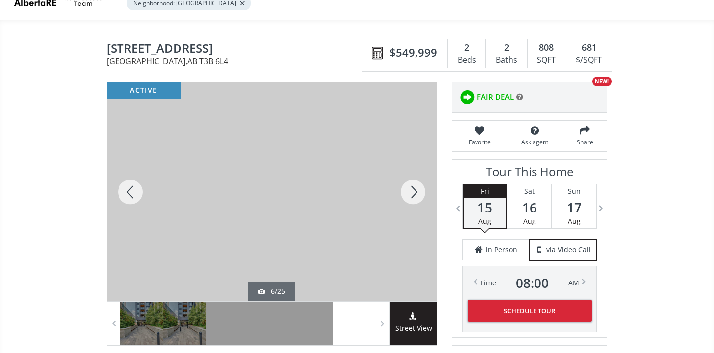
click at [420, 193] on div at bounding box center [413, 191] width 48 height 219
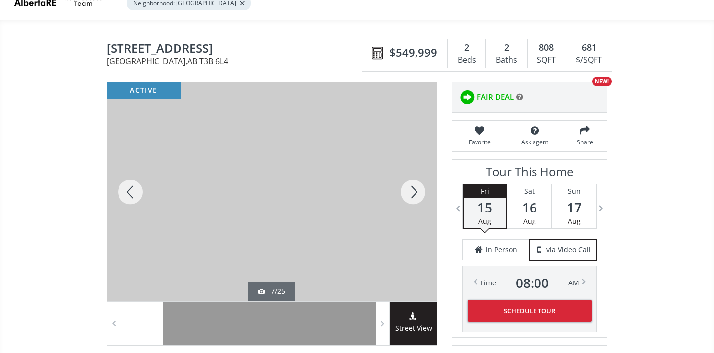
click at [420, 195] on div at bounding box center [413, 191] width 48 height 219
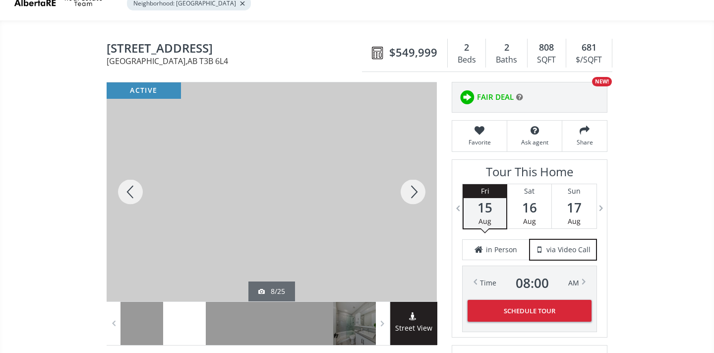
click at [420, 195] on div at bounding box center [413, 191] width 48 height 219
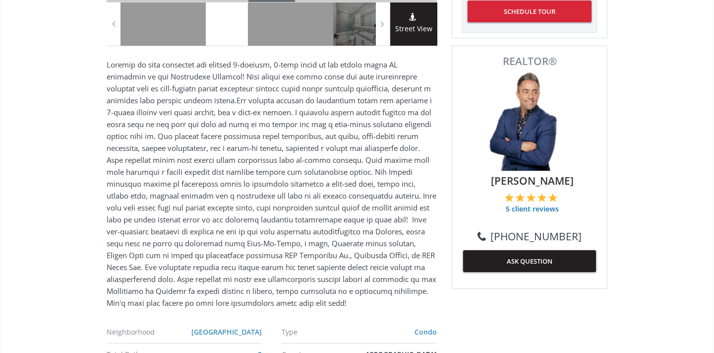
scroll to position [555, 0]
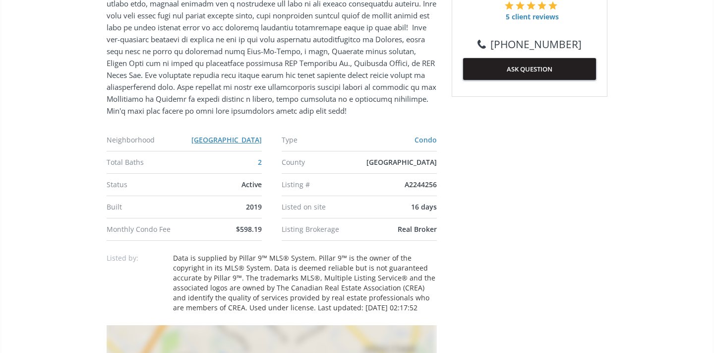
click at [224, 139] on link "University District" at bounding box center [227, 139] width 70 height 9
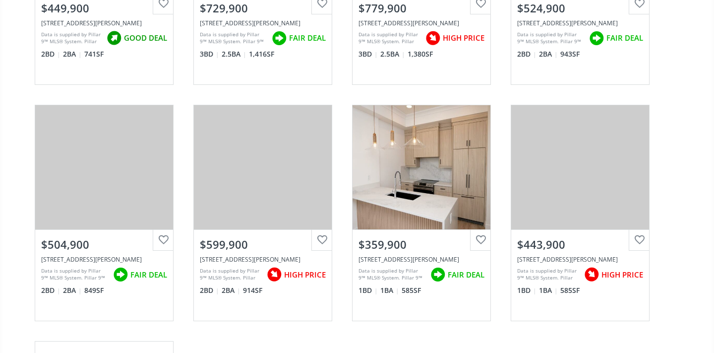
scroll to position [1955, 0]
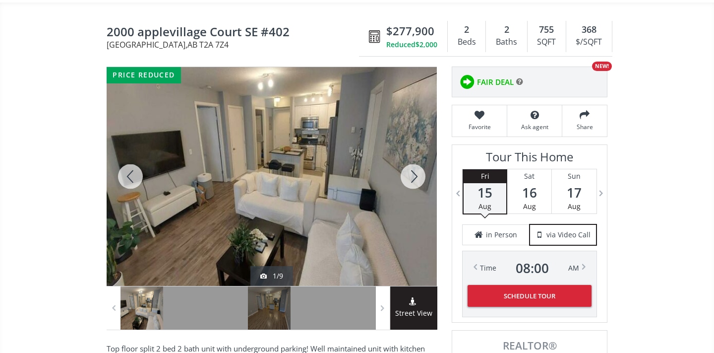
scroll to position [146, 0]
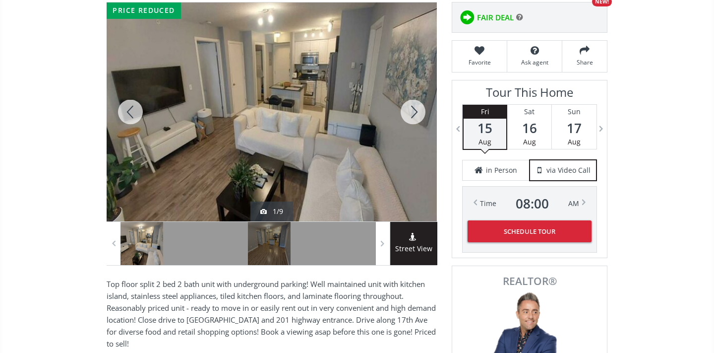
click at [419, 115] on div at bounding box center [413, 111] width 48 height 219
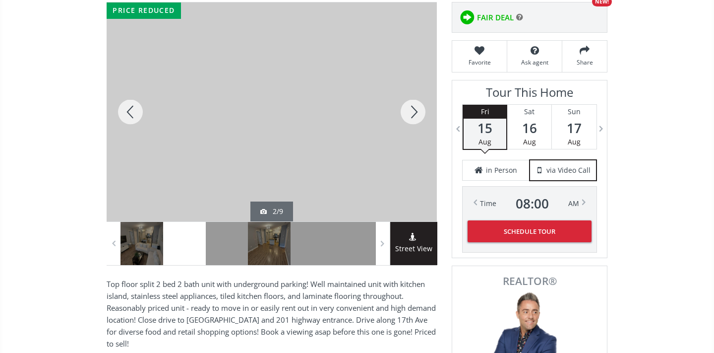
click at [419, 115] on div at bounding box center [413, 111] width 48 height 219
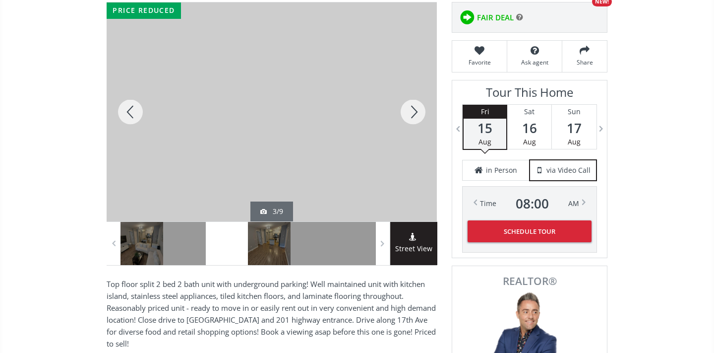
click at [419, 115] on div at bounding box center [413, 111] width 48 height 219
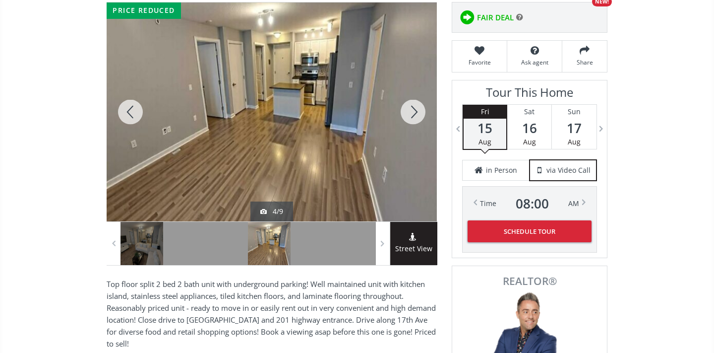
click at [419, 115] on div at bounding box center [413, 111] width 48 height 219
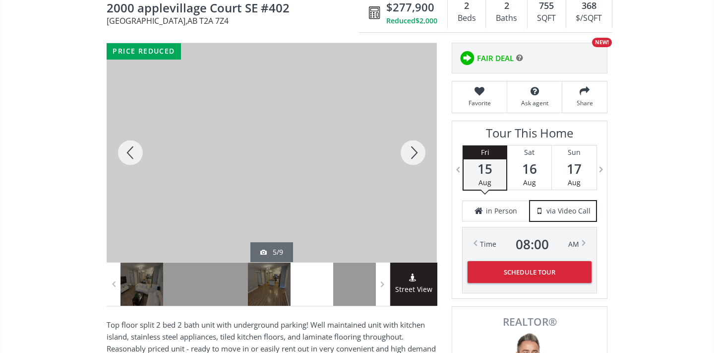
scroll to position [103, 0]
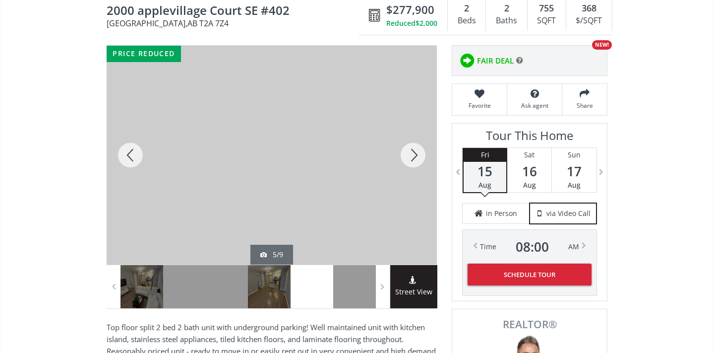
click at [418, 159] on div at bounding box center [413, 155] width 48 height 219
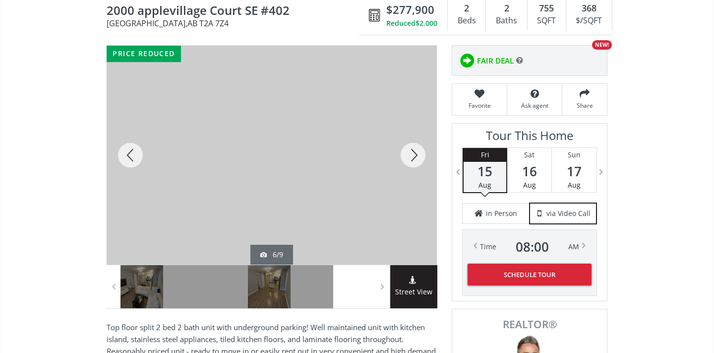
click at [418, 159] on div at bounding box center [413, 155] width 48 height 219
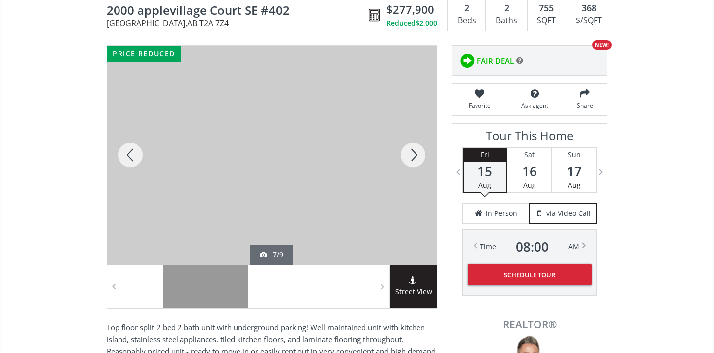
click at [418, 159] on div at bounding box center [413, 155] width 48 height 219
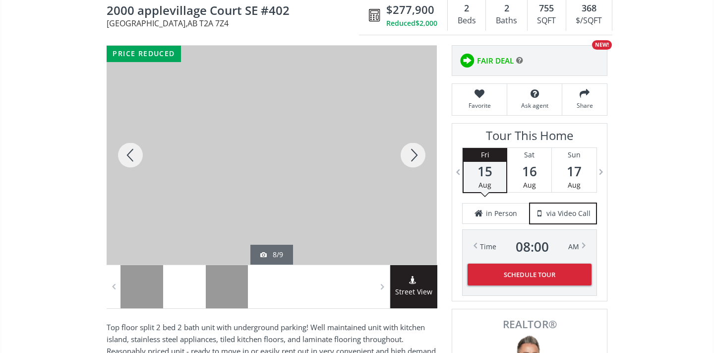
click at [418, 159] on div at bounding box center [413, 155] width 48 height 219
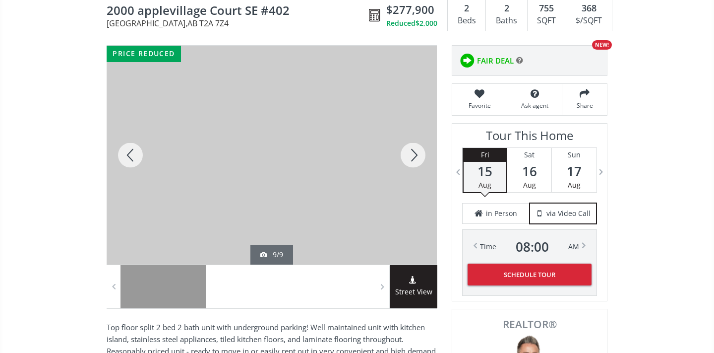
click at [418, 159] on div at bounding box center [413, 155] width 48 height 219
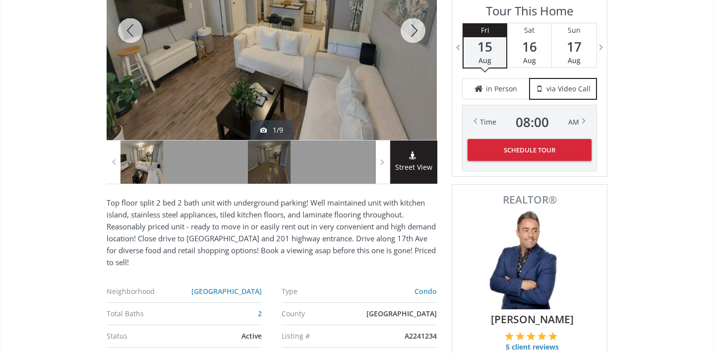
scroll to position [68, 0]
